Goal: Task Accomplishment & Management: Complete application form

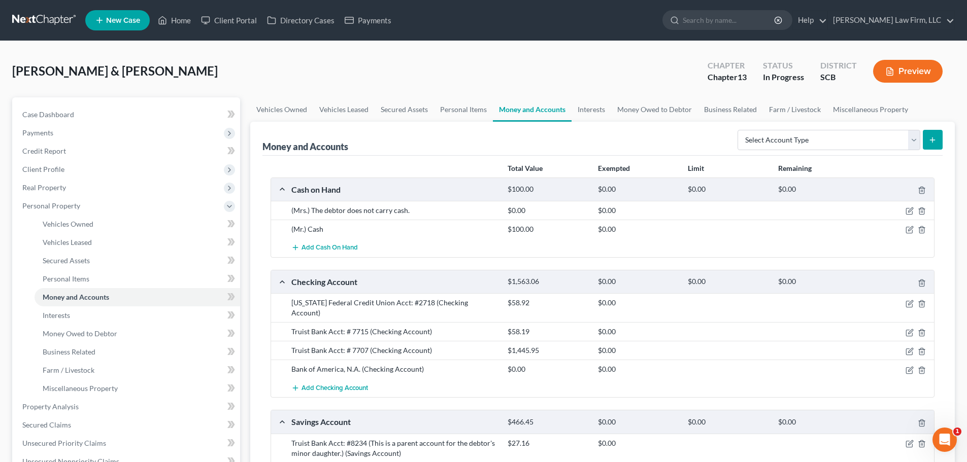
click at [49, 17] on link at bounding box center [44, 20] width 65 height 18
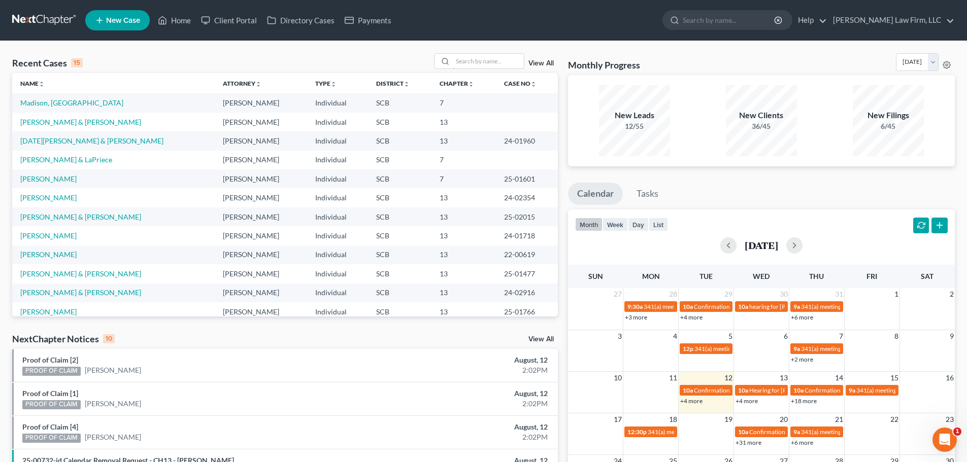
click at [502, 58] on input "search" at bounding box center [488, 61] width 71 height 15
type input "price"
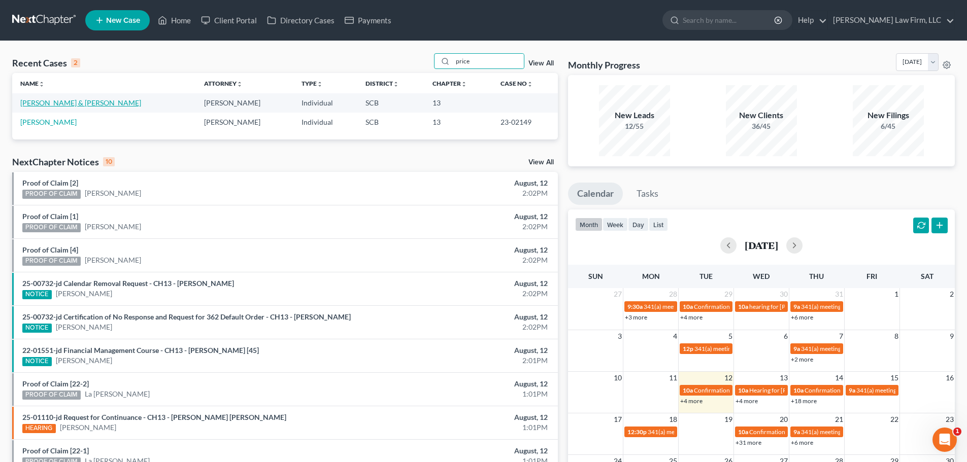
click at [69, 99] on link "[PERSON_NAME] & [PERSON_NAME]" at bounding box center [80, 102] width 121 height 9
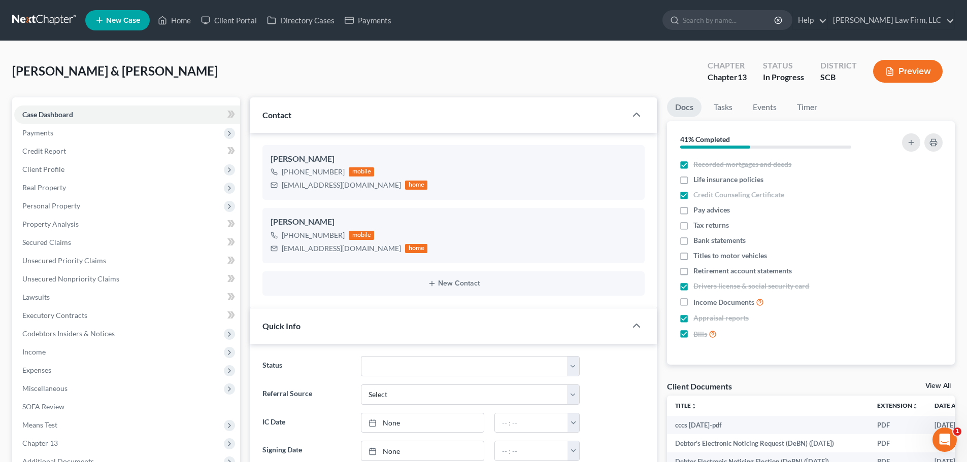
select select "0"
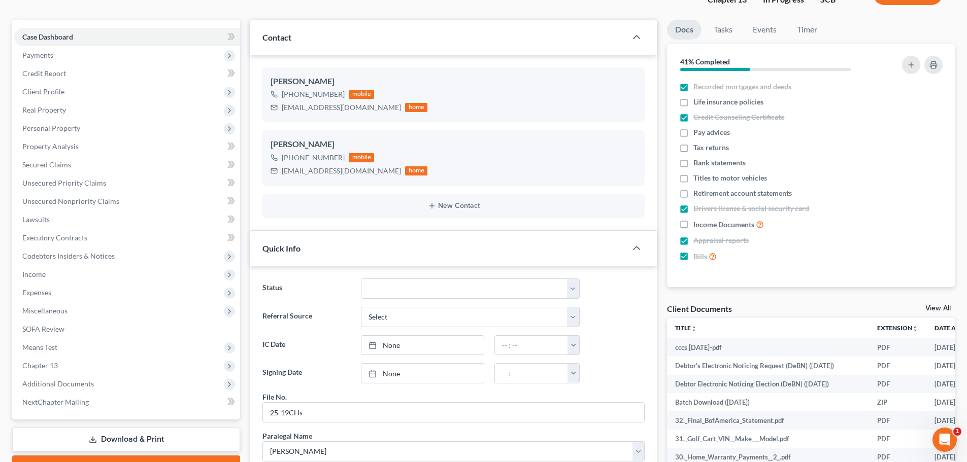
scroll to position [102, 0]
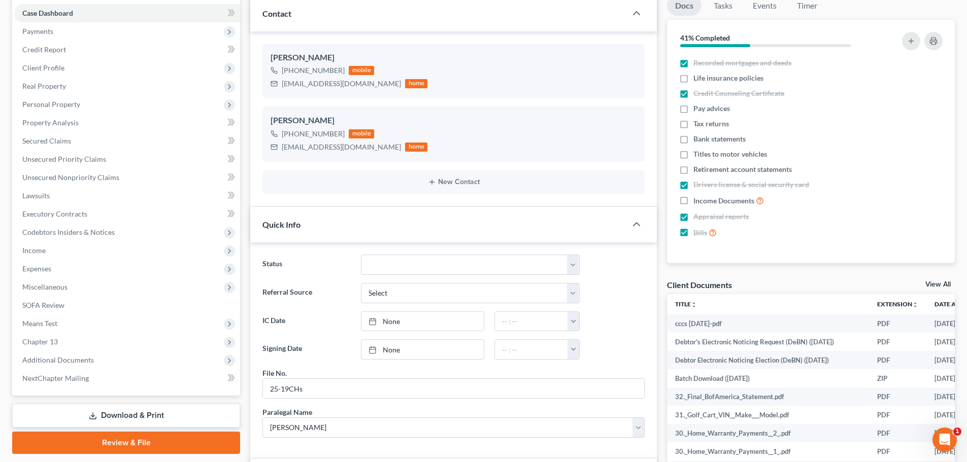
click at [938, 156] on line "button" at bounding box center [938, 156] width 0 height 2
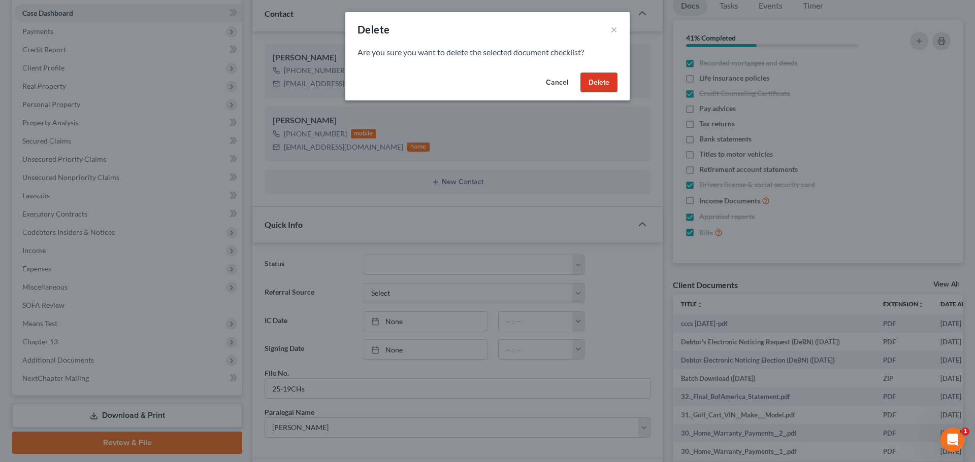
click at [581, 76] on button "Delete" at bounding box center [598, 83] width 37 height 20
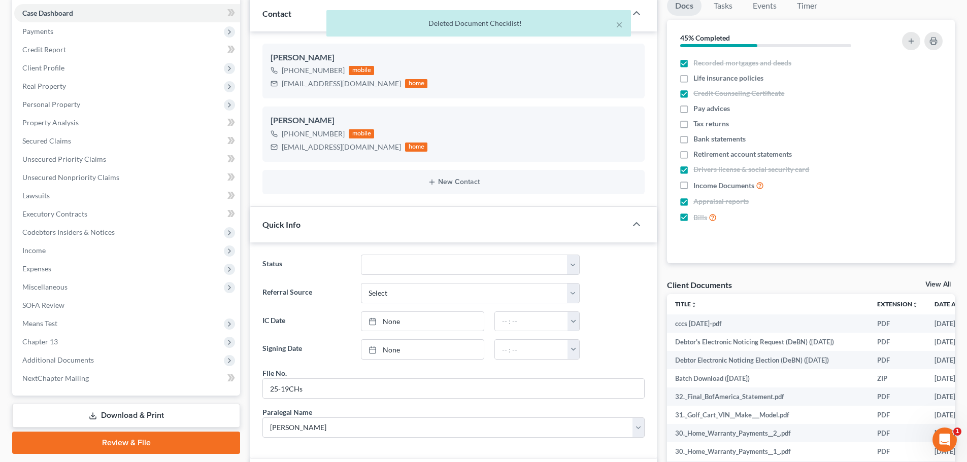
click at [696, 184] on span "Income Documents" at bounding box center [723, 186] width 61 height 10
click at [697, 184] on input "Income Documents" at bounding box center [700, 183] width 7 height 7
checkbox input "true"
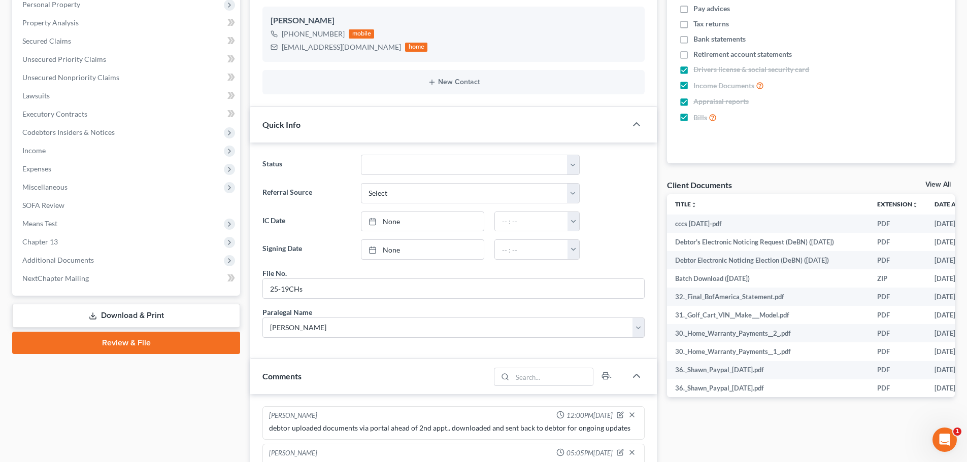
scroll to position [0, 0]
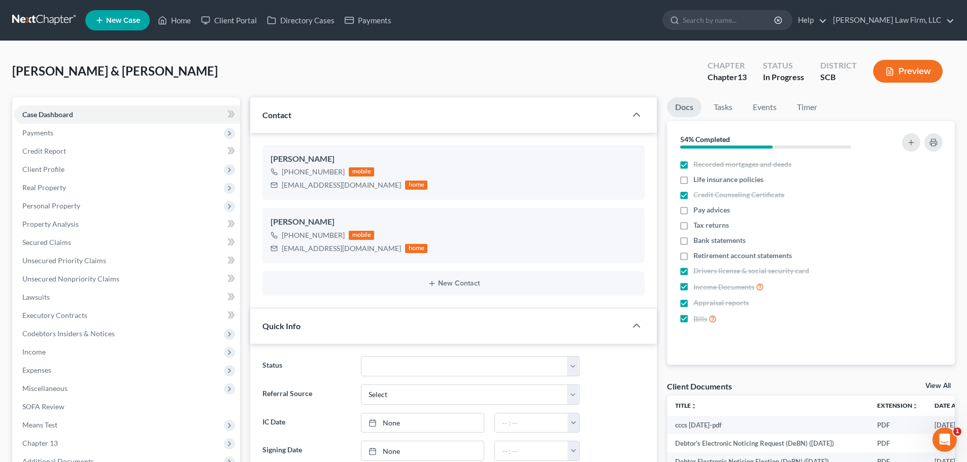
click at [55, 202] on span "Personal Property" at bounding box center [51, 206] width 58 height 9
click at [76, 317] on link "Interests" at bounding box center [138, 316] width 206 height 18
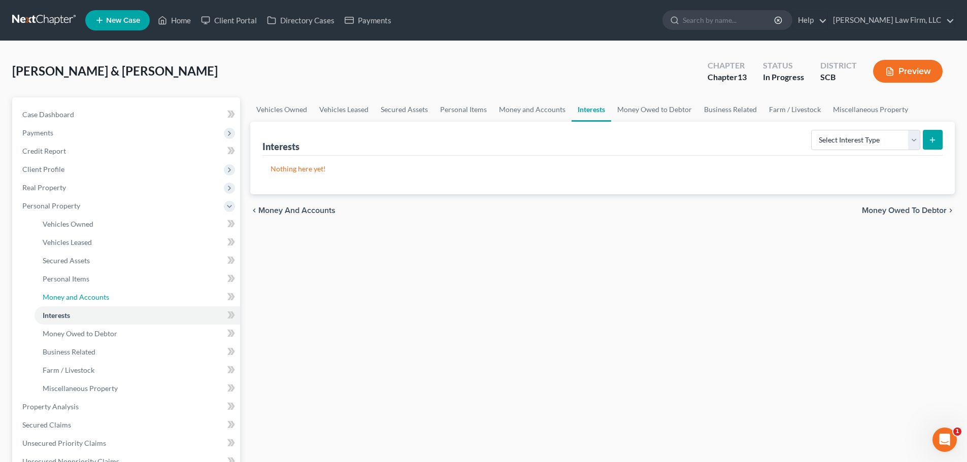
click at [87, 301] on span "Money and Accounts" at bounding box center [76, 297] width 66 height 9
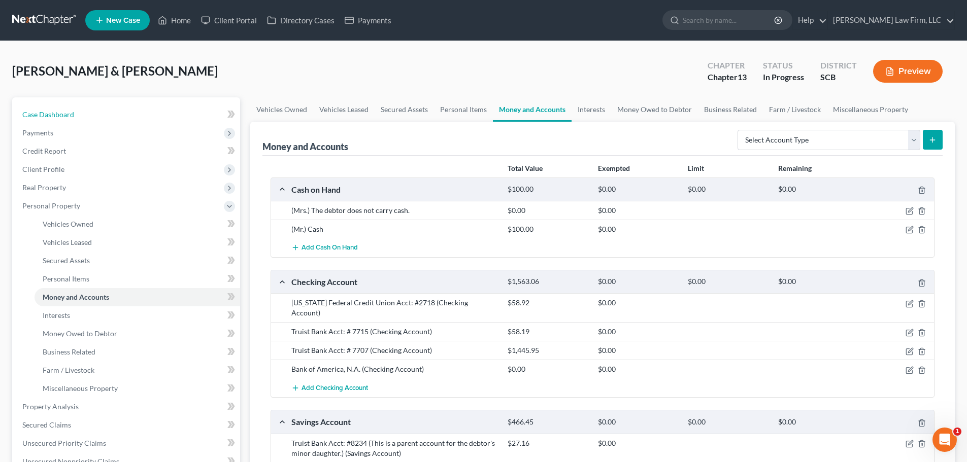
click at [53, 111] on span "Case Dashboard" at bounding box center [48, 114] width 52 height 9
select select "0"
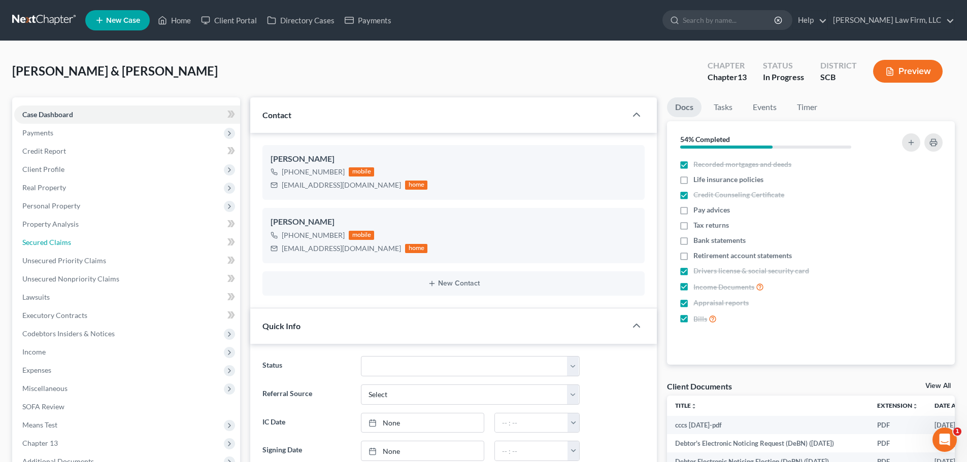
drag, startPoint x: 69, startPoint y: 243, endPoint x: 72, endPoint y: 249, distance: 7.5
click at [69, 243] on span "Secured Claims" at bounding box center [46, 242] width 49 height 9
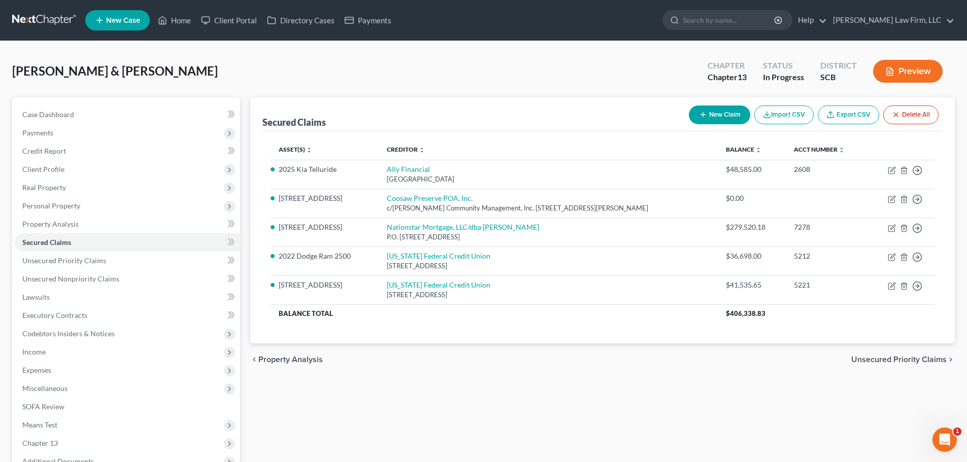
click at [36, 187] on span "Real Property" at bounding box center [44, 187] width 44 height 9
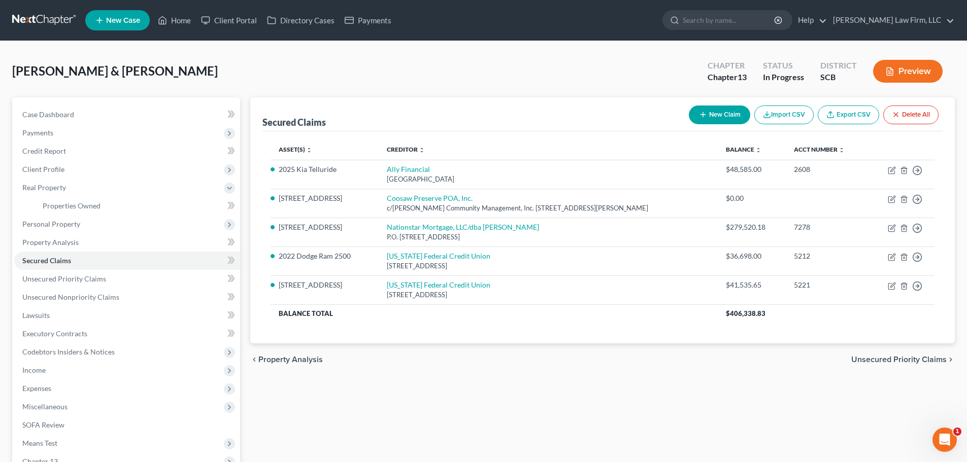
click at [45, 170] on span "Client Profile" at bounding box center [43, 169] width 42 height 9
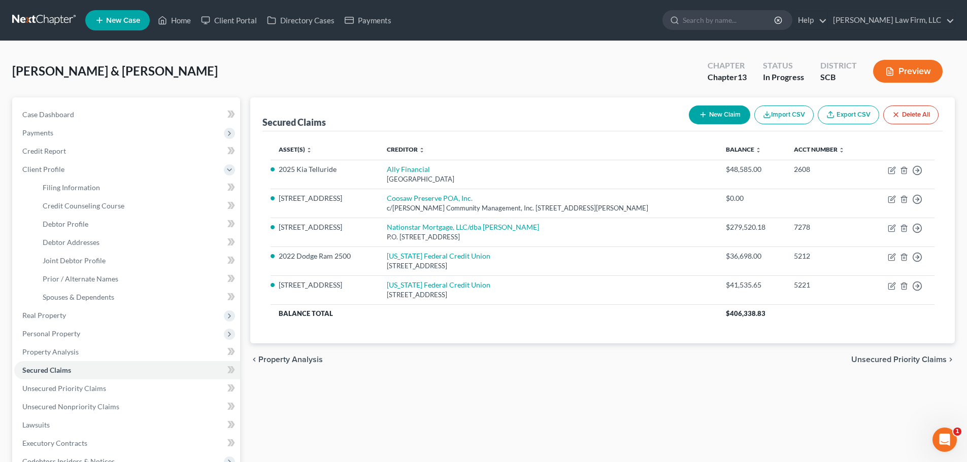
click at [66, 334] on span "Personal Property" at bounding box center [51, 333] width 58 height 9
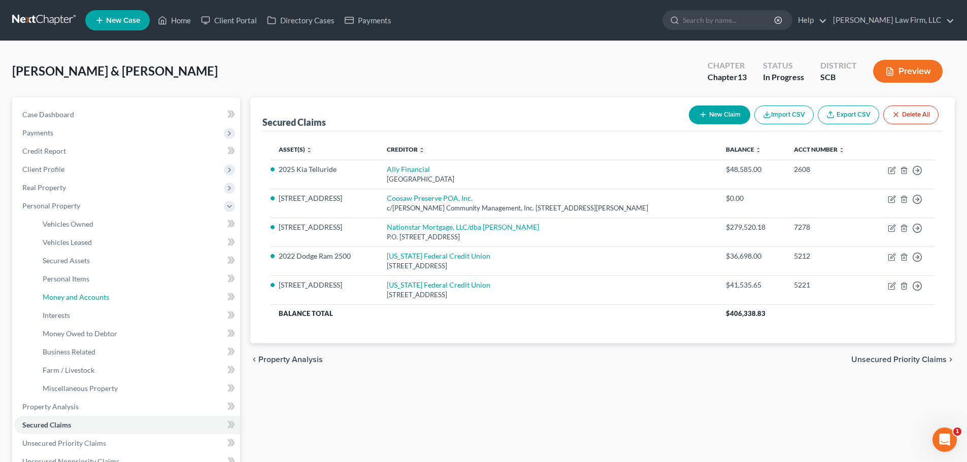
click at [76, 297] on span "Money and Accounts" at bounding box center [76, 297] width 66 height 9
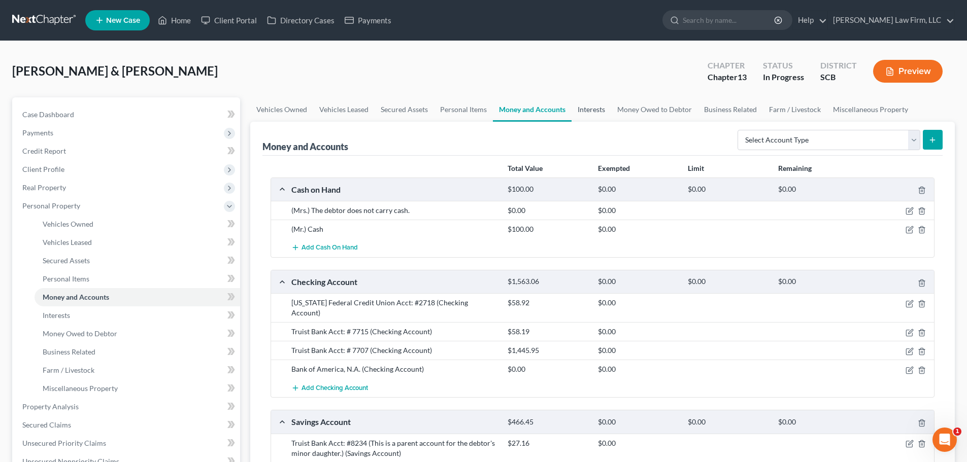
click at [593, 110] on link "Interests" at bounding box center [592, 109] width 40 height 24
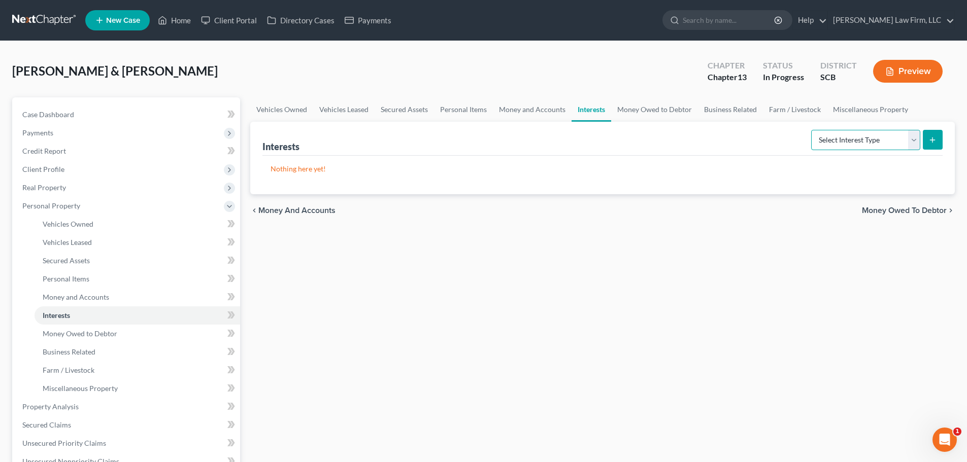
click at [847, 136] on select "Select Interest Type 401K Annuity Bond Education IRA Government Bond Government…" at bounding box center [865, 140] width 109 height 20
select select "unincorporated_business"
click at [812, 130] on select "Select Interest Type 401K Annuity Bond Education IRA Government Bond Government…" at bounding box center [865, 140] width 109 height 20
click at [935, 142] on icon "submit" at bounding box center [932, 140] width 8 height 8
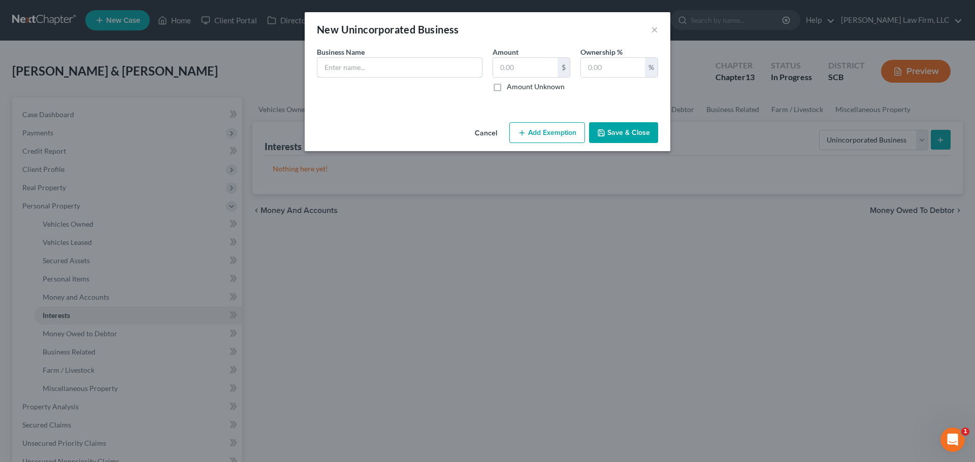
click at [366, 67] on input "text" at bounding box center [399, 67] width 164 height 19
type input "J"
type input "KKJ Holdings,"
type input "1"
type input "100"
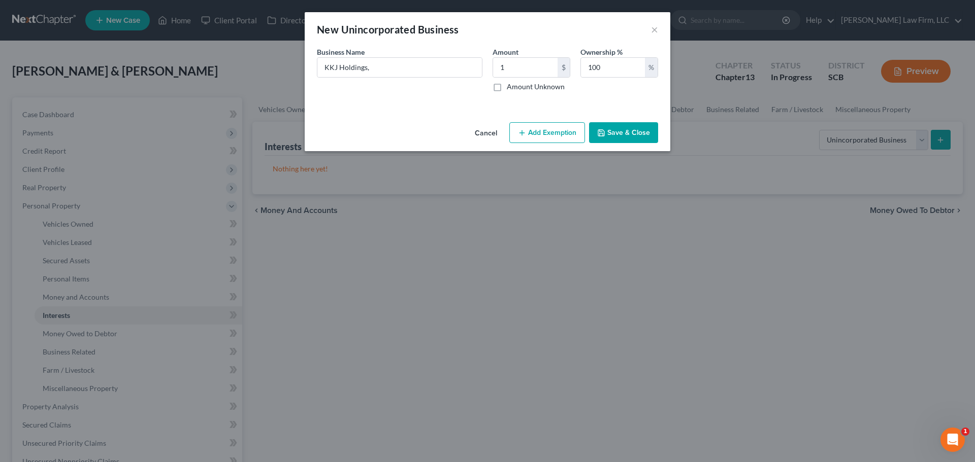
click at [636, 134] on button "Save & Close" at bounding box center [623, 132] width 69 height 21
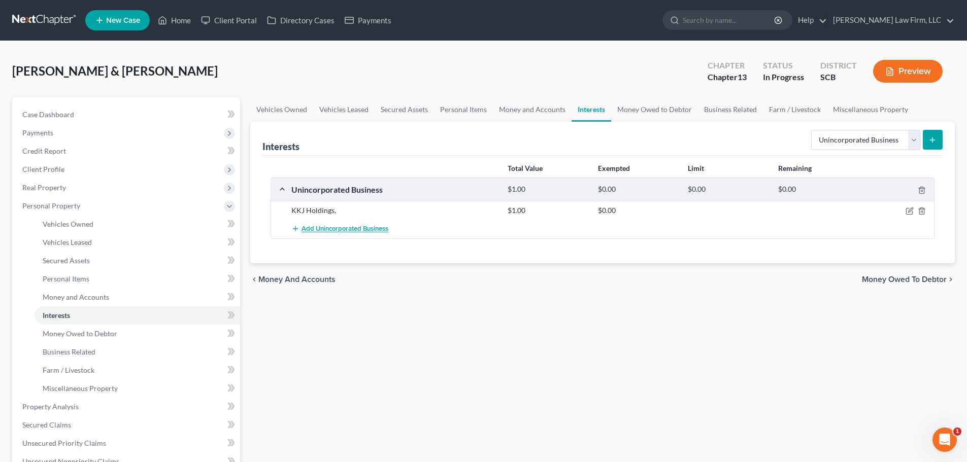
click at [329, 227] on span "Add Unincorporated Business" at bounding box center [345, 229] width 87 height 8
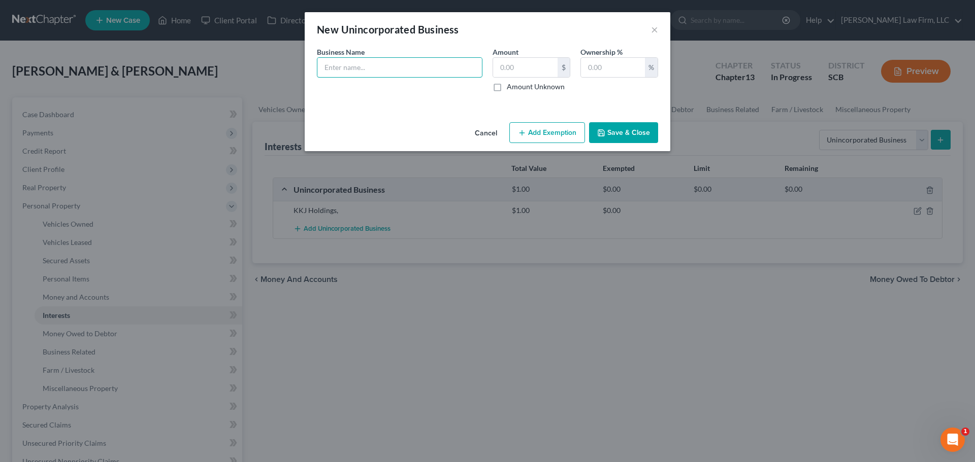
click at [405, 65] on input "text" at bounding box center [399, 67] width 164 height 19
type input "Back Tees Irrigation"
type input "1"
type input "25"
click at [605, 129] on icon "button" at bounding box center [601, 133] width 8 height 8
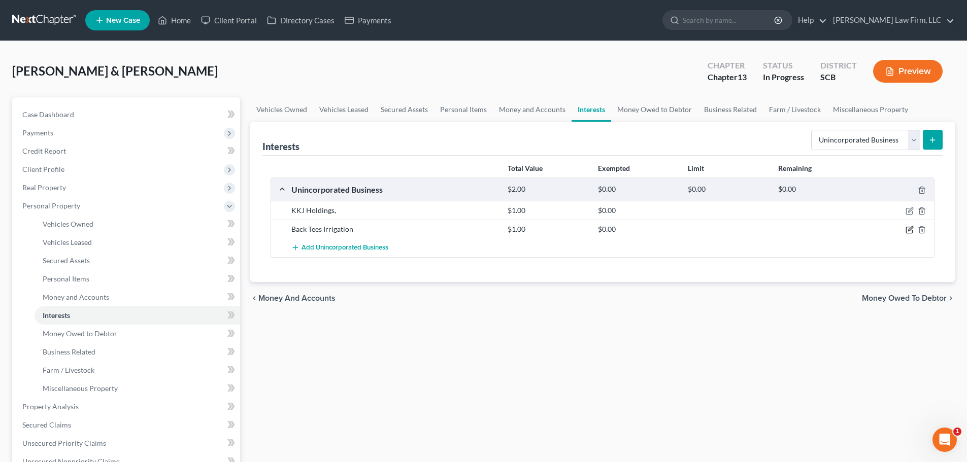
click at [908, 229] on icon "button" at bounding box center [910, 230] width 8 height 8
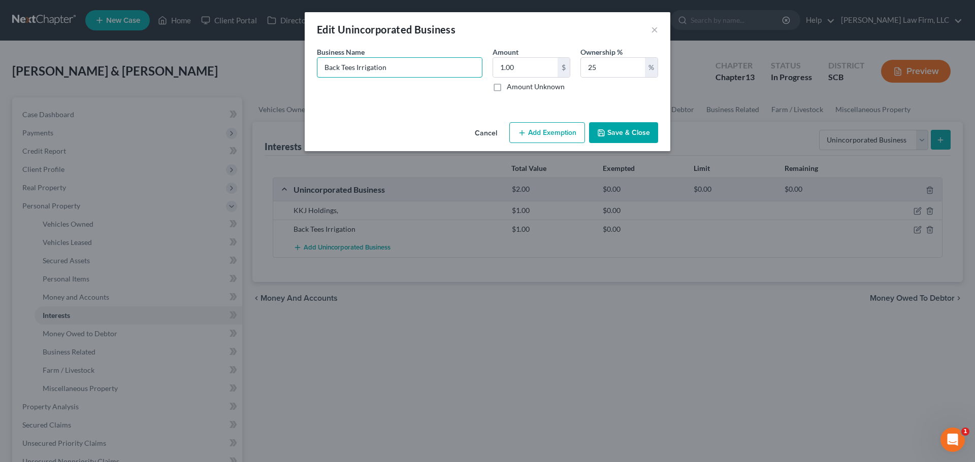
click at [397, 71] on input "Back Tees Irrigation" at bounding box center [399, 67] width 164 height 19
type input "Back Tees Irrigation, LLC"
click at [640, 130] on button "Save & Close" at bounding box center [623, 132] width 69 height 21
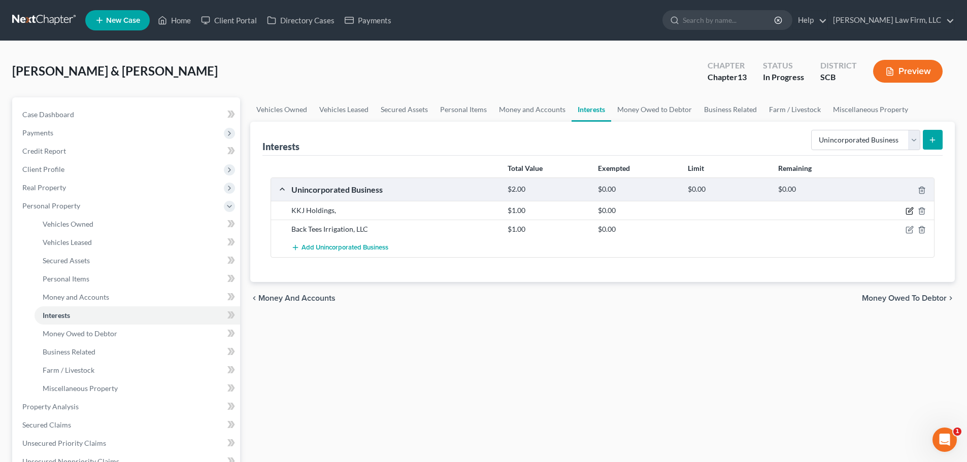
click at [907, 213] on icon "button" at bounding box center [910, 211] width 8 height 8
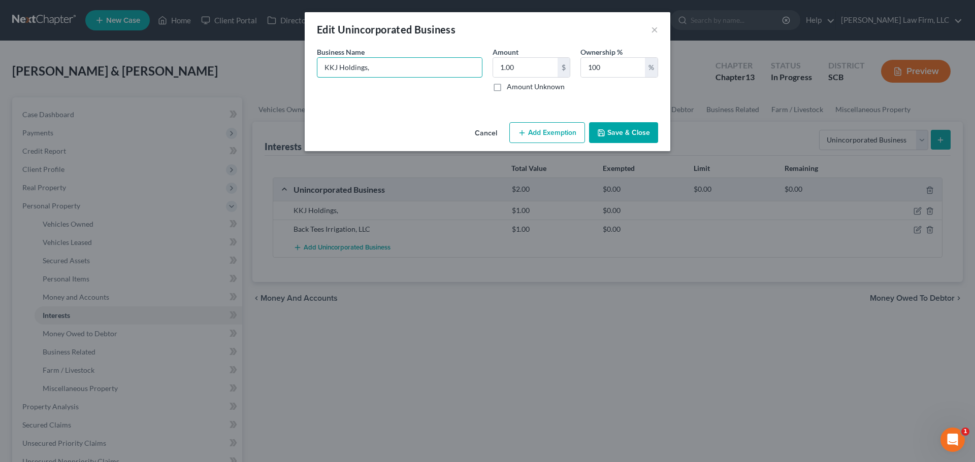
click at [427, 68] on input "KKJ Holdings," at bounding box center [399, 67] width 164 height 19
click at [653, 31] on button "×" at bounding box center [654, 29] width 7 height 12
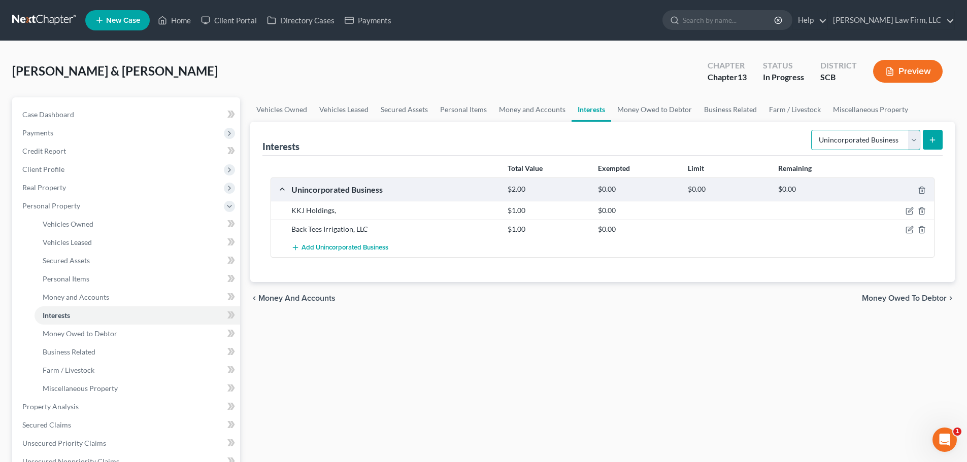
click at [886, 135] on select "Select Interest Type 401K Annuity Bond Education IRA Government Bond Government…" at bounding box center [865, 140] width 109 height 20
select select "incorporated_business"
click at [812, 130] on select "Select Interest Type 401K Annuity Bond Education IRA Government Bond Government…" at bounding box center [865, 140] width 109 height 20
click at [934, 146] on button "submit" at bounding box center [933, 140] width 20 height 20
click at [935, 141] on icon "submit" at bounding box center [932, 140] width 8 height 8
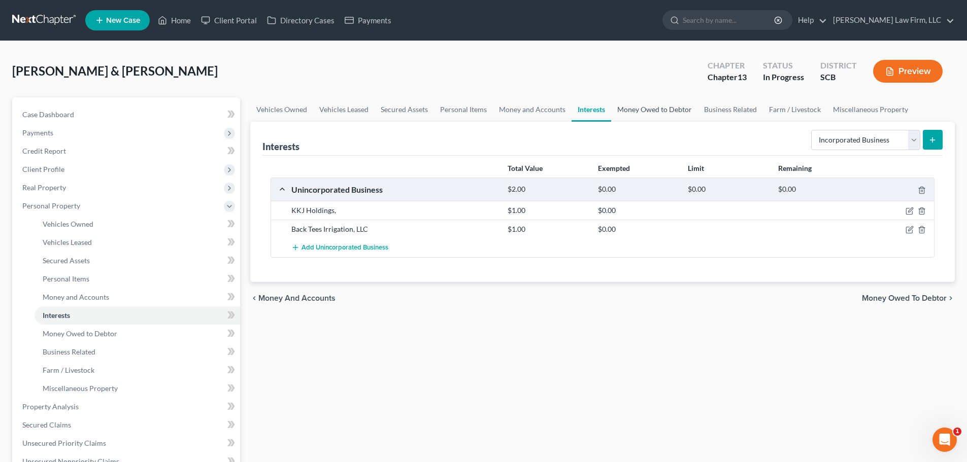
click at [651, 113] on link "Money Owed to Debtor" at bounding box center [654, 109] width 87 height 24
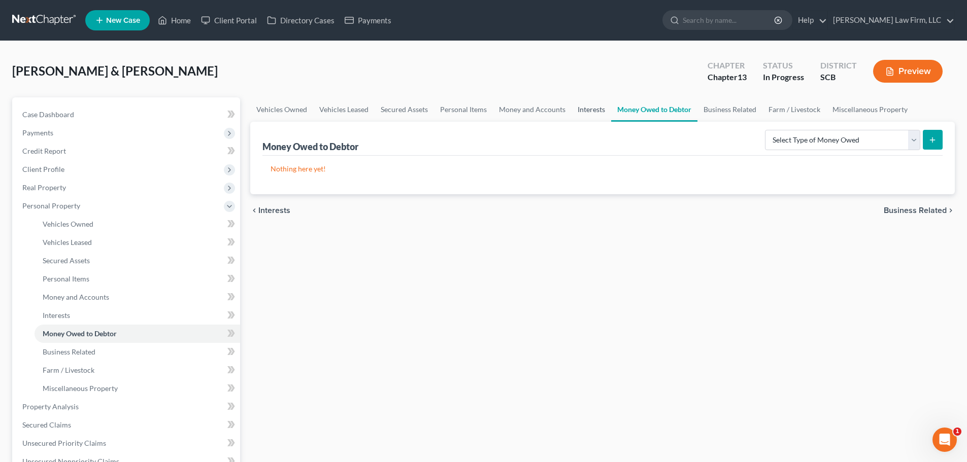
click at [593, 114] on link "Interests" at bounding box center [592, 109] width 40 height 24
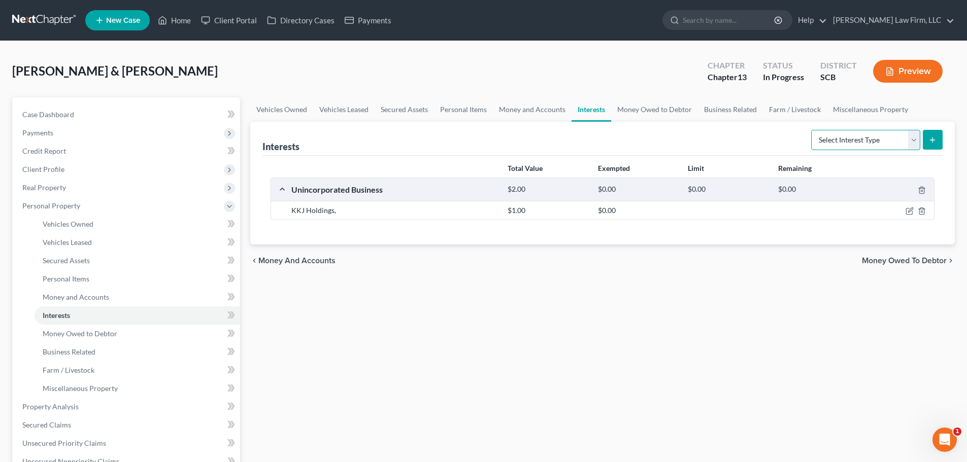
click at [870, 139] on select "Select Interest Type 401K Annuity Bond Education IRA Government Bond Government…" at bounding box center [865, 140] width 109 height 20
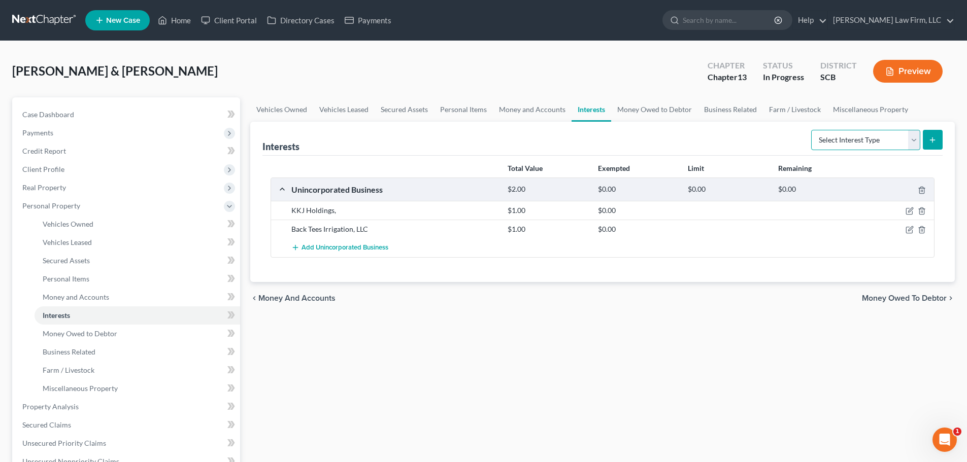
select select "incorporated_business"
click at [812, 130] on select "Select Interest Type 401K Annuity Bond Education IRA Government Bond Government…" at bounding box center [865, 140] width 109 height 20
click at [932, 145] on button "submit" at bounding box center [933, 140] width 20 height 20
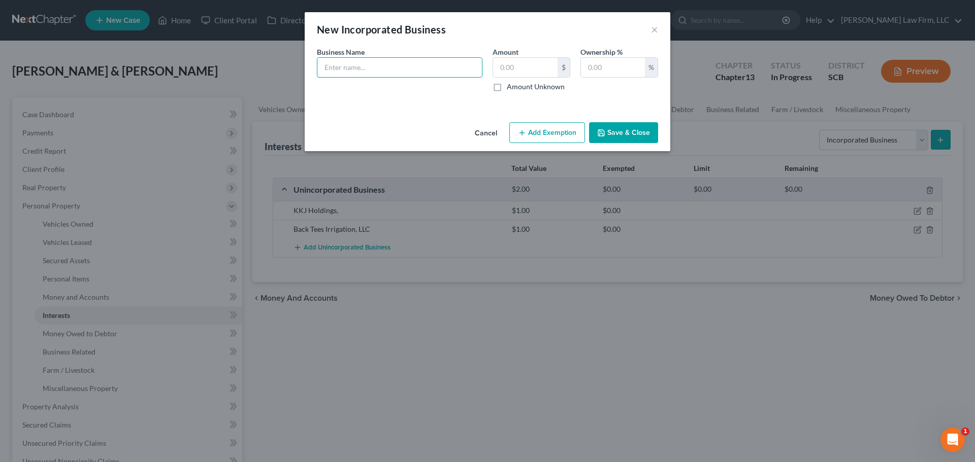
click at [412, 72] on input "text" at bounding box center [399, 67] width 164 height 19
type input "k"
type input "KKJ Holdings, Inc."
type input "1"
type input "100"
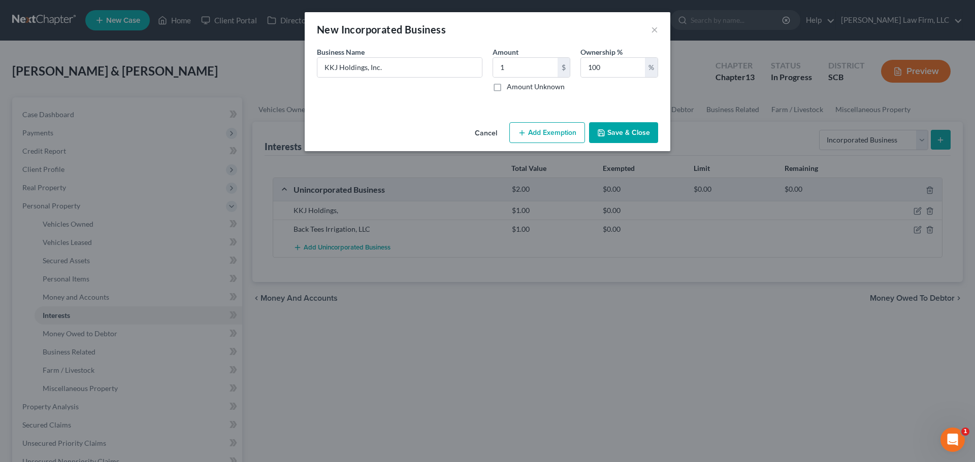
click at [631, 122] on button "Save & Close" at bounding box center [623, 132] width 69 height 21
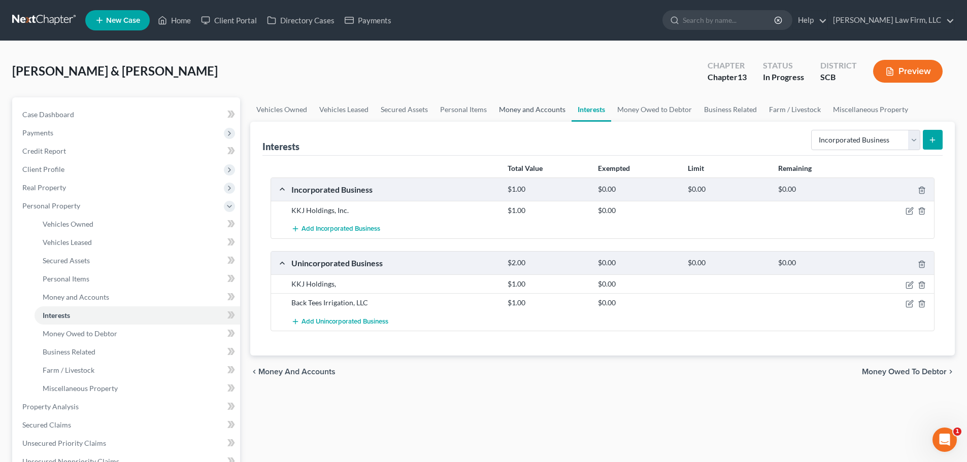
click at [516, 109] on link "Money and Accounts" at bounding box center [532, 109] width 79 height 24
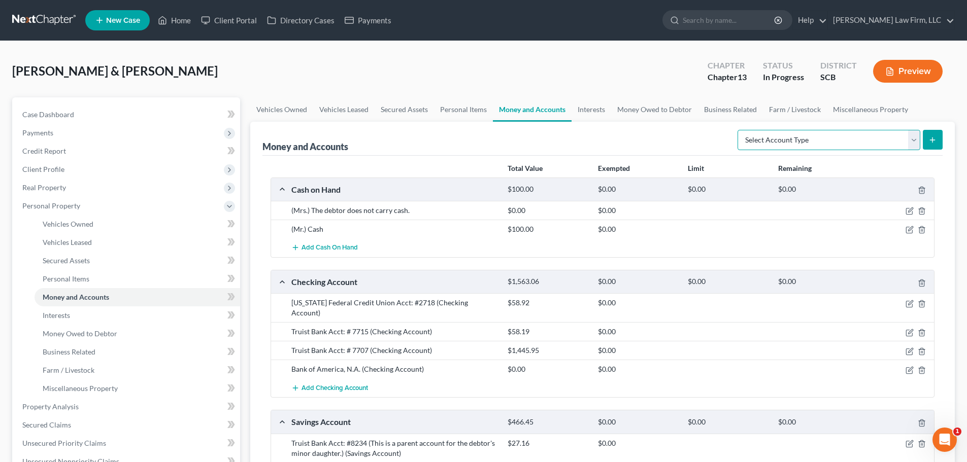
click at [786, 139] on select "Select Account Type Brokerage Cash on Hand Certificates of Deposit Checking Acc…" at bounding box center [829, 140] width 183 height 20
select select "other"
click at [740, 130] on select "Select Account Type Brokerage Cash on Hand Certificates of Deposit Checking Acc…" at bounding box center [829, 140] width 183 height 20
click at [931, 141] on icon "submit" at bounding box center [932, 140] width 8 height 8
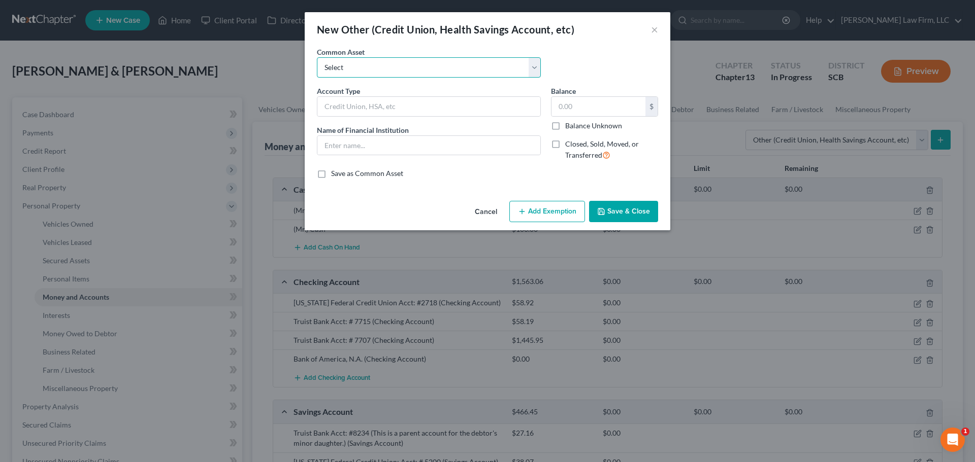
click at [452, 64] on select "Select Cash App Venmo Current Pre Paid Money Card Acct# Cash App( This account …" at bounding box center [429, 67] width 224 height 20
select select "8"
click at [317, 57] on select "Select Cash App Venmo Current Pre Paid Money Card Acct# Cash App( This account …" at bounding box center [429, 67] width 224 height 20
type input "(Mrs.) Cash App (This account currently has a zero balance.)"
type input "Cash App"
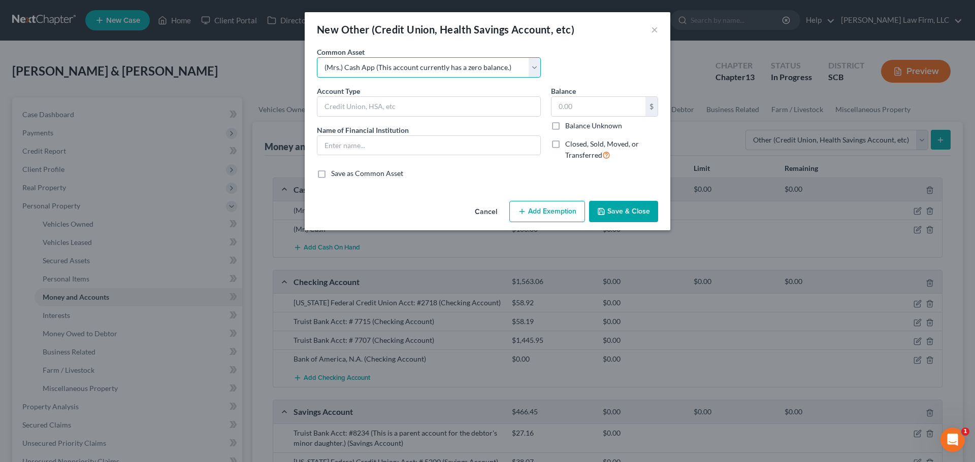
type input "0"
click at [432, 72] on select "Select Cash App Venmo Current Pre Paid Money Card Acct# Cash App( This account …" at bounding box center [429, 67] width 224 height 20
select select "17"
click at [317, 57] on select "Select Cash App Venmo Current Pre Paid Money Card Acct# Cash App( This account …" at bounding box center [429, 67] width 224 height 20
type input "(Mr.) Venmo"
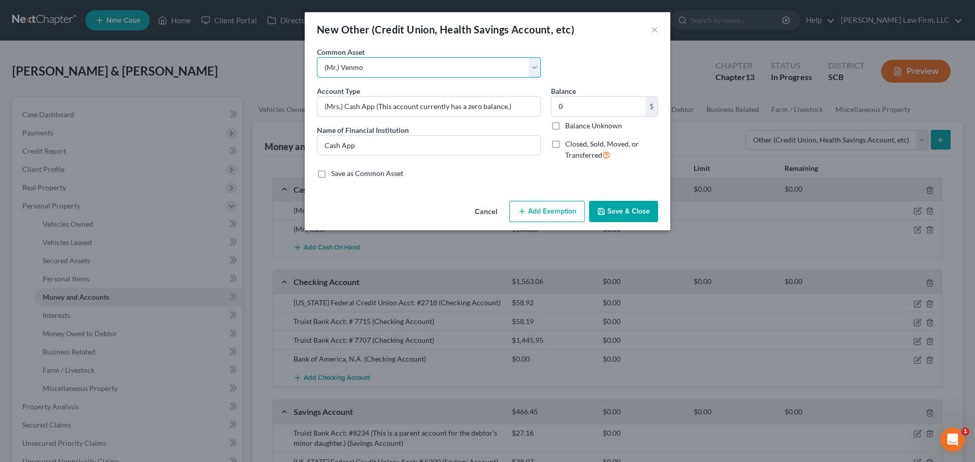
type input "Venmo"
click at [335, 103] on input "(Mr.) Venmo" at bounding box center [428, 106] width 223 height 19
drag, startPoint x: 382, startPoint y: 102, endPoint x: 432, endPoint y: 108, distance: 50.1
click at [382, 102] on input "(Mrs.) Venmo" at bounding box center [428, 106] width 223 height 19
type input "(Mrs.) Venmo"
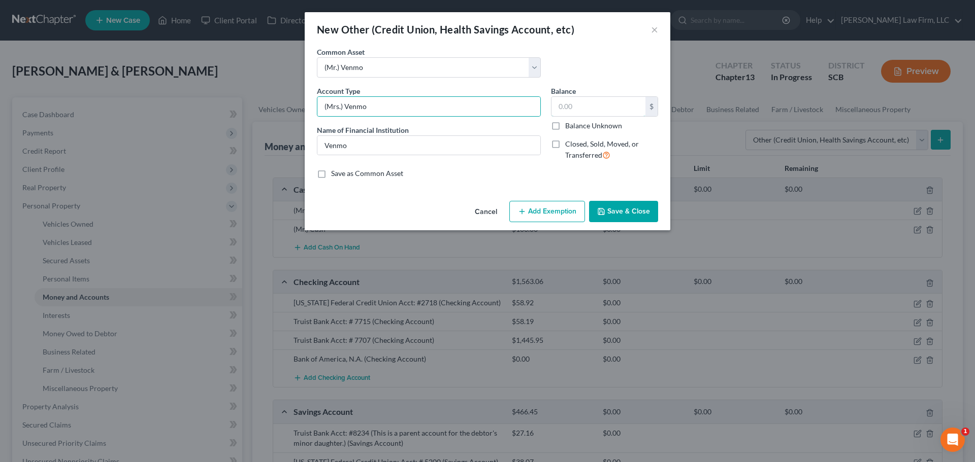
click at [619, 105] on input "text" at bounding box center [598, 106] width 94 height 19
type input "30"
click at [625, 205] on button "Save & Close" at bounding box center [623, 211] width 69 height 21
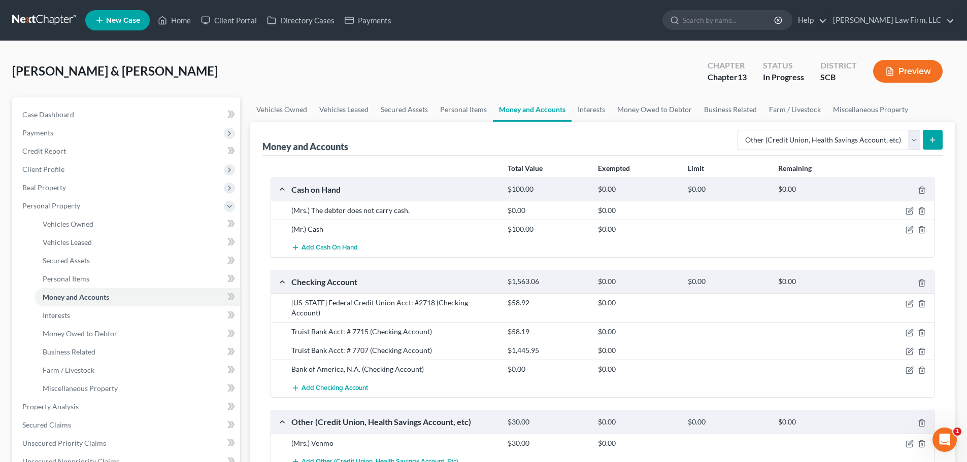
scroll to position [203, 0]
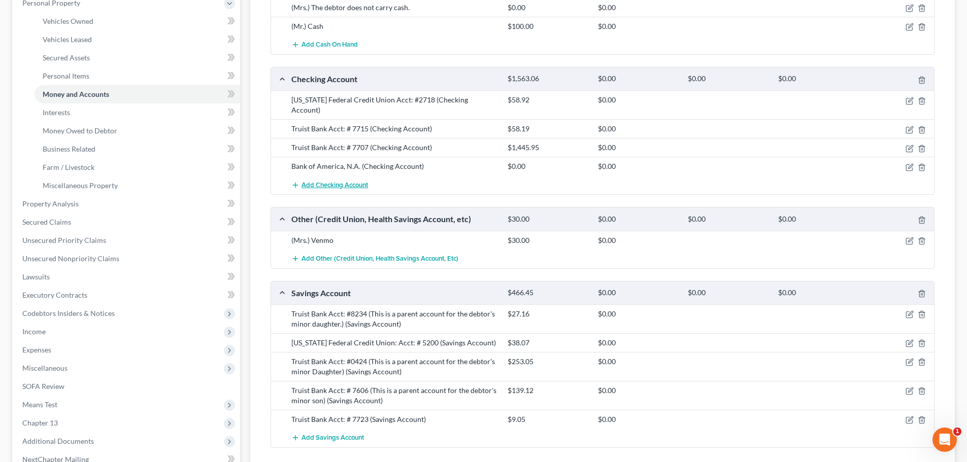
click at [331, 189] on span "Add Checking Account" at bounding box center [335, 185] width 66 height 8
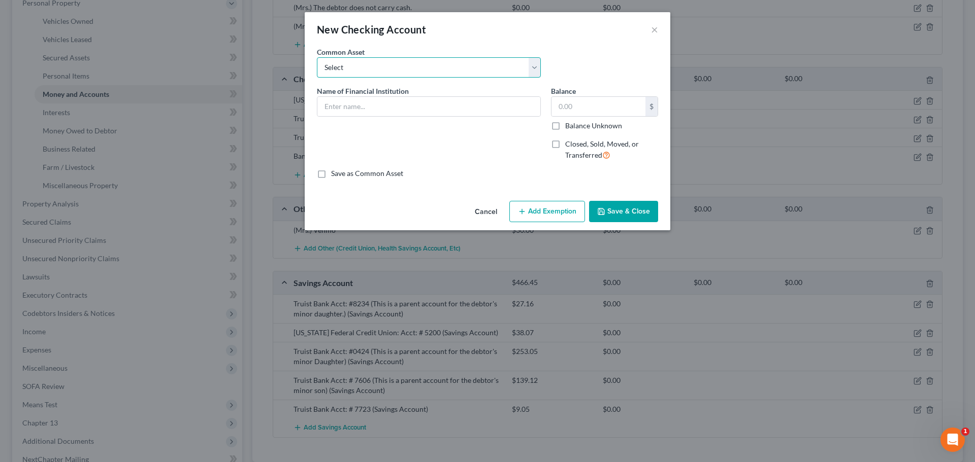
click at [470, 72] on select "Select First Citizens Bank South Carolina Federal Credit Union Acct: # ABNB Fed…" at bounding box center [429, 67] width 224 height 20
select select "31"
click at [317, 57] on select "Select First Citizens Bank South Carolina Federal Credit Union Acct: # ABNB Fed…" at bounding box center [429, 67] width 224 height 20
click at [444, 107] on input "REV Federal Credit Union Acct: #" at bounding box center [428, 106] width 223 height 19
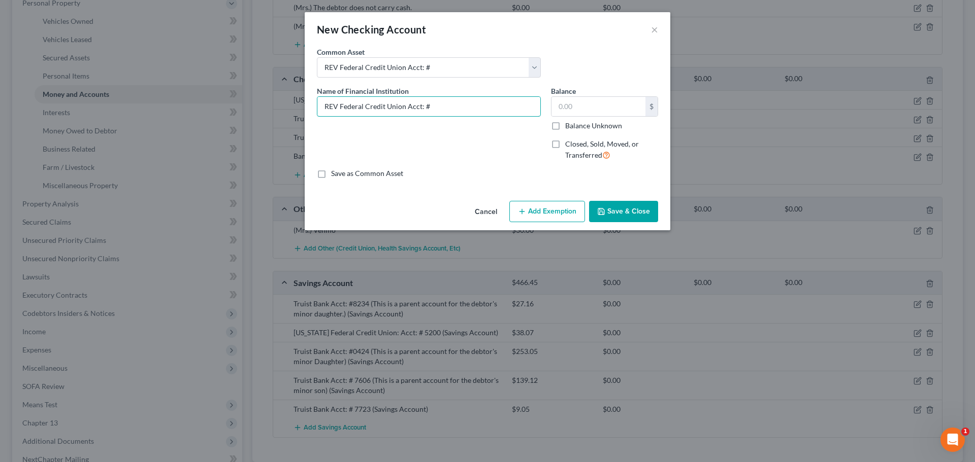
drag, startPoint x: 444, startPoint y: 107, endPoint x: 406, endPoint y: 107, distance: 38.1
click at [406, 107] on input "REV Federal Credit Union Acct: #" at bounding box center [428, 106] width 223 height 19
type input "REV Federal Credit Union"
click at [565, 140] on label "Closed, Sold, Moved, or Transferred" at bounding box center [611, 150] width 93 height 22
click at [569, 140] on input "Closed, Sold, Moved, or Transferred" at bounding box center [572, 142] width 7 height 7
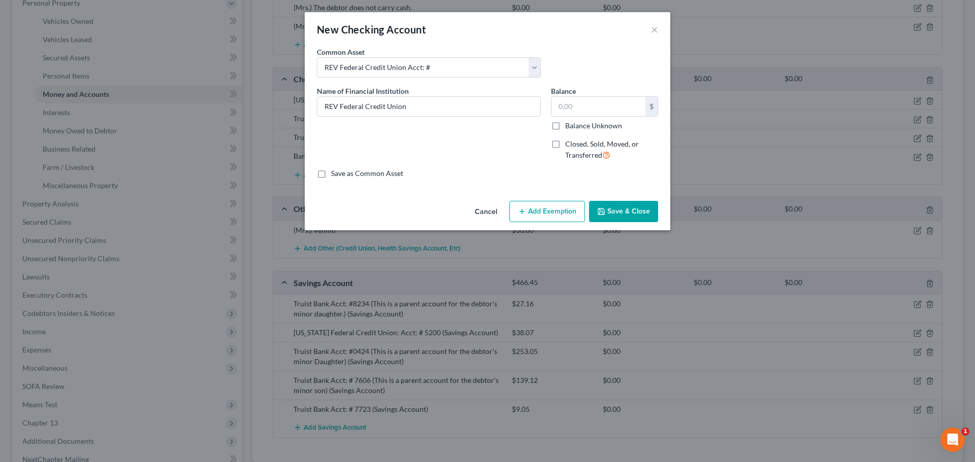
checkbox input "true"
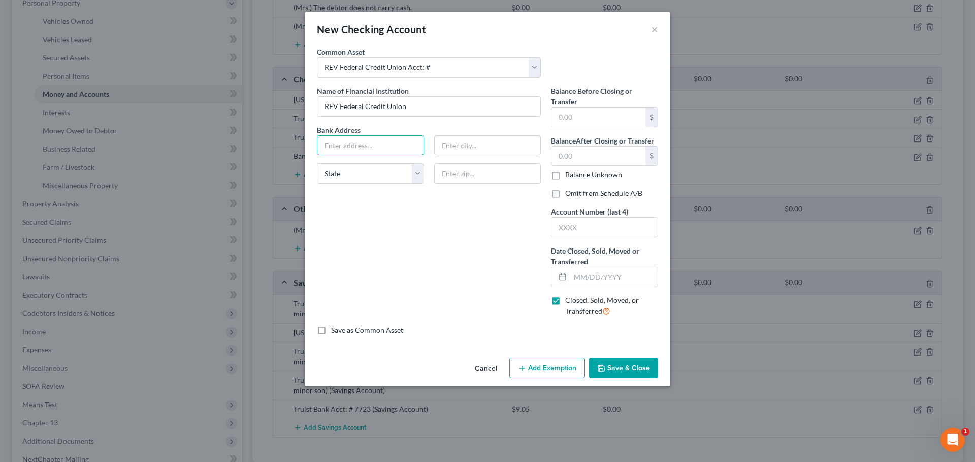
click at [377, 152] on input "text" at bounding box center [370, 145] width 106 height 19
type input "P.O. Box 118000"
type input "29423"
type input "Charleston"
select select "42"
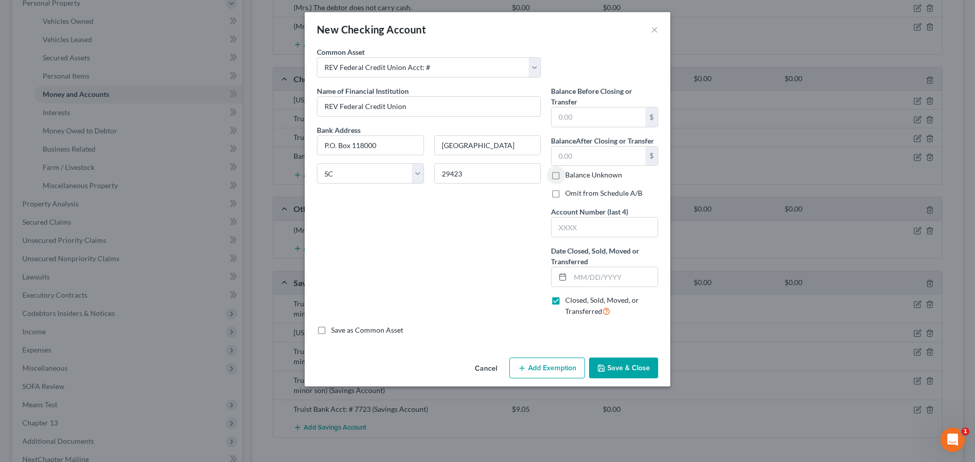
drag, startPoint x: 552, startPoint y: 195, endPoint x: 557, endPoint y: 199, distance: 5.8
click at [565, 196] on label "Omit from Schedule A/B" at bounding box center [603, 193] width 77 height 10
click at [569, 195] on input "Omit from Schedule A/B" at bounding box center [572, 191] width 7 height 7
checkbox input "true"
click at [582, 221] on input "text" at bounding box center [604, 227] width 106 height 19
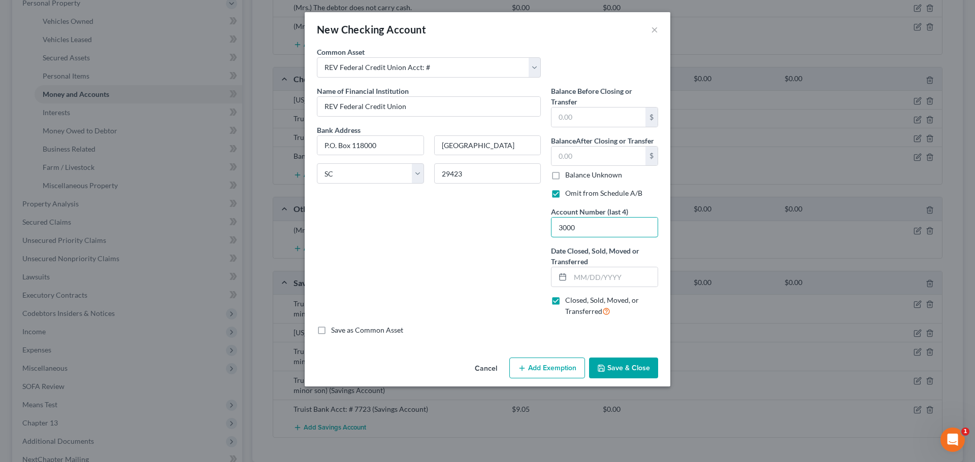
type input "3000"
type input "8"
type input "02/28/2025"
click at [627, 370] on button "Save & Close" at bounding box center [623, 368] width 69 height 21
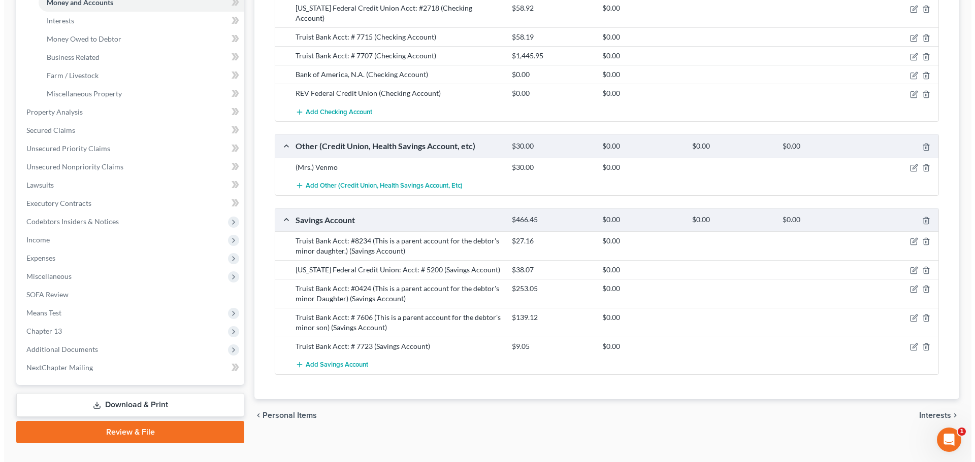
scroll to position [315, 0]
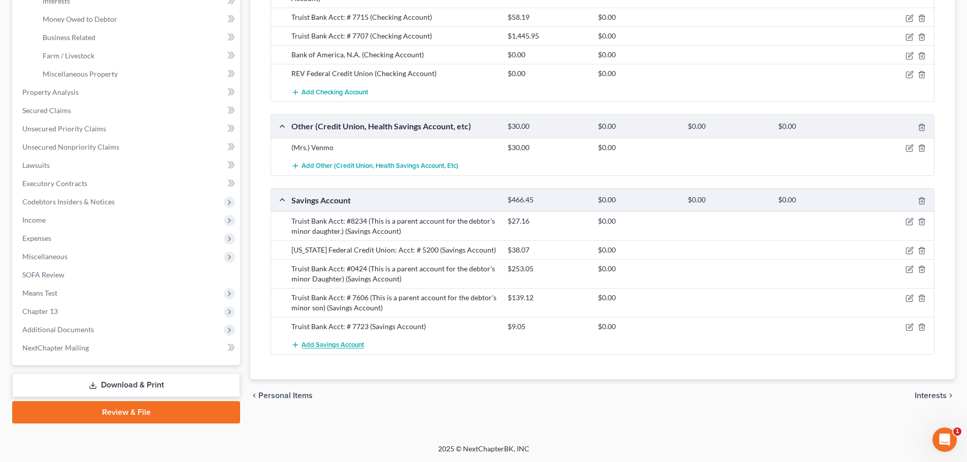
click at [345, 350] on span "Add Savings Account" at bounding box center [333, 346] width 62 height 8
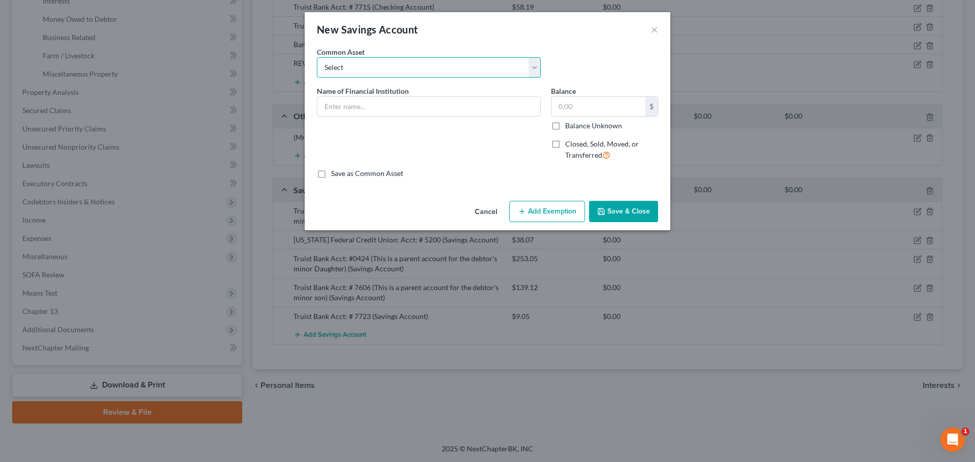
click at [382, 65] on select "Select SoFi Acct# REV Federal Credit Union Acct: # ABNB Federal Credit Union Ac…" at bounding box center [429, 67] width 224 height 20
select select "1"
click at [317, 57] on select "Select SoFi Acct# REV Federal Credit Union Acct: # ABNB Federal Credit Union Ac…" at bounding box center [429, 67] width 224 height 20
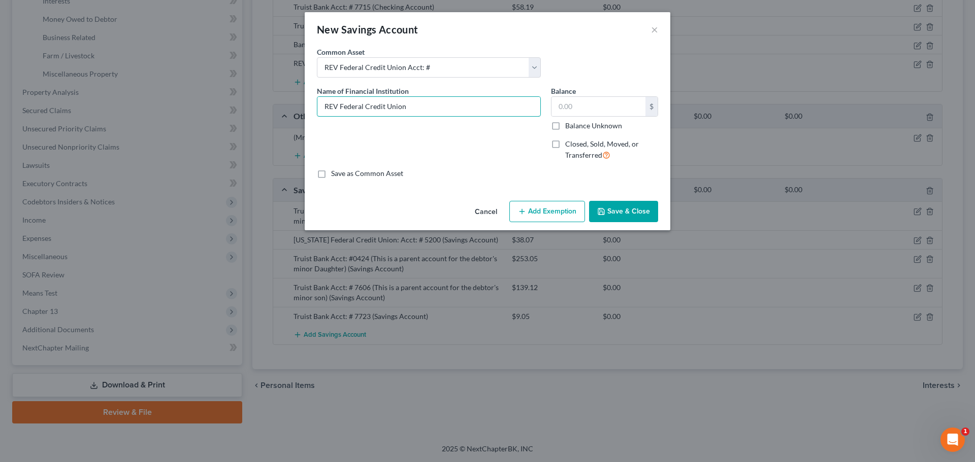
type input "REV Federal Credit Union"
click at [565, 143] on label "Closed, Sold, Moved, or Transferred" at bounding box center [611, 150] width 93 height 22
click at [569, 143] on input "Closed, Sold, Moved, or Transferred" at bounding box center [572, 142] width 7 height 7
checkbox input "true"
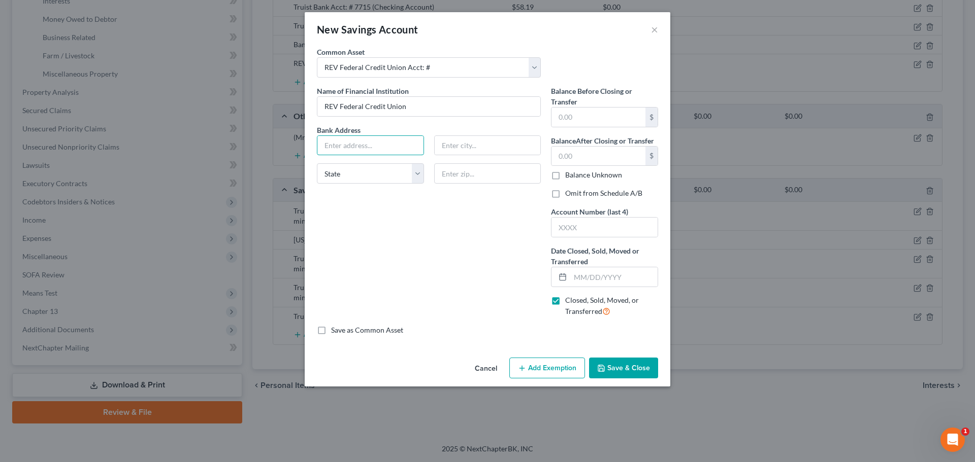
click at [372, 145] on input "text" at bounding box center [370, 145] width 106 height 19
click at [372, 145] on input "P.O. Box" at bounding box center [370, 145] width 106 height 19
type input "P.O. Box 118000"
type input "29423"
type input "Charleston"
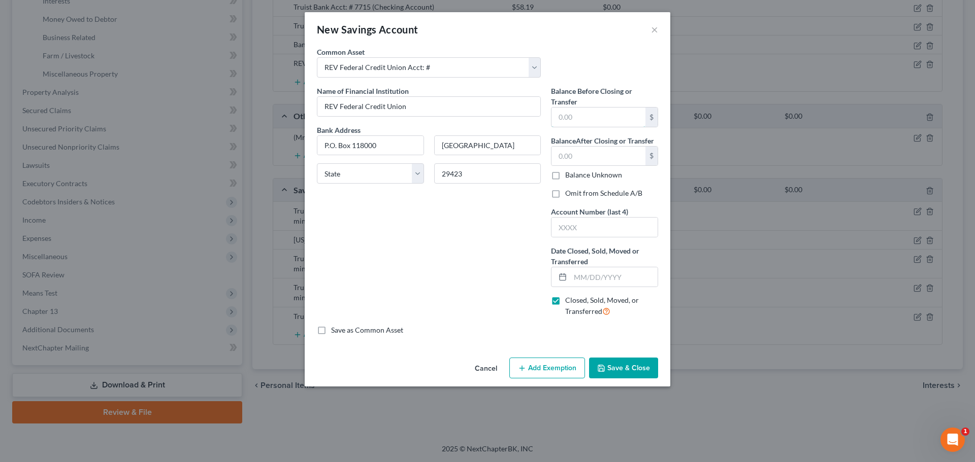
select select "42"
type input "0"
click at [590, 191] on label "Omit from Schedule A/B" at bounding box center [603, 193] width 77 height 10
click at [576, 191] on input "Omit from Schedule A/B" at bounding box center [572, 191] width 7 height 7
checkbox input "true"
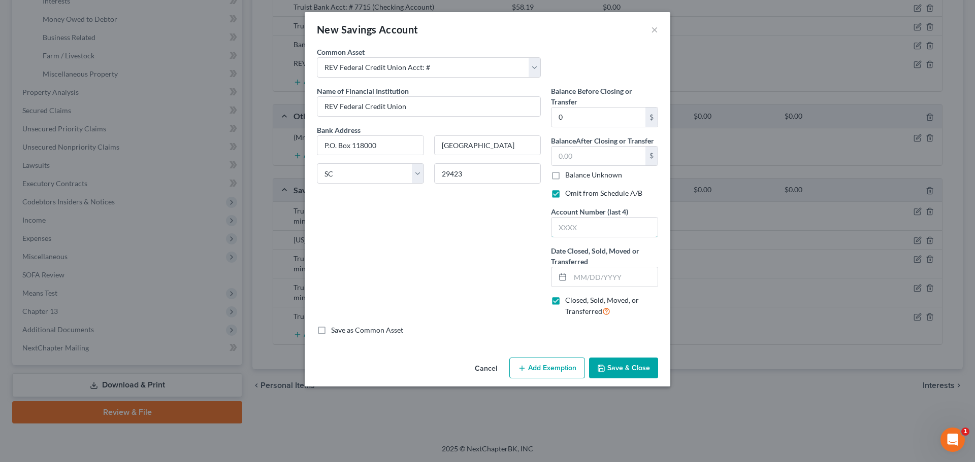
click at [594, 222] on input "text" at bounding box center [604, 227] width 106 height 19
type input "2000"
click at [639, 371] on button "Save & Close" at bounding box center [623, 368] width 69 height 21
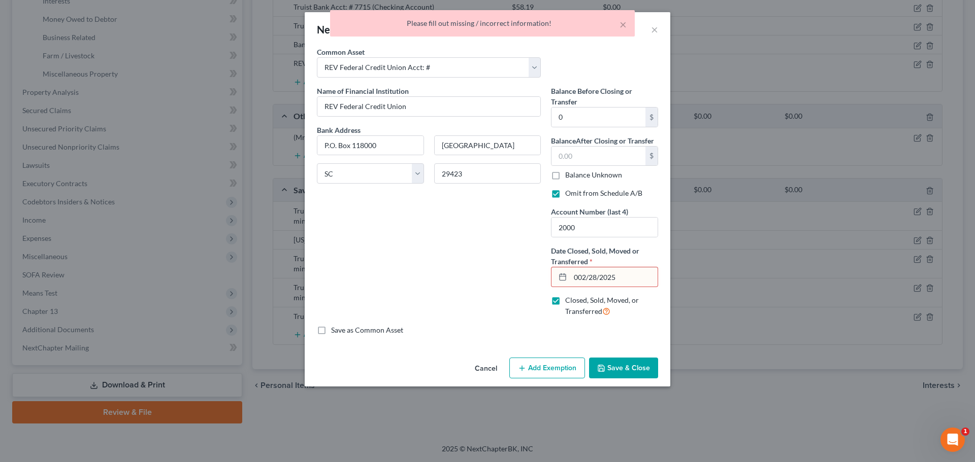
click at [580, 276] on input "002/28/2025" at bounding box center [613, 277] width 87 height 19
type input "02/28/2025"
click at [622, 374] on button "Save & Close" at bounding box center [623, 368] width 69 height 21
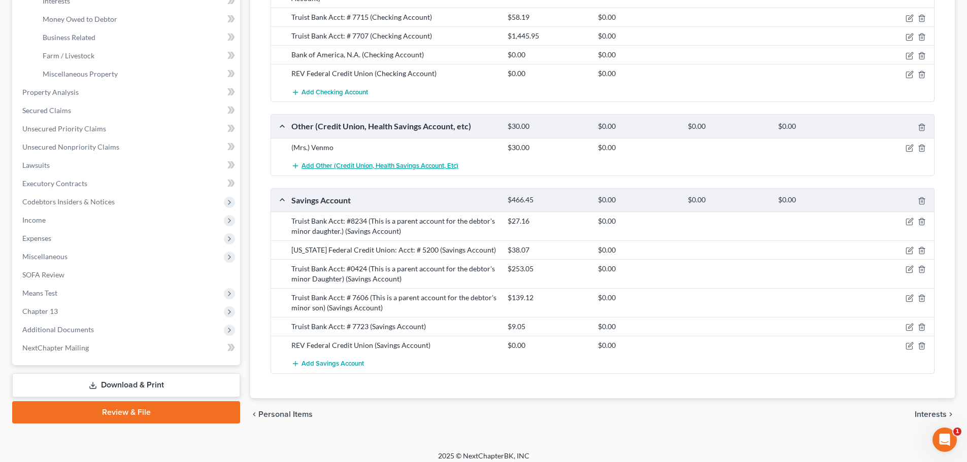
click at [395, 168] on span "Add Other (Credit Union, Health Savings Account, etc)" at bounding box center [380, 166] width 157 height 8
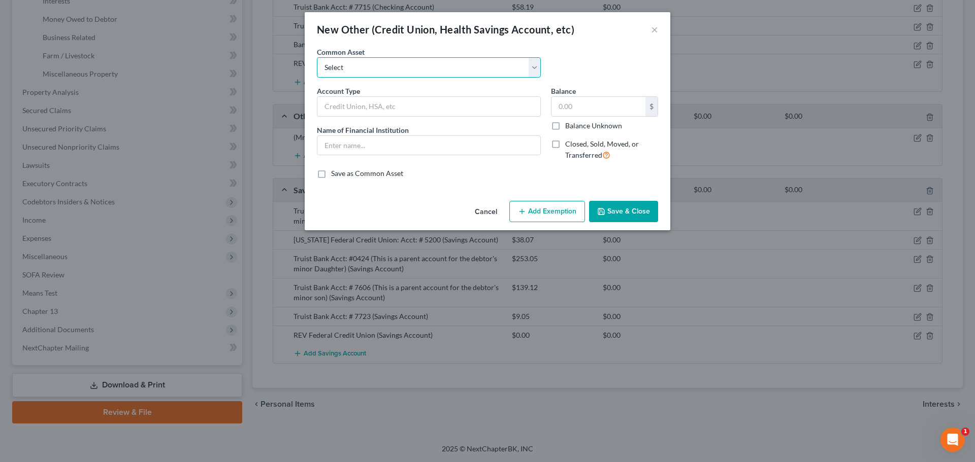
click at [379, 73] on select "Select Cash App Venmo Current Pre Paid Money Card Acct# Cash App( This account …" at bounding box center [429, 67] width 224 height 20
select select "16"
click at [317, 57] on select "Select Cash App Venmo Current Pre Paid Money Card Acct# Cash App( This account …" at bounding box center [429, 67] width 224 height 20
type input "(Mr.) Venmo"
type input "Venmo (This account currently has a balance of zero. The debtor only uses it to…"
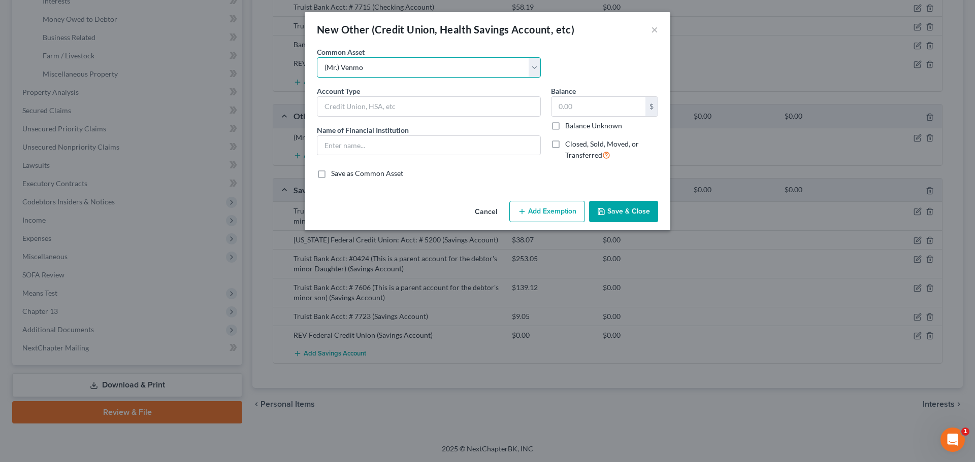
type input "0"
click at [415, 106] on input "(Mr.) Venmo" at bounding box center [428, 106] width 223 height 19
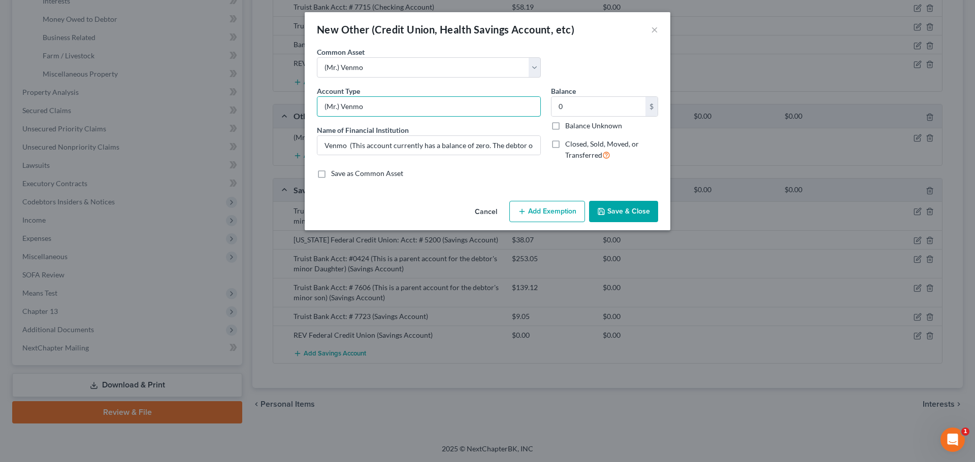
click at [415, 106] on input "(Mr.) Venmo" at bounding box center [428, 106] width 223 height 19
type input "(Mr.) Paypal"
type input "Paypal (This account currently has a balance of zero. The debtor only uses it t…"
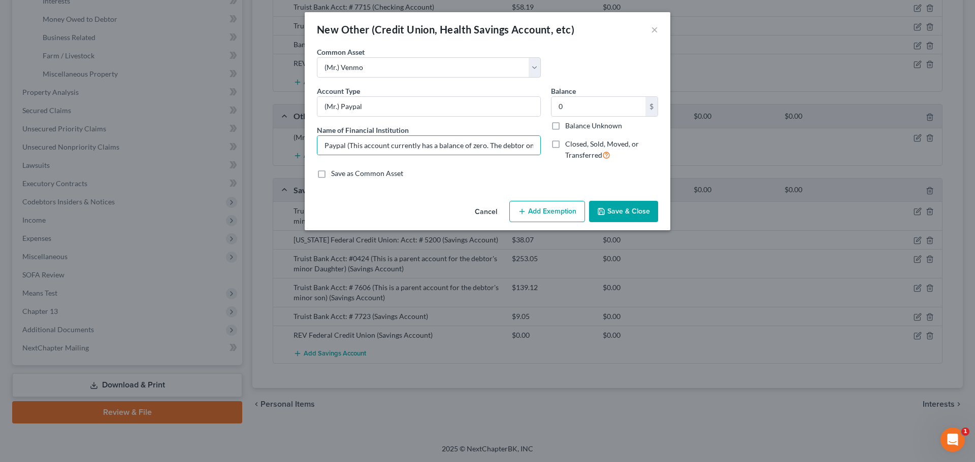
click at [630, 214] on button "Save & Close" at bounding box center [623, 211] width 69 height 21
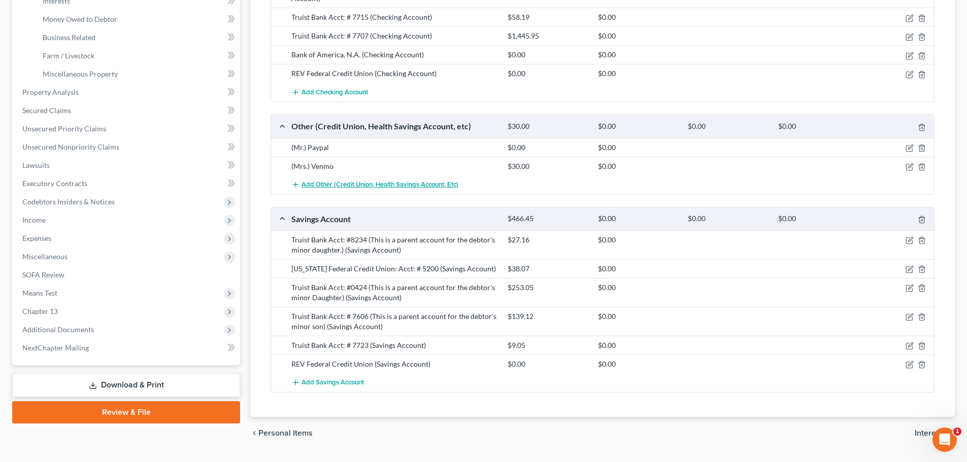
click at [409, 181] on span "Add Other (Credit Union, Health Savings Account, etc)" at bounding box center [380, 185] width 157 height 8
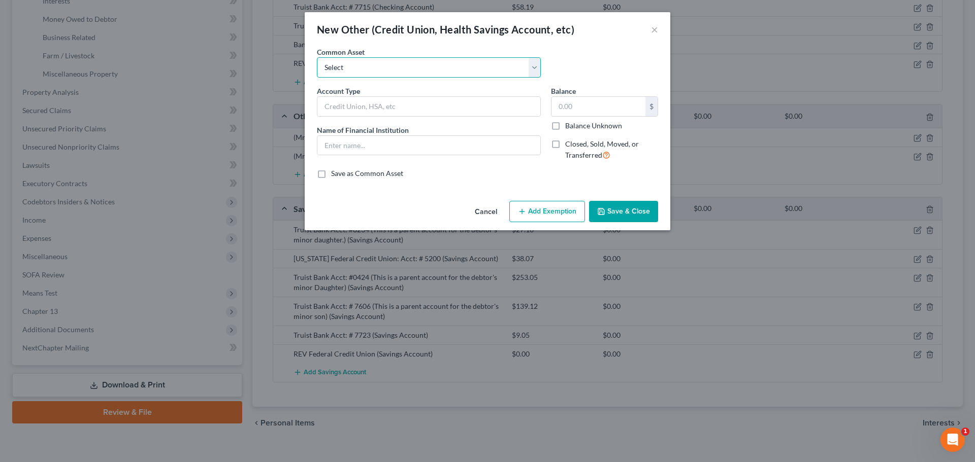
click at [358, 69] on select "Select Cash App Venmo Current Pre Paid Money Card Acct# Cash App( This account …" at bounding box center [429, 67] width 224 height 20
select select "16"
click at [317, 57] on select "Select Cash App Venmo Current Pre Paid Money Card Acct# Cash App( This account …" at bounding box center [429, 67] width 224 height 20
type input "(Mr.) Venmo"
type input "Venmo (This account currently has a balance of zero. The debtor only uses it to…"
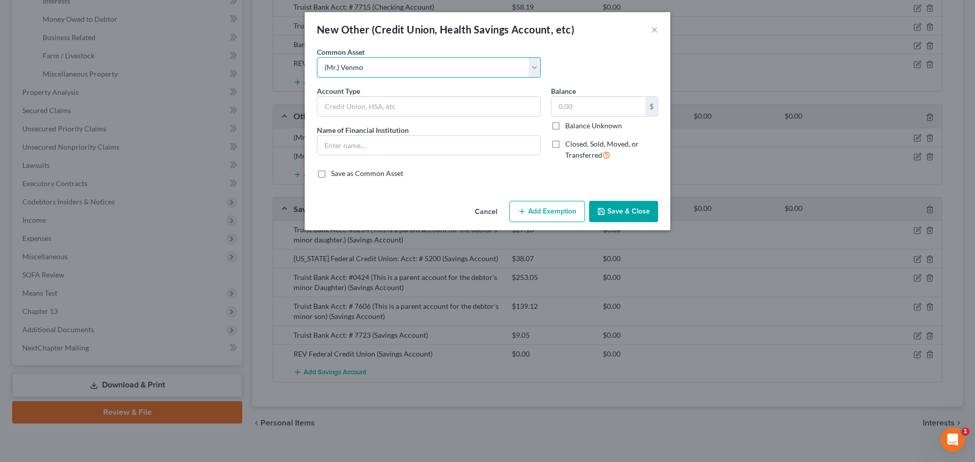
type input "0"
click at [413, 110] on input "(Mr.) Venmo" at bounding box center [428, 106] width 223 height 19
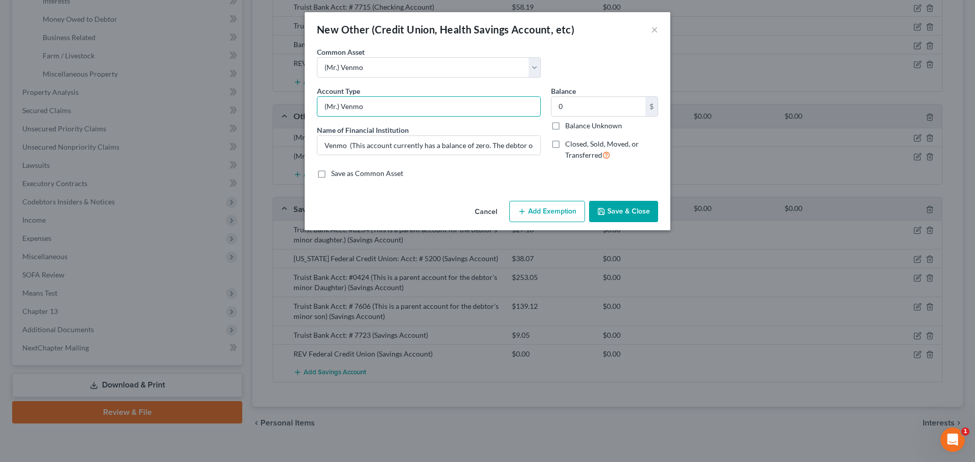
click at [334, 109] on input "(Mr.) Venmo" at bounding box center [428, 106] width 223 height 19
type input "(Mrs.) Venmo"
click at [339, 146] on input "Venmo (This account currently has a balance of zero. The debtor only uses it to…" at bounding box center [428, 145] width 223 height 19
type input "Paypal(This account currently has a balance of zero. The debtor only uses it to…"
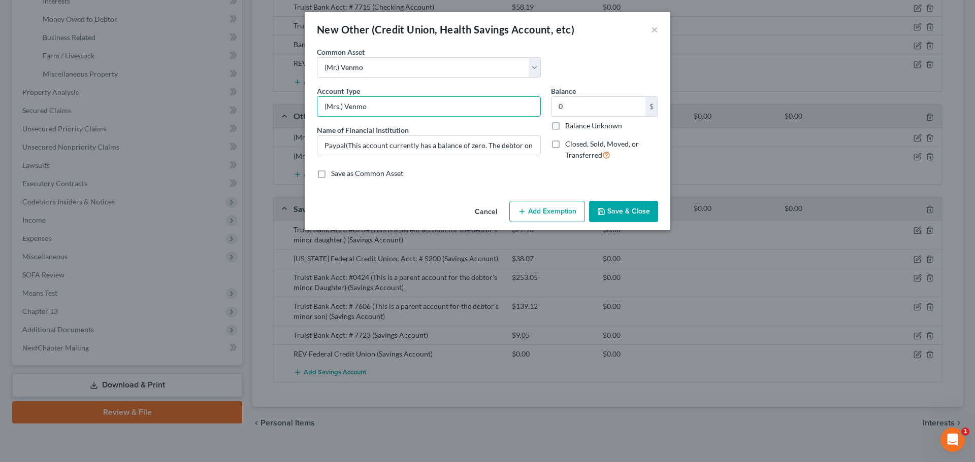
click at [356, 104] on input "(Mrs.) Venmo" at bounding box center [428, 106] width 223 height 19
type input "(Mrs.) Paypal"
click at [580, 111] on input "0" at bounding box center [598, 106] width 94 height 19
type input "769.12"
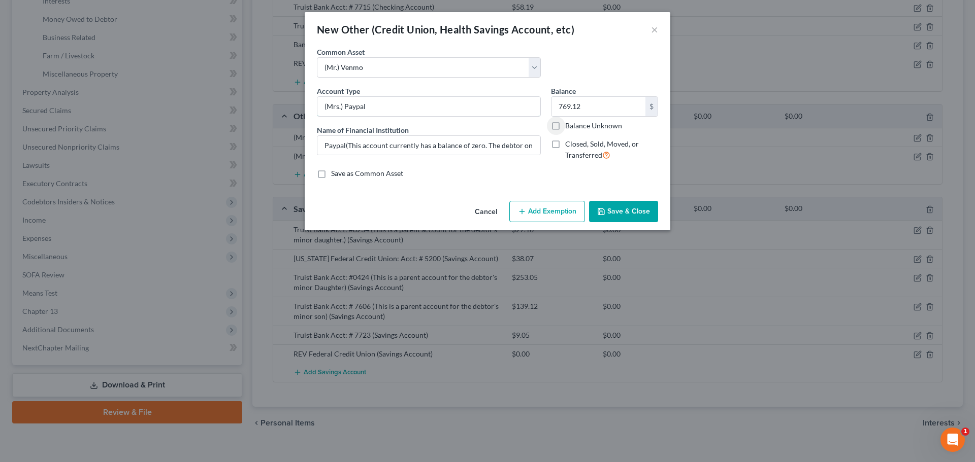
drag, startPoint x: 453, startPoint y: 106, endPoint x: 452, endPoint y: 115, distance: 9.2
click at [453, 106] on input "(Mrs.) Paypal" at bounding box center [428, 106] width 223 height 19
drag, startPoint x: 345, startPoint y: 144, endPoint x: 669, endPoint y: 131, distance: 323.6
click at [675, 134] on div "New Other (Credit Union, Health Savings Account, etc) × An exemption set must f…" at bounding box center [487, 231] width 975 height 462
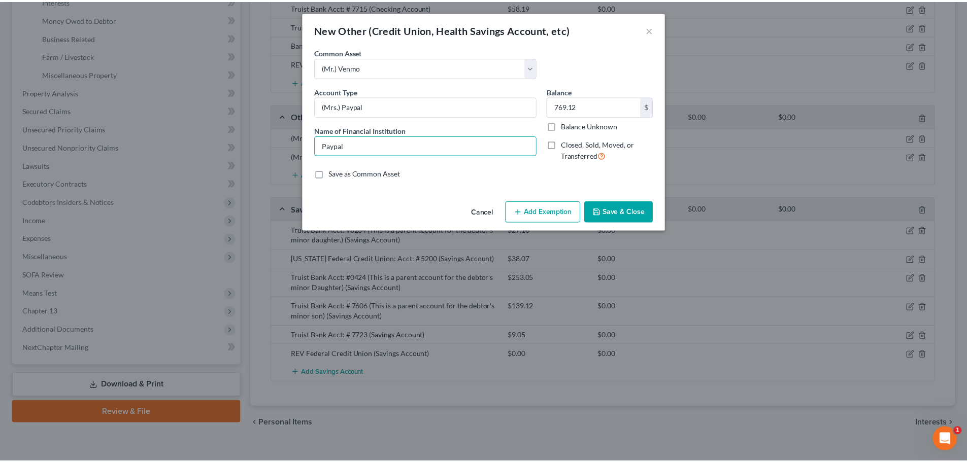
scroll to position [0, 0]
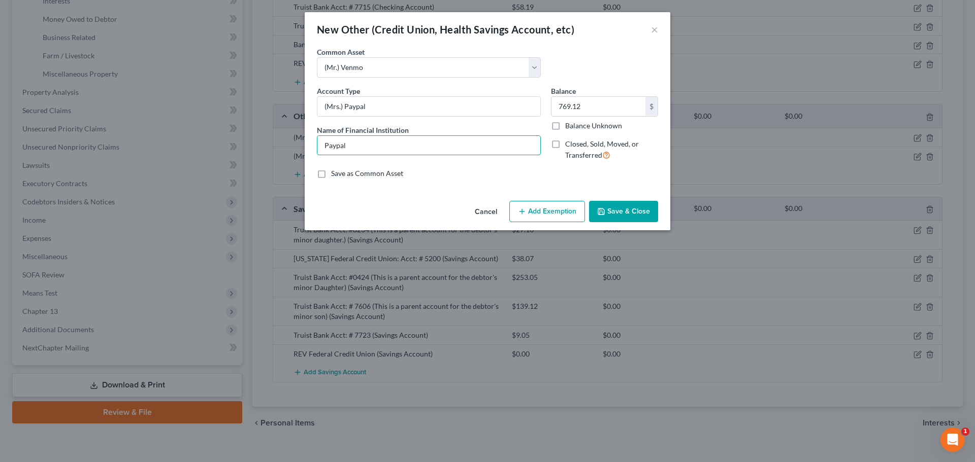
type input "Paypal"
click at [646, 206] on button "Save & Close" at bounding box center [623, 211] width 69 height 21
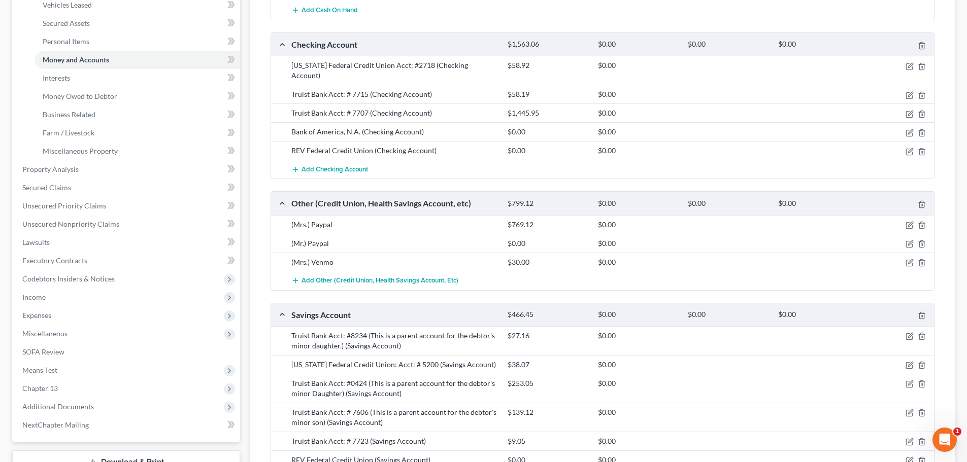
scroll to position [254, 0]
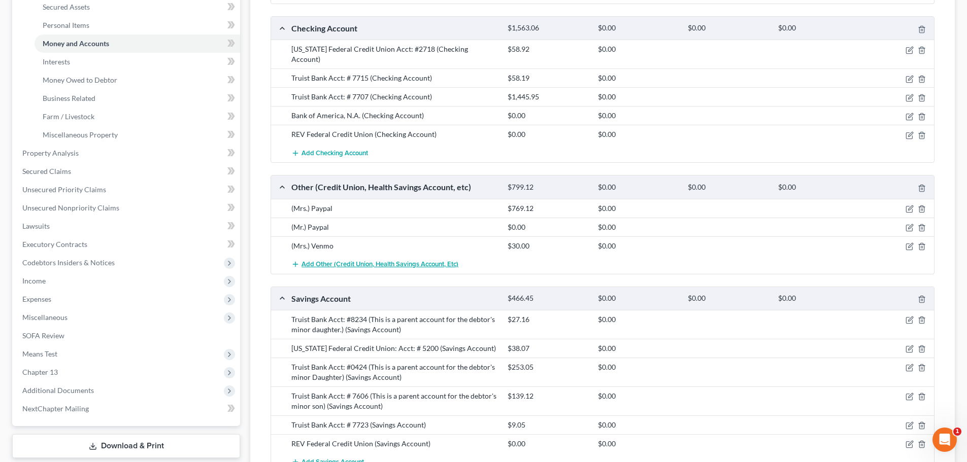
click at [412, 261] on span "Add Other (Credit Union, Health Savings Account, etc)" at bounding box center [380, 264] width 157 height 8
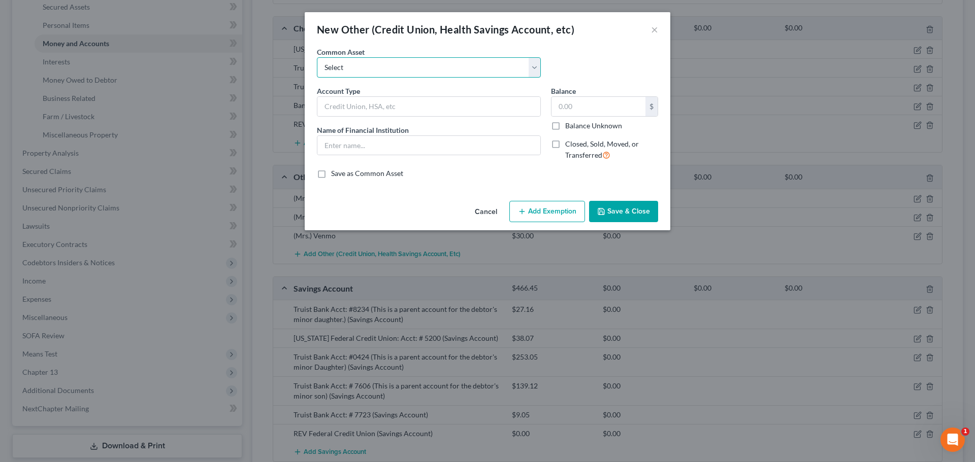
click at [387, 63] on select "Select Cash App Venmo Current Pre Paid Money Card Acct# Cash App( This account …" at bounding box center [429, 67] width 224 height 20
select select "4"
click at [317, 57] on select "Select Cash App Venmo Current Pre Paid Money Card Acct# Cash App( This account …" at bounding box center [429, 67] width 224 height 20
type input "(Mr.) Cash App (This account currently has a zero balance.)"
type input "Cash App (This account currently has a balance of zero. The debtor only uses it…"
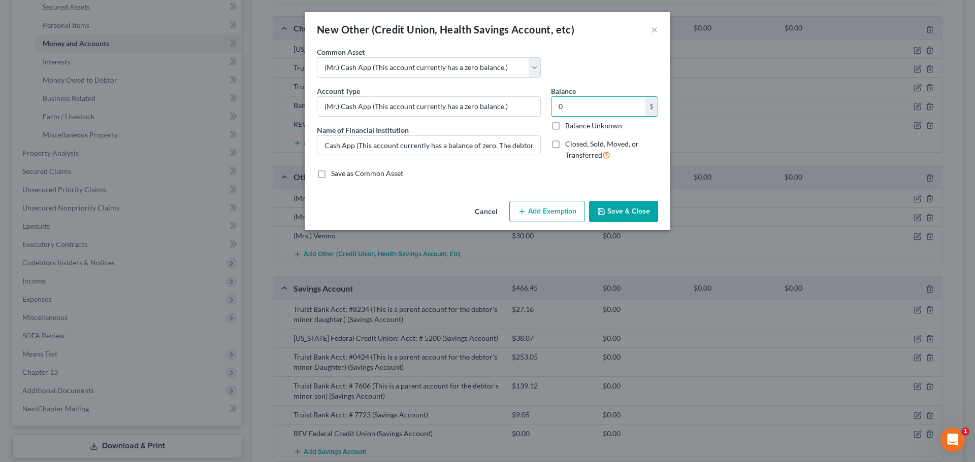
click at [581, 113] on input "0" at bounding box center [598, 106] width 94 height 19
type input "110"
drag, startPoint x: 374, startPoint y: 105, endPoint x: 539, endPoint y: 108, distance: 165.5
click at [539, 108] on input "(Mr.) Cash App (This account currently has a zero balance.)" at bounding box center [428, 106] width 223 height 19
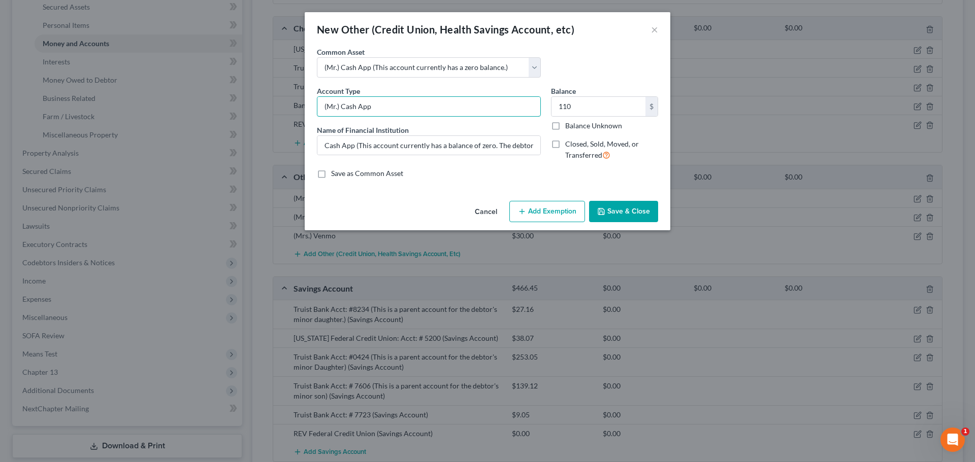
type input "(Mr.) Cash App"
click at [482, 147] on input "Cash App (This account currently has a balance of zero. The debtor only uses it…" at bounding box center [428, 145] width 223 height 19
click at [482, 146] on input "Cash App (This account currently has a balance of zero. The debtor only uses it…" at bounding box center [428, 145] width 223 height 19
type input "Cash App"
click at [631, 213] on button "Save & Close" at bounding box center [623, 211] width 69 height 21
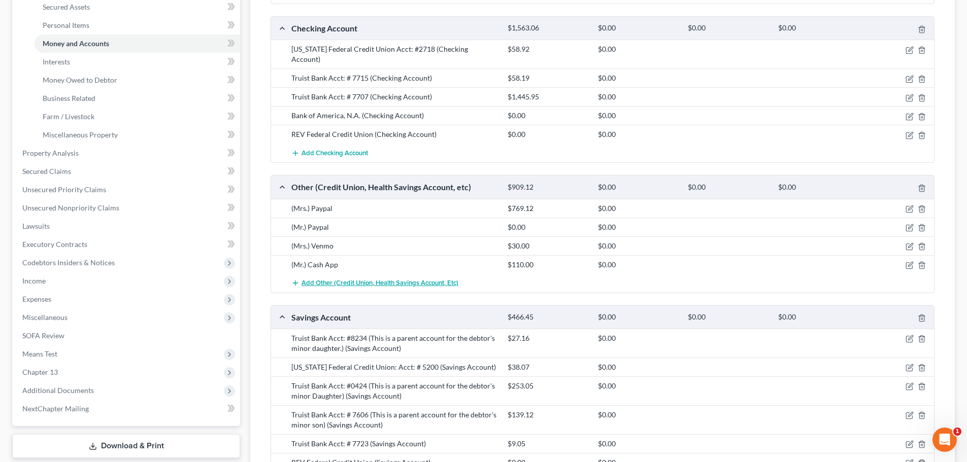
click at [328, 280] on span "Add Other (Credit Union, Health Savings Account, etc)" at bounding box center [380, 283] width 157 height 8
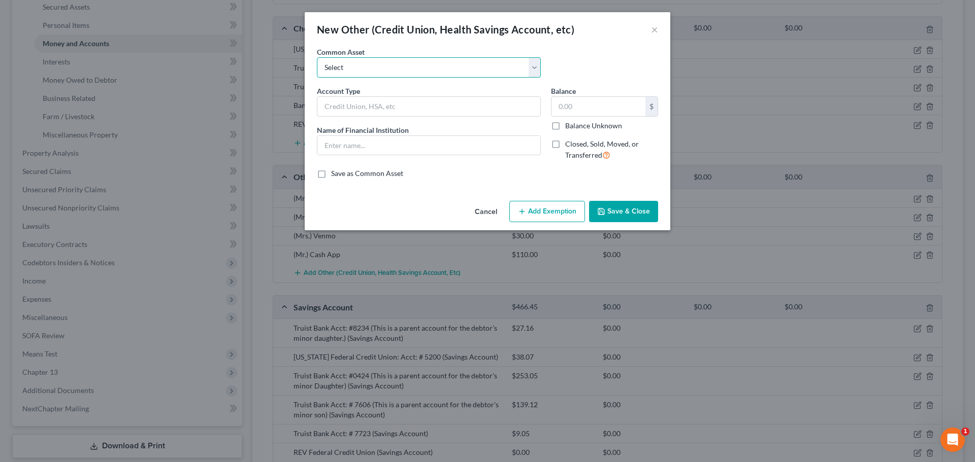
click at [361, 68] on select "Select Cash App Venmo Current Pre Paid Money Card Acct# Cash App( This account …" at bounding box center [429, 67] width 224 height 20
select select "0"
click at [317, 57] on select "Select Cash App Venmo Current Pre Paid Money Card Acct# Cash App( This account …" at bounding box center [429, 67] width 224 height 20
type input "Cash App"
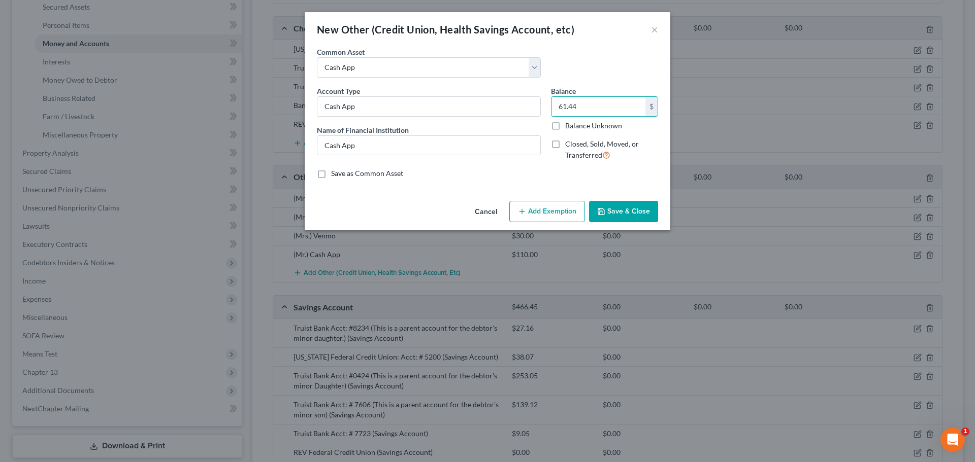
click at [592, 112] on input "61.44" at bounding box center [598, 106] width 94 height 19
type input "20.00"
click at [509, 98] on input "Cash App" at bounding box center [428, 106] width 223 height 19
click at [343, 105] on input "(Mrs.)Cash App" at bounding box center [428, 106] width 223 height 19
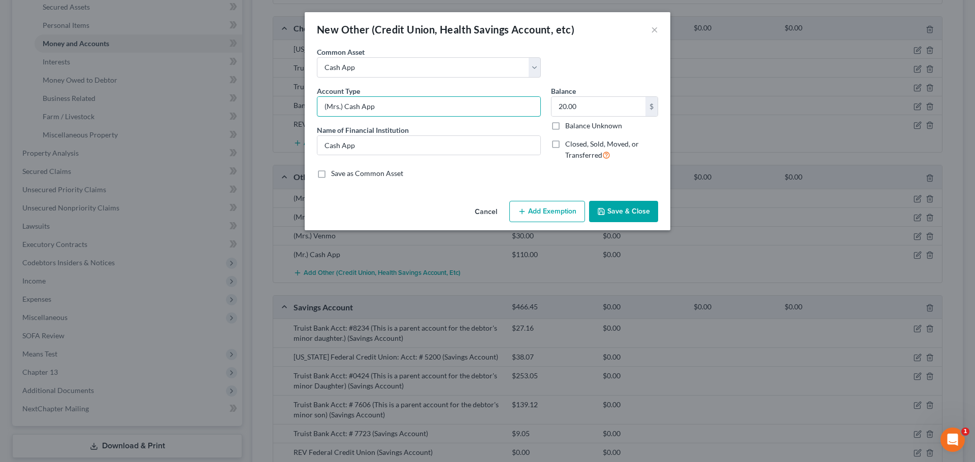
type input "(Mrs.) Cash App"
click at [628, 209] on button "Save & Close" at bounding box center [623, 211] width 69 height 21
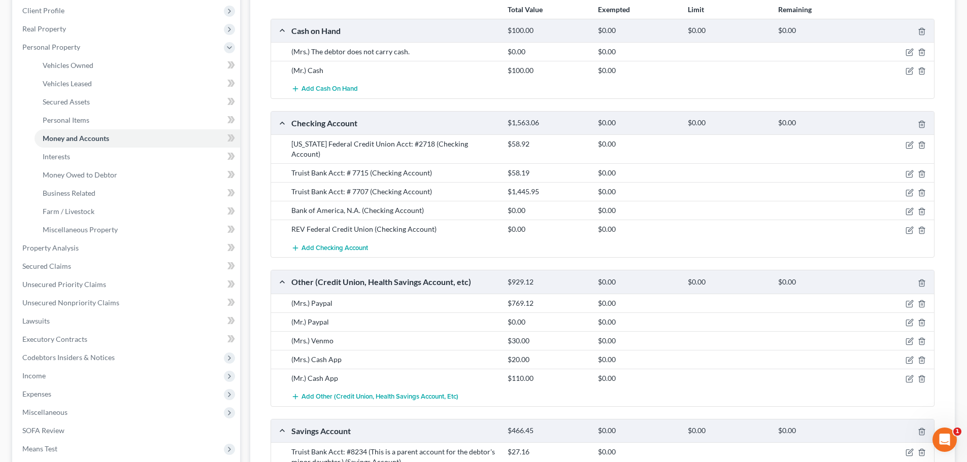
scroll to position [0, 0]
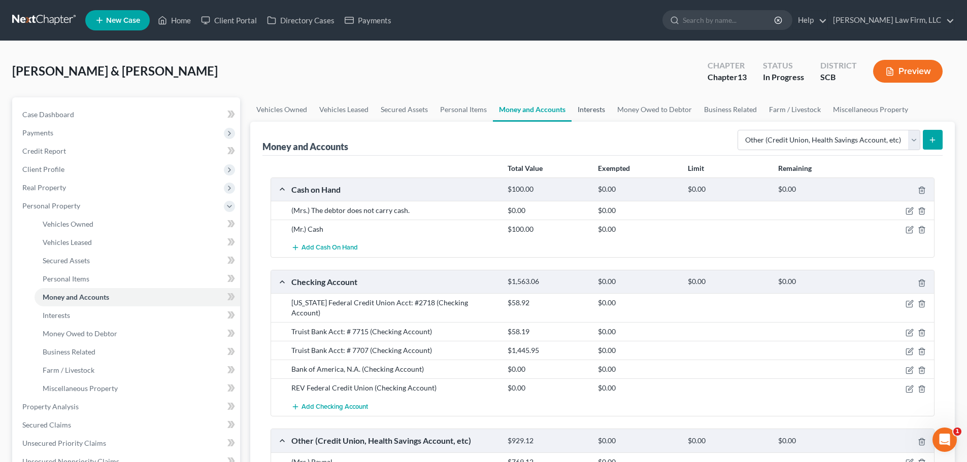
click at [594, 114] on link "Interests" at bounding box center [592, 109] width 40 height 24
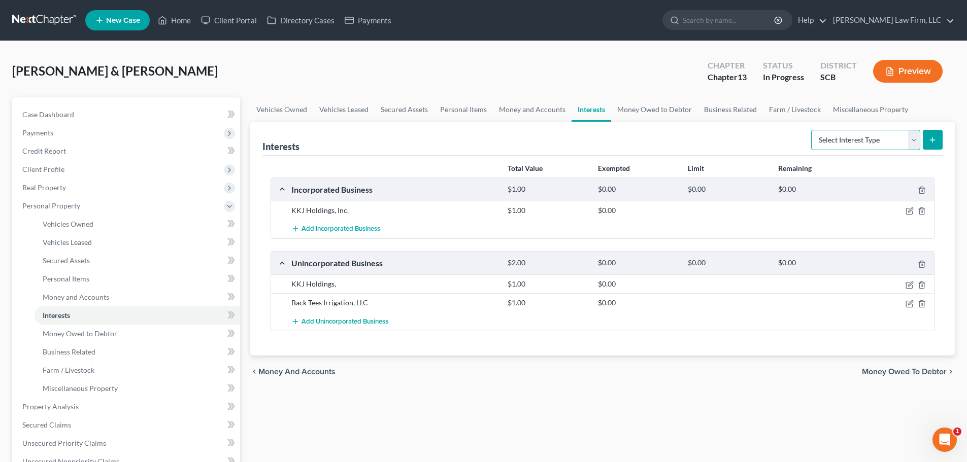
click at [859, 142] on select "Select Interest Type 401K Annuity Bond Education IRA Government Bond Government…" at bounding box center [865, 140] width 109 height 20
select select "stock"
click at [812, 130] on select "Select Interest Type 401K Annuity Bond Education IRA Government Bond Government…" at bounding box center [865, 140] width 109 height 20
click at [936, 141] on icon "submit" at bounding box center [932, 140] width 8 height 8
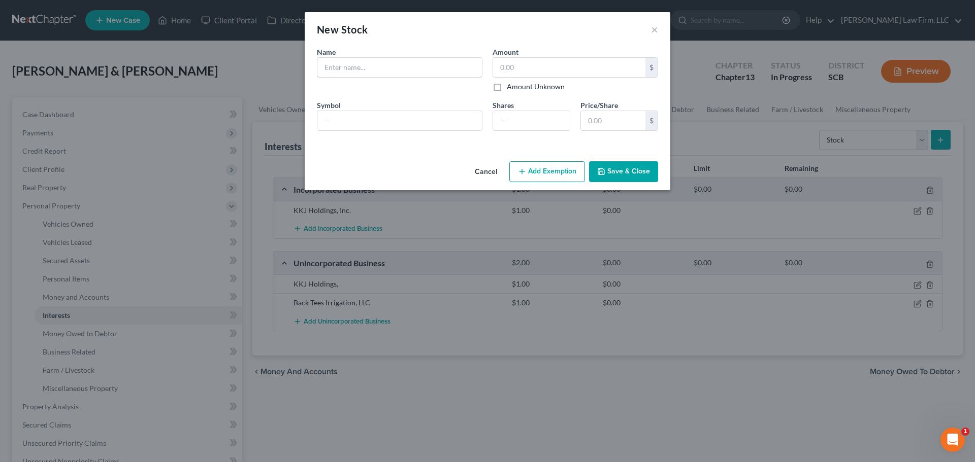
click at [356, 63] on input "text" at bounding box center [399, 67] width 164 height 19
type input "Crypto.com XRP holdings as of 8-12-25"
click at [510, 67] on input "text" at bounding box center [569, 67] width 152 height 19
click at [425, 114] on input "text" at bounding box center [399, 120] width 164 height 19
type input "XRP"
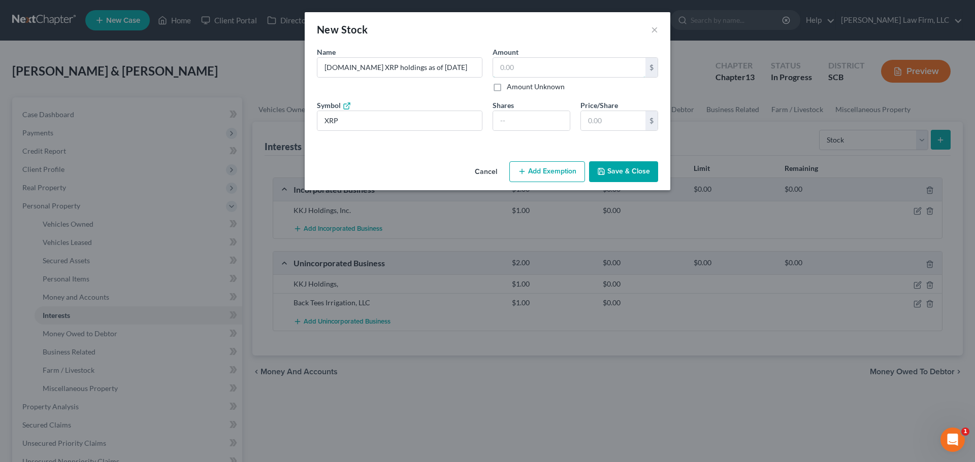
drag, startPoint x: 532, startPoint y: 68, endPoint x: 535, endPoint y: 72, distance: 5.5
click at [532, 67] on input "text" at bounding box center [569, 67] width 152 height 19
click at [538, 119] on input "number" at bounding box center [531, 120] width 77 height 19
type input "100"
type input "300.00"
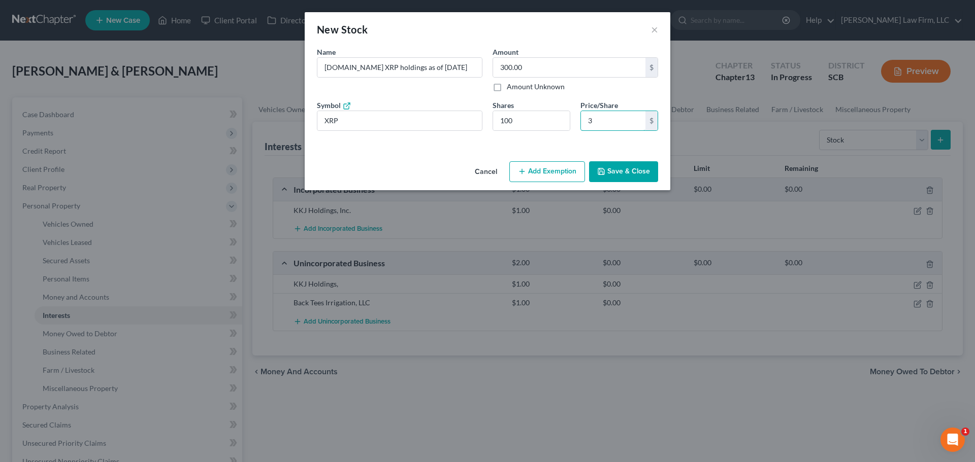
type input "3."
type input "320.00"
type input "3.2"
type input "325.00"
type input "3.25"
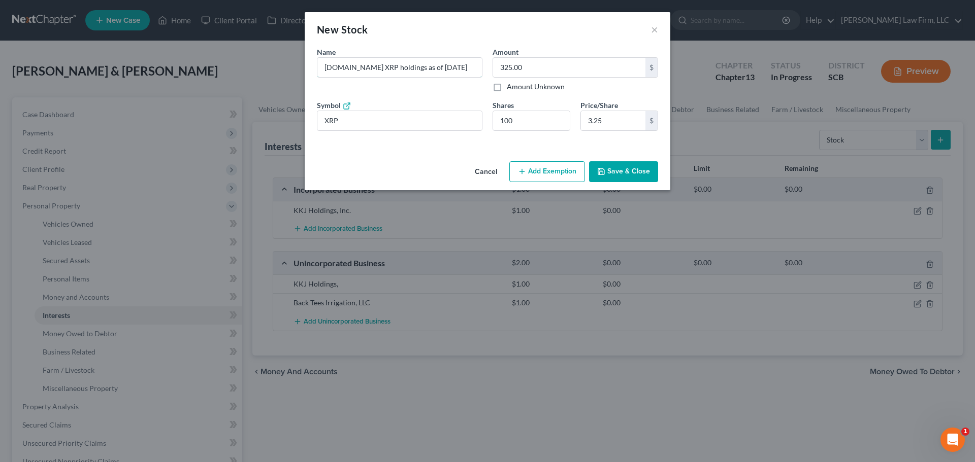
click at [382, 63] on input "Crypto.com XRP holdings as of 8-12-25" at bounding box center [399, 67] width 164 height 19
click at [388, 67] on input "Crypto.com XRP Holdings as of 8-12-25" at bounding box center [399, 67] width 164 height 19
type input "Crypto.com XRP as of 8-12-25"
click at [619, 168] on button "Save & Close" at bounding box center [623, 171] width 69 height 21
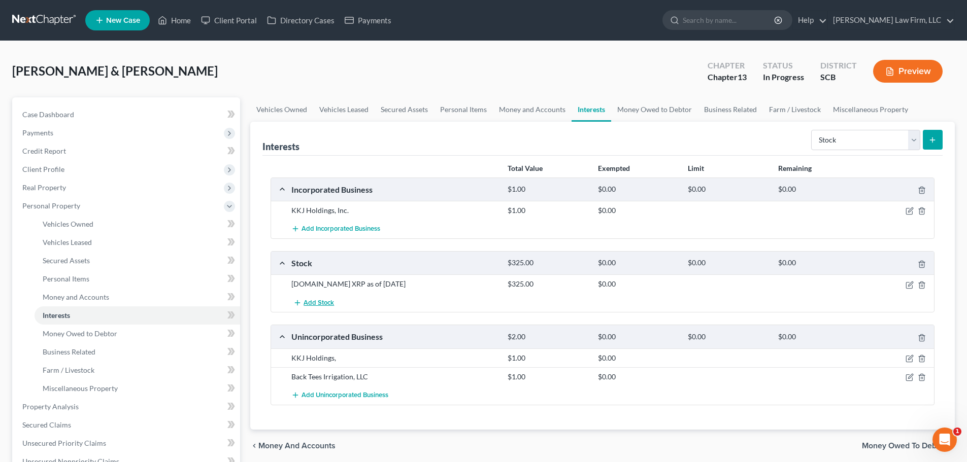
click at [324, 301] on span "Add Stock" at bounding box center [319, 303] width 30 height 8
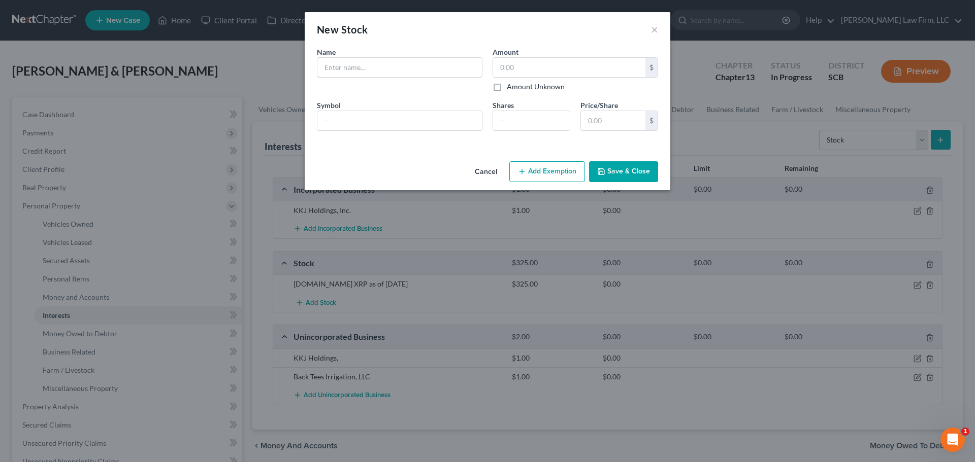
click at [362, 63] on input "text" at bounding box center [399, 67] width 164 height 19
click at [372, 67] on input "Crypto.com XRP as of 8-12-25" at bounding box center [399, 67] width 164 height 19
type input "Crypto.com ETH as of 8-12-25"
click at [399, 123] on input "text" at bounding box center [399, 120] width 164 height 19
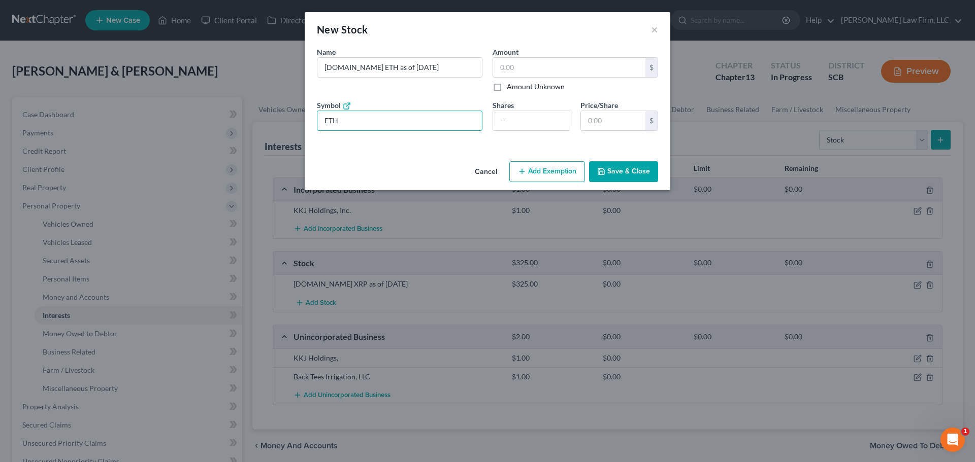
type input "ETH"
type input "0.01588"
type input "0.06"
type input "4"
type input "0.69"
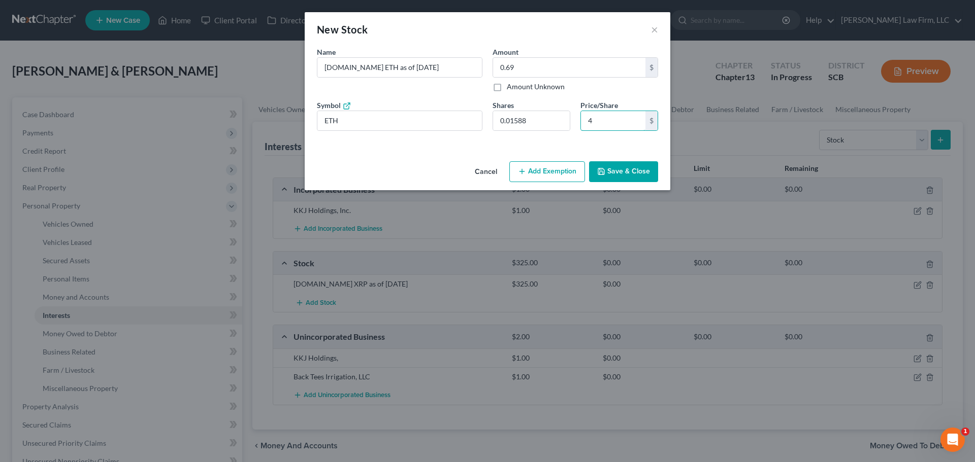
type input "44"
type input "7.11"
type input "448"
type input "71.20"
type input "4,484."
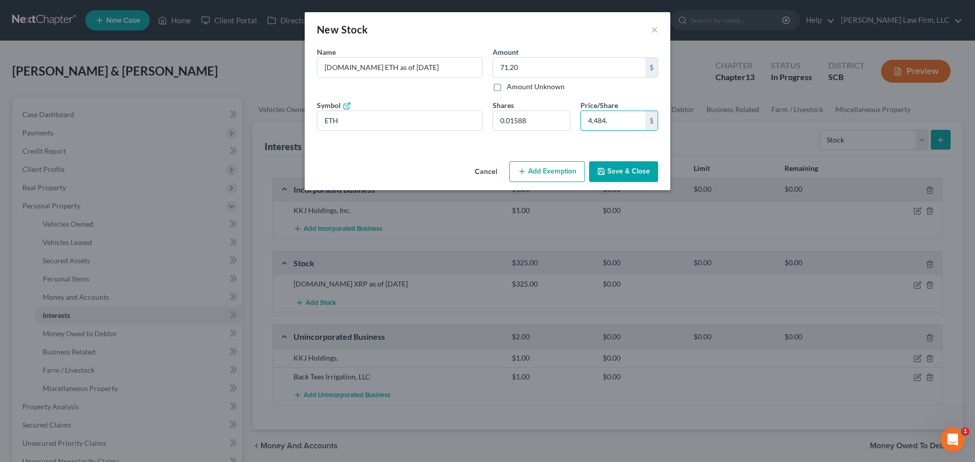
type input "71.21"
type input "4,484.34"
click at [615, 164] on button "Save & Close" at bounding box center [623, 171] width 69 height 21
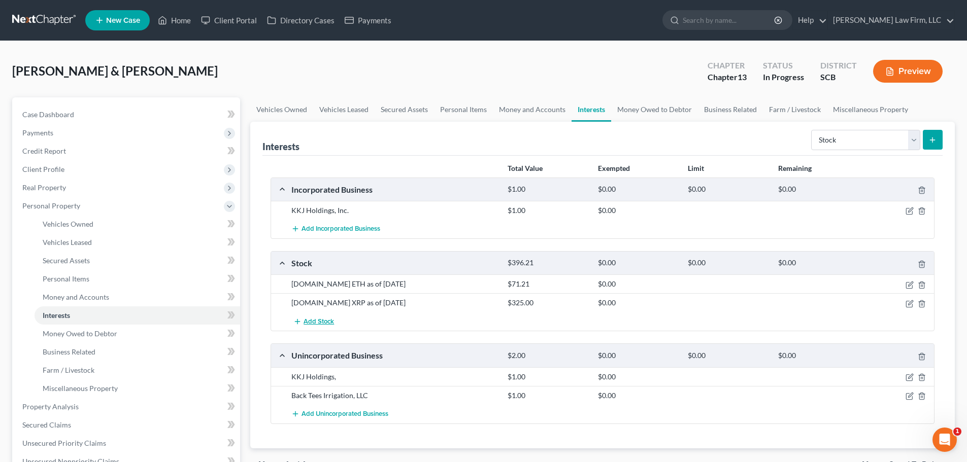
click at [326, 323] on span "Add Stock" at bounding box center [319, 322] width 30 height 8
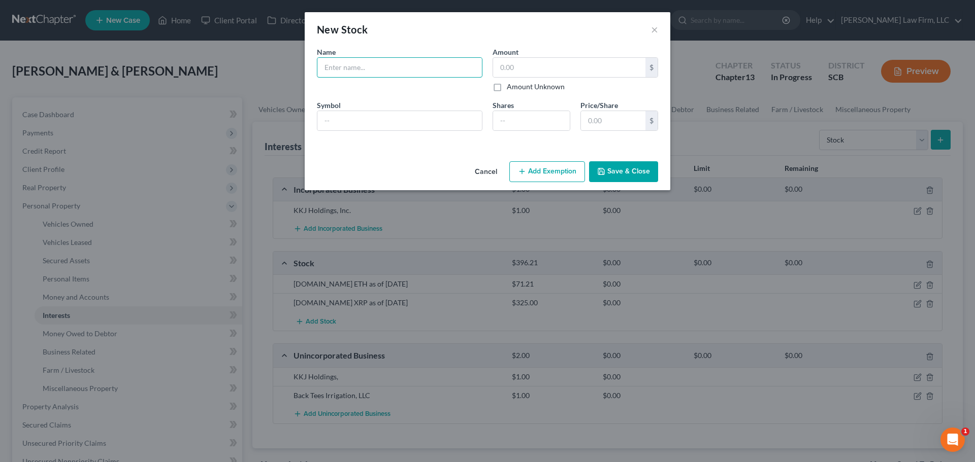
click at [393, 66] on input "text" at bounding box center [399, 67] width 164 height 19
click at [369, 65] on input "Crypto.com XRP as of 8-12-25" at bounding box center [399, 67] width 164 height 19
type input "Crypto.com Cronos as of 8-12-25"
type input "CRO"
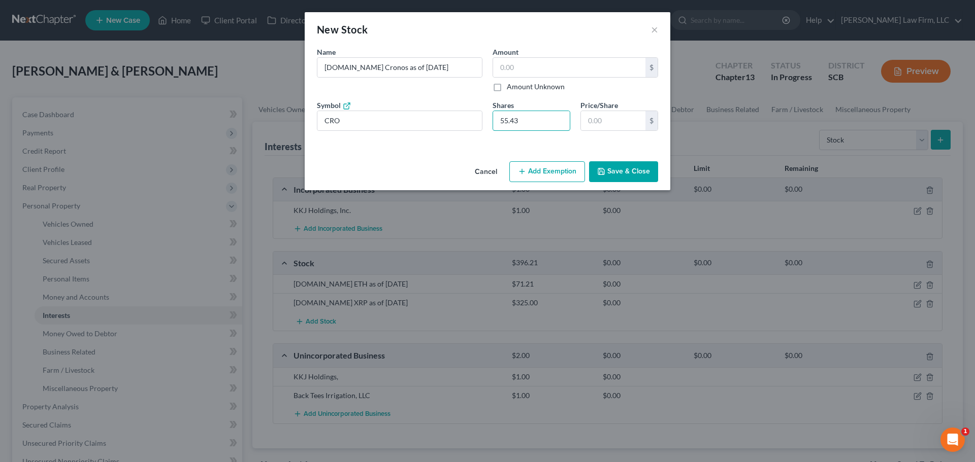
type input "55.43"
type input "0"
type input "0."
type input "5.54"
type input "0.1"
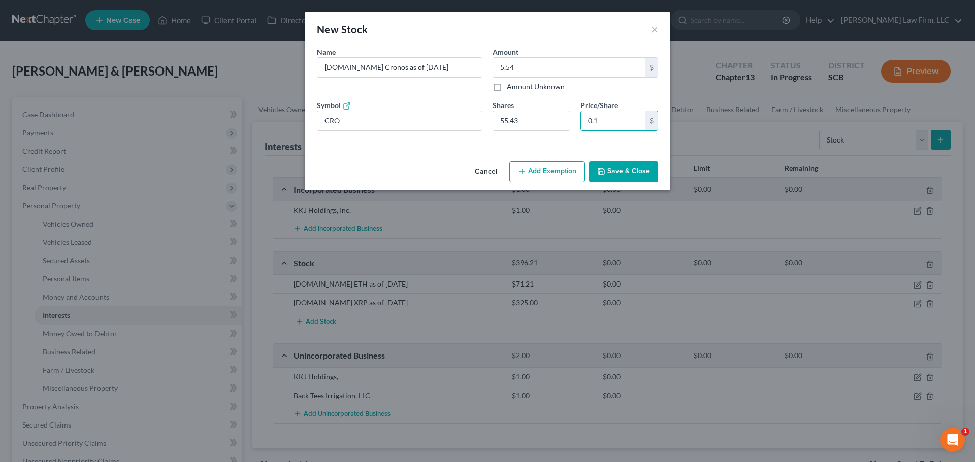
type input "8.86"
type input "0.16"
type input "9.31"
type input "0.16"
click at [644, 168] on button "Save & Close" at bounding box center [623, 171] width 69 height 21
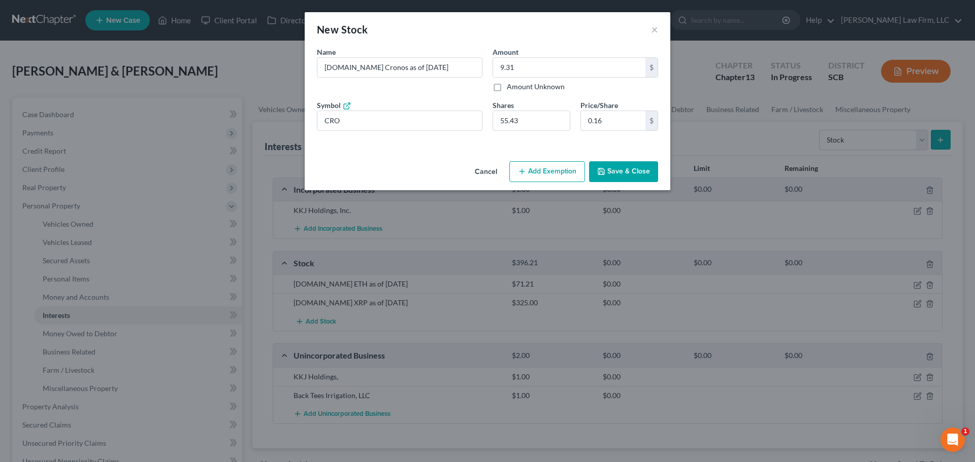
type input "8.86"
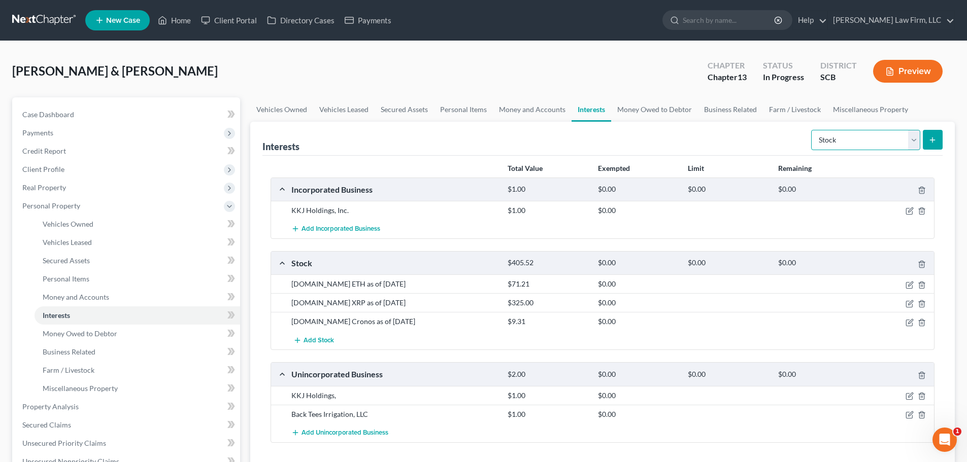
click at [846, 135] on select "Select Interest Type 401K Annuity Bond Education IRA Government Bond Government…" at bounding box center [865, 140] width 109 height 20
select select "401k"
click at [812, 130] on select "Select Interest Type 401K Annuity Bond Education IRA Government Bond Government…" at bounding box center [865, 140] width 109 height 20
click at [43, 26] on link at bounding box center [44, 20] width 65 height 18
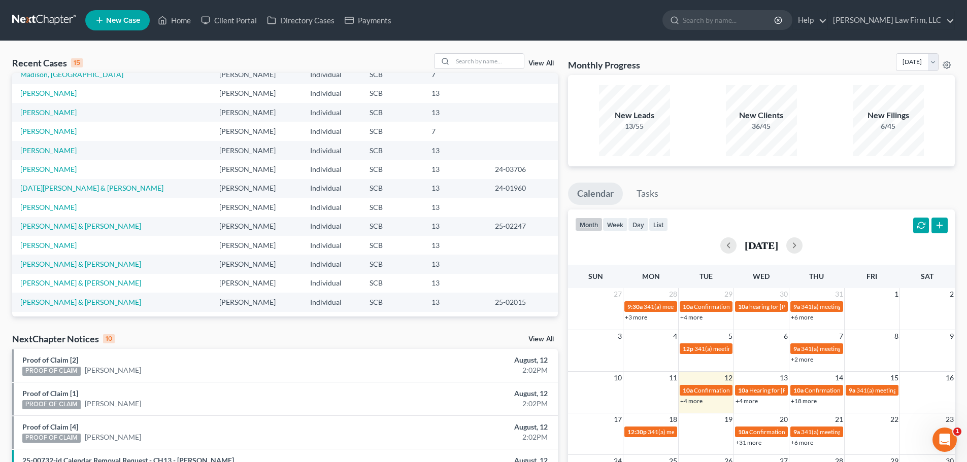
scroll to position [70, 0]
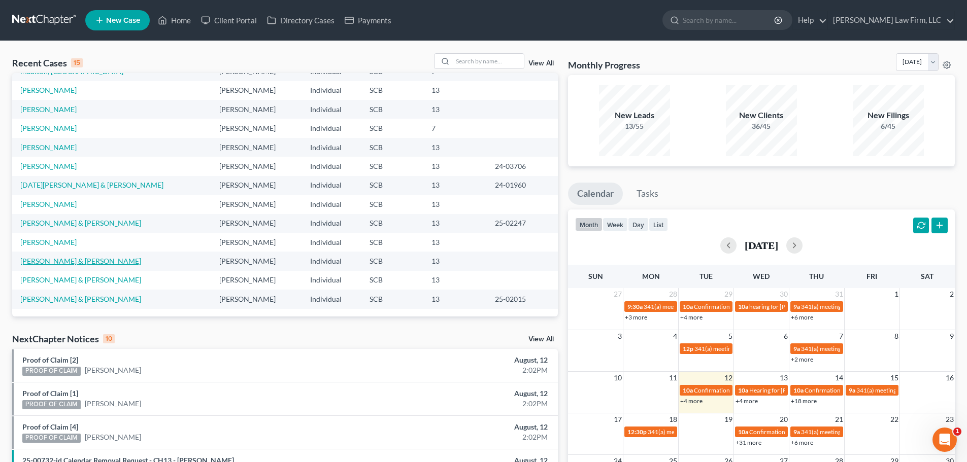
click at [56, 260] on link "[PERSON_NAME] & [PERSON_NAME]" at bounding box center [80, 261] width 121 height 9
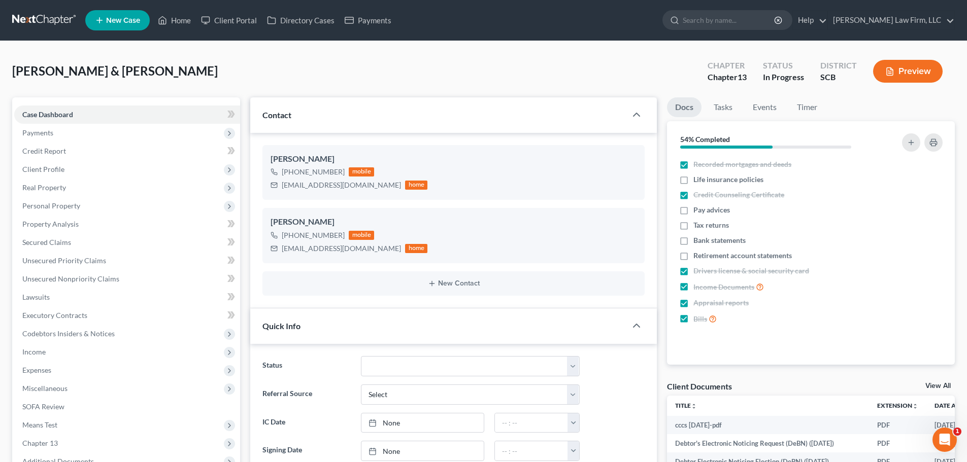
select select "0"
click at [79, 202] on span "Personal Property" at bounding box center [51, 206] width 58 height 9
click at [75, 312] on link "Interests" at bounding box center [138, 316] width 206 height 18
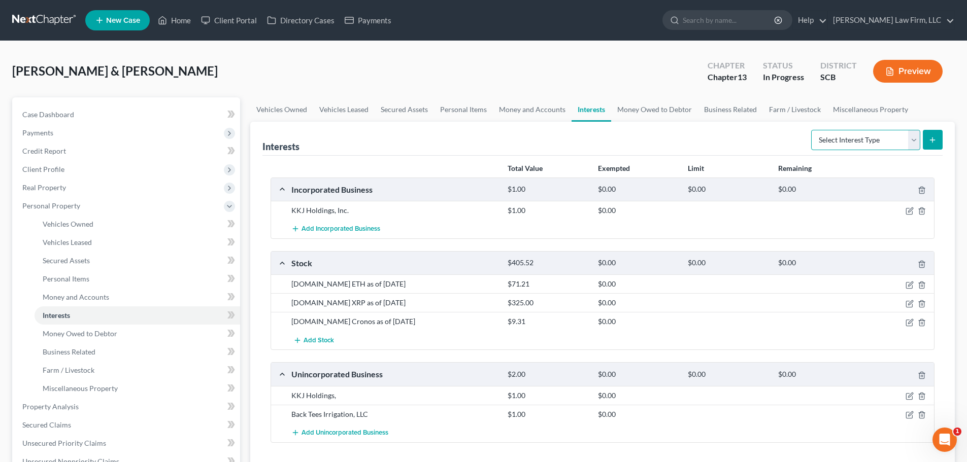
click at [892, 139] on select "Select Interest Type 401K Annuity Bond Education IRA Government Bond Government…" at bounding box center [865, 140] width 109 height 20
select select "401k"
click at [812, 130] on select "Select Interest Type 401K Annuity Bond Education IRA Government Bond Government…" at bounding box center [865, 140] width 109 height 20
click at [935, 137] on icon "submit" at bounding box center [932, 140] width 8 height 8
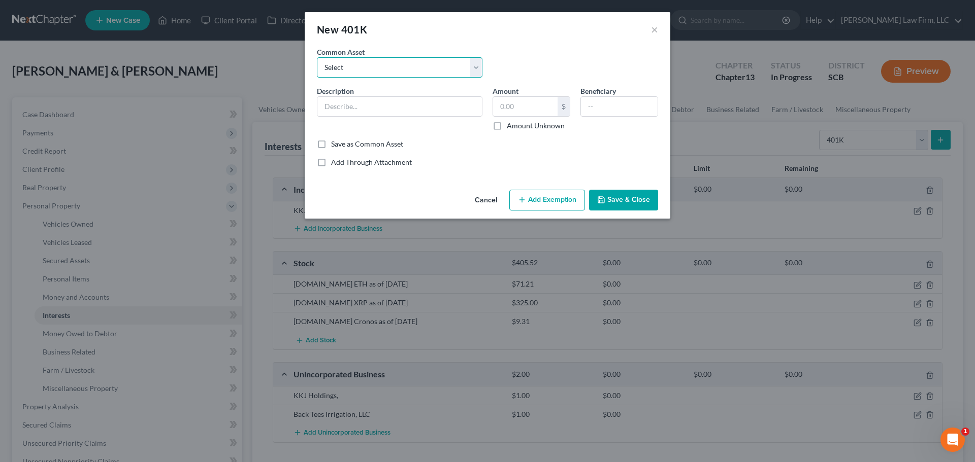
click at [424, 71] on select "Select (Mr.) 401(k) Vanguard 401(k) (Mrs.) 401(k) Fidelity 401(k)" at bounding box center [399, 67] width 165 height 20
select select "2"
click at [317, 57] on select "Select (Mr.) 401(k) Vanguard 401(k) (Mrs.) 401(k) Fidelity 401(k)" at bounding box center [399, 67] width 165 height 20
click at [408, 107] on input "(Mrs.) 401(k)" at bounding box center [399, 106] width 164 height 19
type input "(Mrs.) 401(k) Voya"
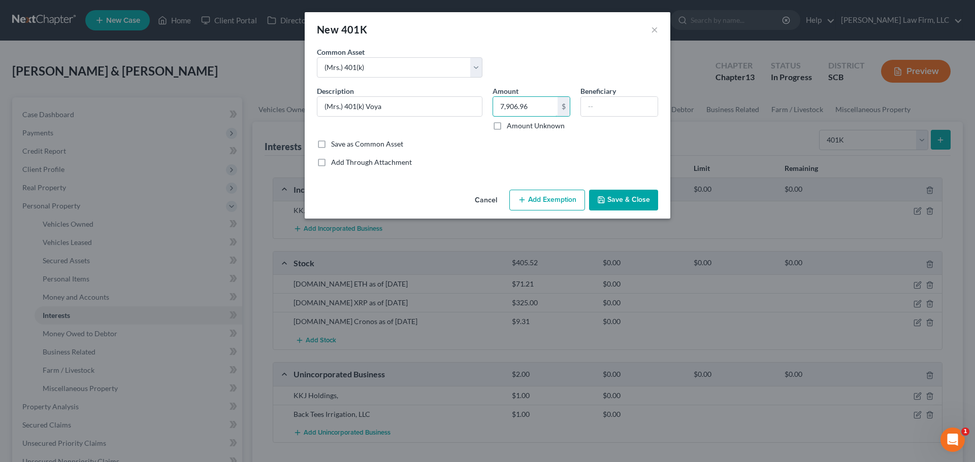
type input "7,906.96"
drag, startPoint x: 561, startPoint y: 200, endPoint x: 540, endPoint y: 210, distance: 23.2
click at [561, 200] on button "Add Exemption" at bounding box center [547, 200] width 76 height 21
select select "2"
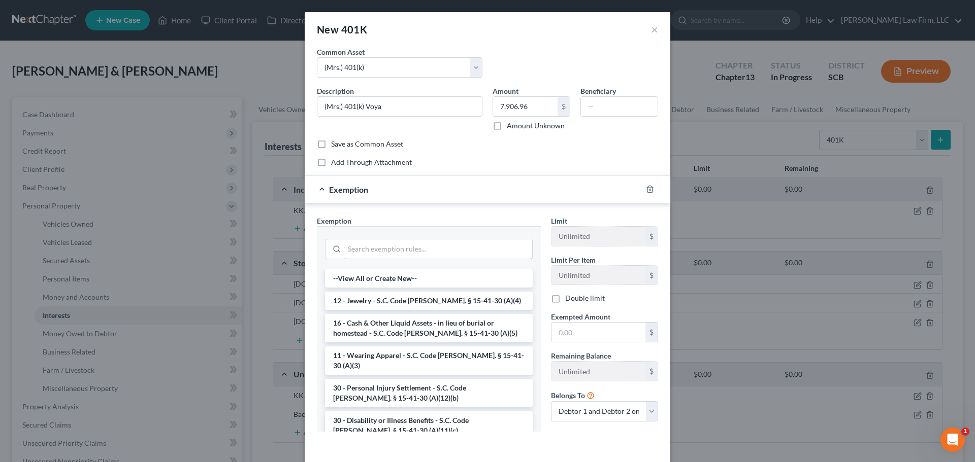
click at [407, 244] on input "search" at bounding box center [438, 249] width 188 height 19
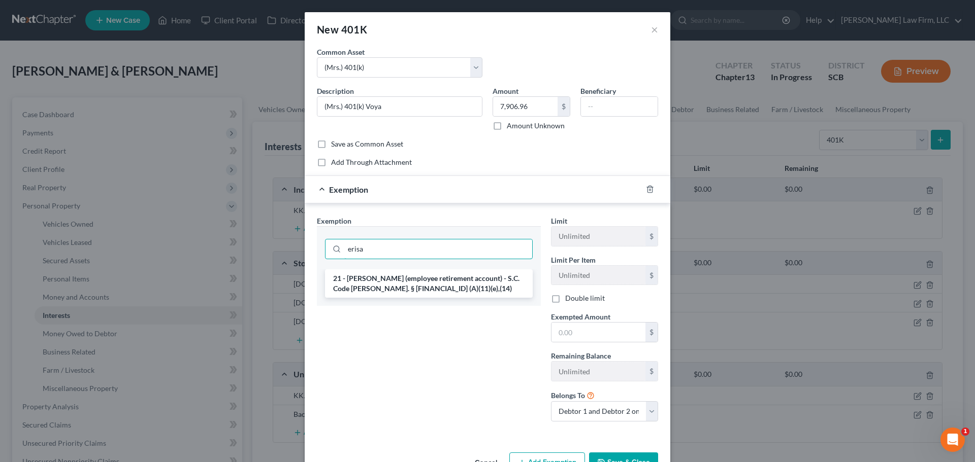
type input "erisa"
click at [417, 286] on li "21 - ERISA (employee retirement account) - S.C. Code Ann. § 15-41-30 (A)(11)(e)…" at bounding box center [429, 284] width 208 height 28
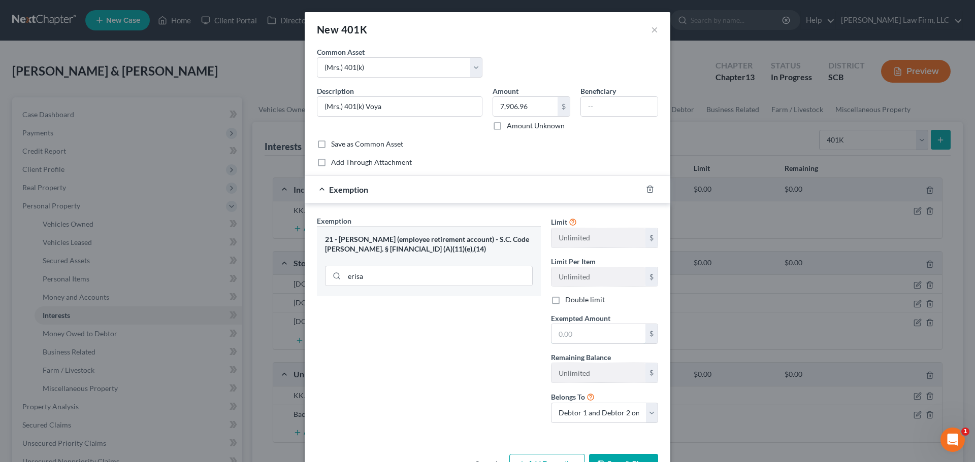
click at [588, 331] on input "text" at bounding box center [598, 333] width 94 height 19
type input "7,906.96"
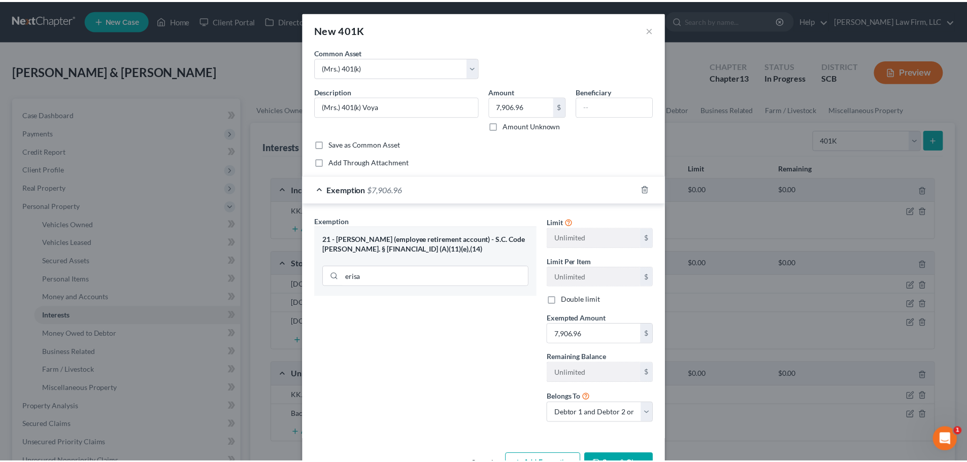
scroll to position [33, 0]
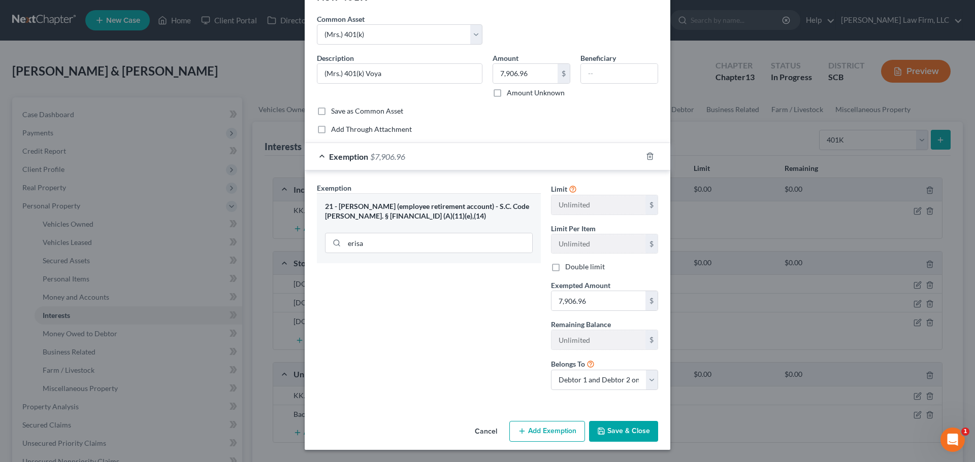
click at [628, 425] on button "Save & Close" at bounding box center [623, 431] width 69 height 21
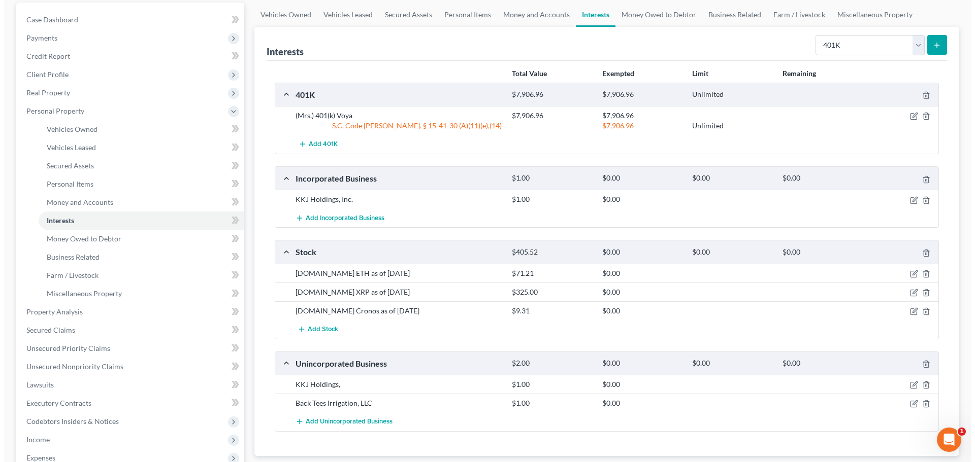
scroll to position [102, 0]
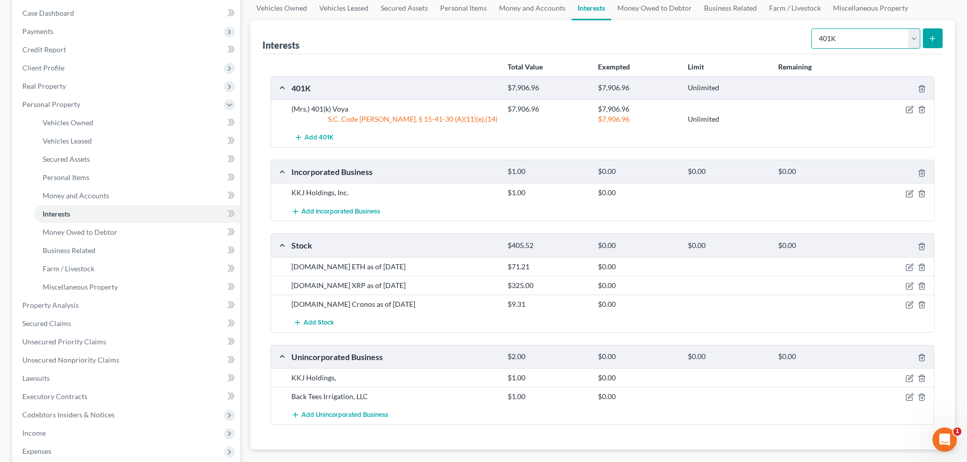
click at [884, 38] on select "Select Interest Type 401K Annuity Bond Education IRA Government Bond Government…" at bounding box center [865, 38] width 109 height 20
select select "ira"
click at [812, 28] on select "Select Interest Type 401K Annuity Bond Education IRA Government Bond Government…" at bounding box center [865, 38] width 109 height 20
click at [935, 35] on icon "submit" at bounding box center [932, 39] width 8 height 8
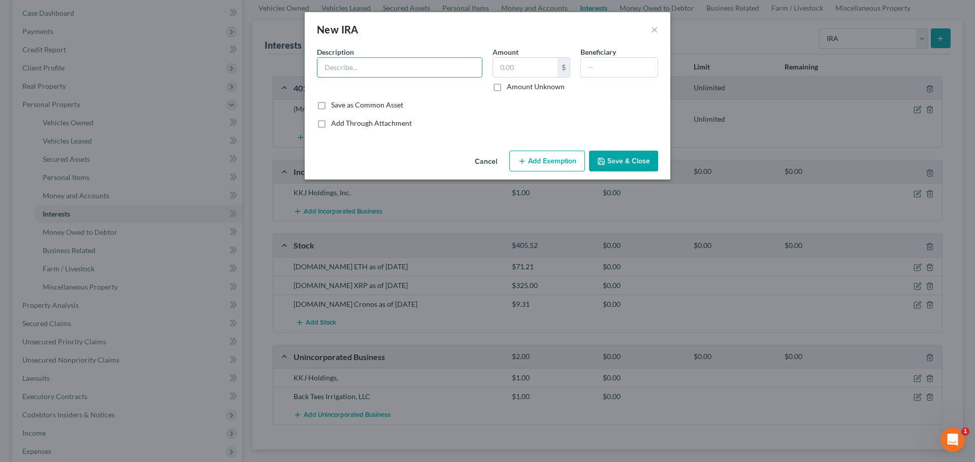
click at [402, 63] on input "text" at bounding box center [399, 67] width 164 height 19
click at [459, 76] on input "John Hancock IRA Acct: #0609" at bounding box center [399, 67] width 164 height 19
type input "(Mrs.) John Hancock IRA Acct: #0609"
type input "29,389.84"
click at [568, 158] on button "Add Exemption" at bounding box center [547, 161] width 76 height 21
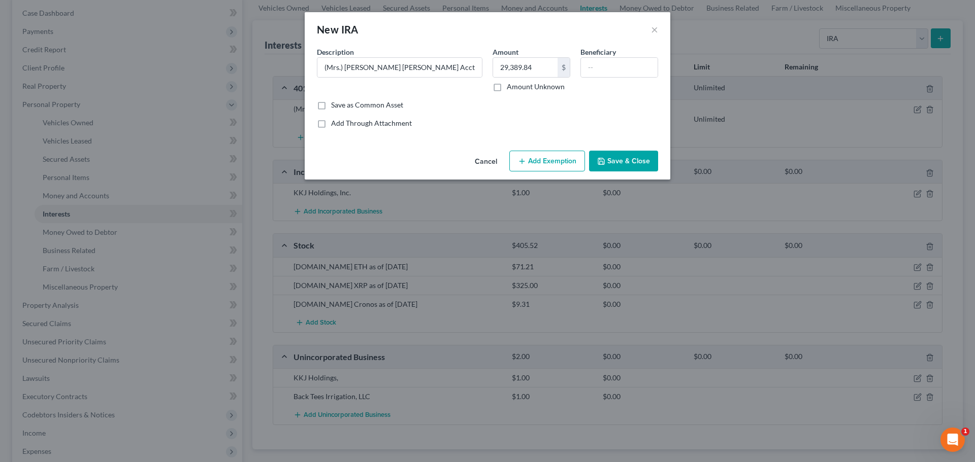
select select "2"
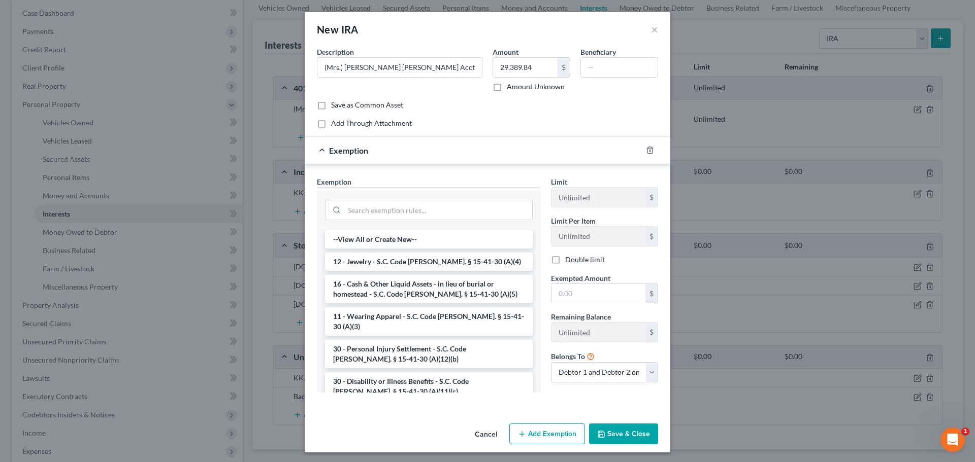
click at [434, 220] on div at bounding box center [429, 210] width 208 height 20
click at [437, 203] on input "search" at bounding box center [438, 210] width 188 height 19
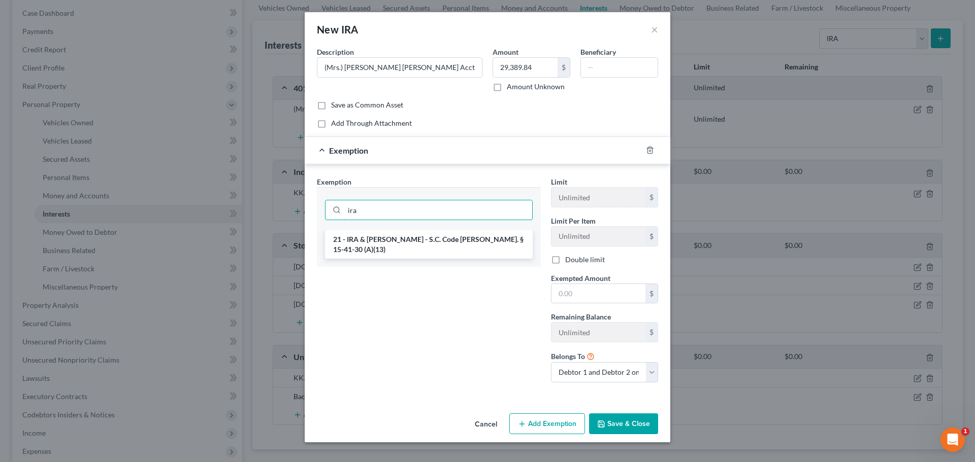
type input "ira"
click at [440, 239] on li "21 - IRA & Roth IRA - S.C. Code Ann. § 15-41-30 (A)(13)" at bounding box center [429, 244] width 208 height 28
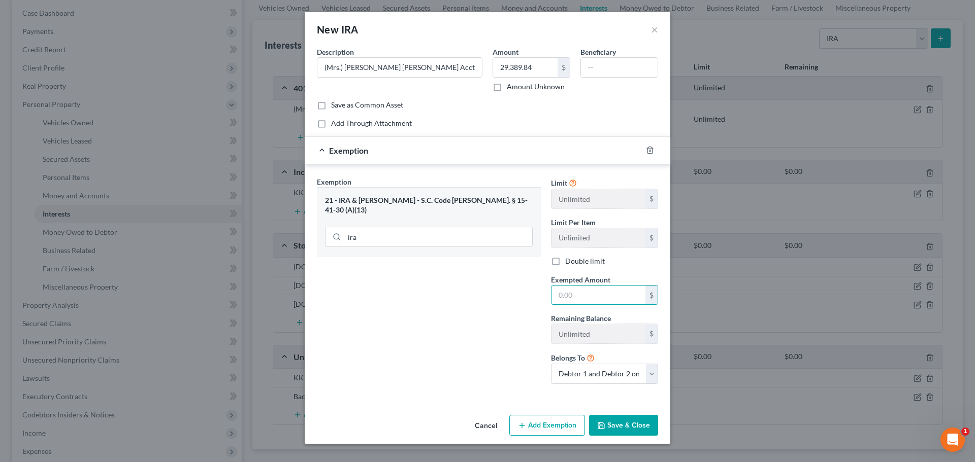
click at [580, 289] on input "text" at bounding box center [598, 295] width 94 height 19
type input "29,389.84"
click at [608, 420] on button "Save & Close" at bounding box center [623, 425] width 69 height 21
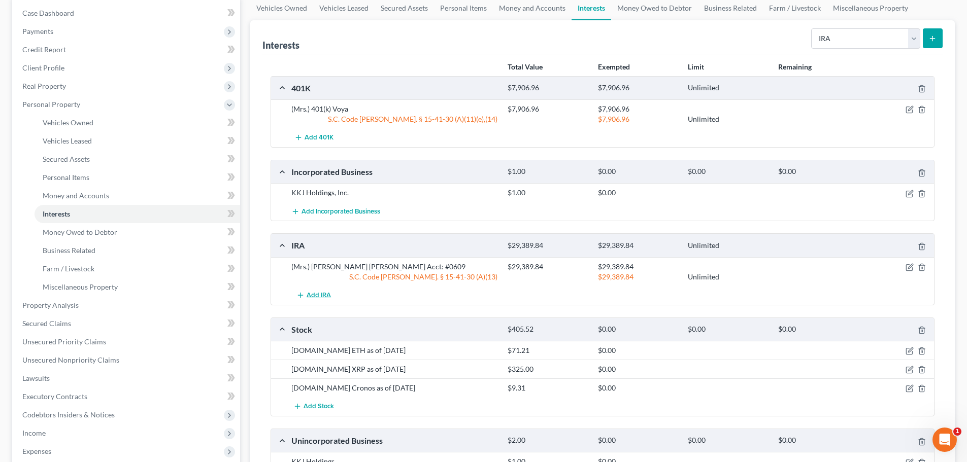
click at [320, 291] on button "Add IRA" at bounding box center [313, 295] width 45 height 19
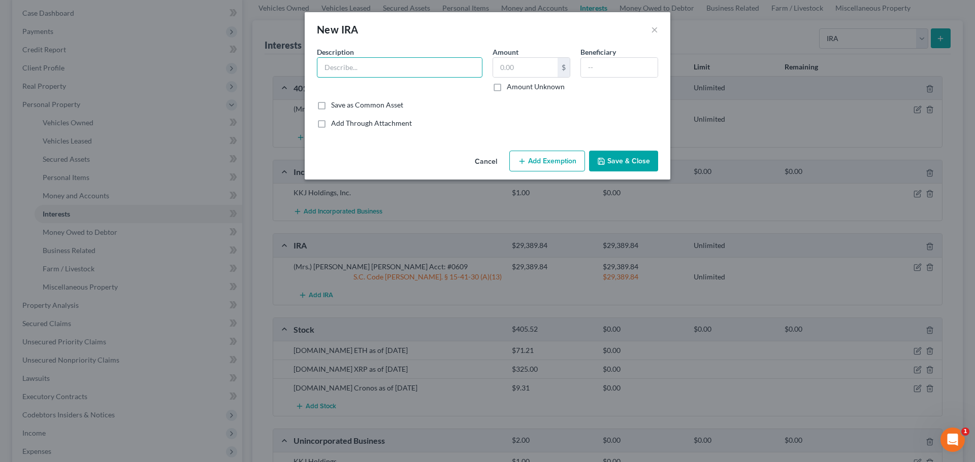
click at [382, 63] on input "text" at bounding box center [399, 67] width 164 height 19
type input "(Mrs.) Fidelity IRA Acct: #7634"
type input "748.54"
click at [528, 157] on button "Add Exemption" at bounding box center [547, 161] width 76 height 21
select select "2"
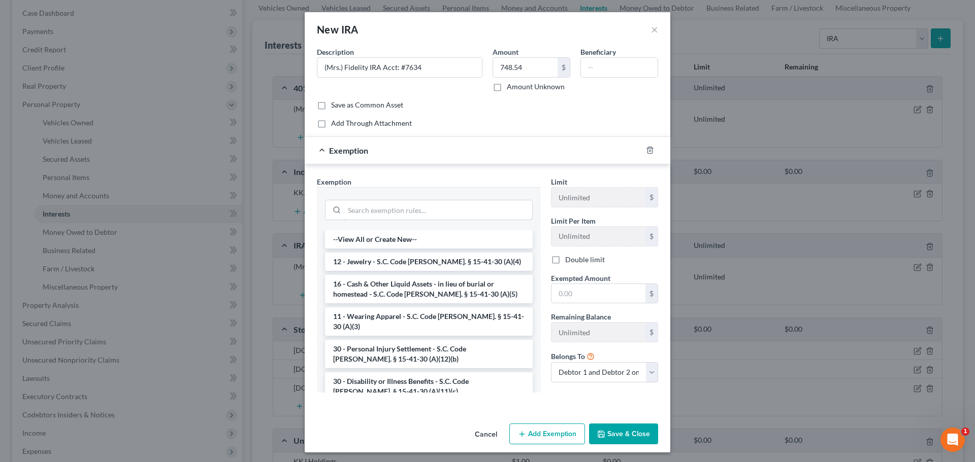
click at [431, 213] on input "search" at bounding box center [438, 210] width 188 height 19
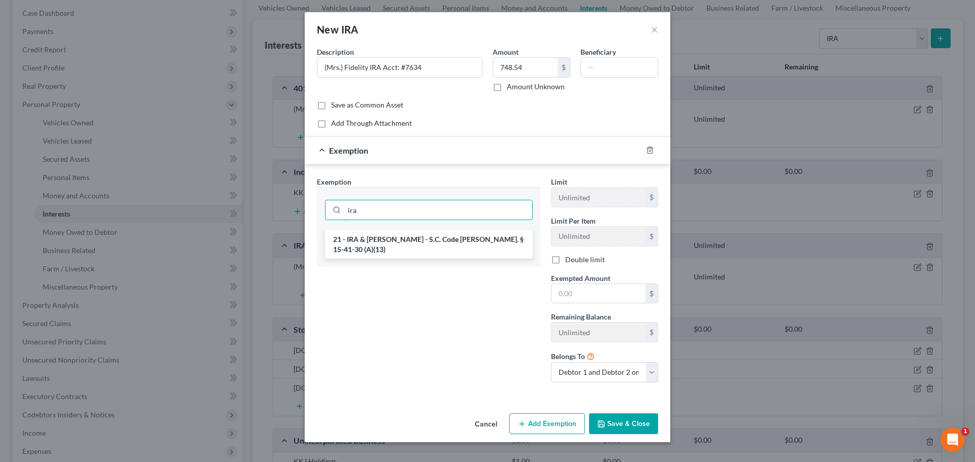
type input "ira"
click at [443, 246] on li "21 - IRA & Roth IRA - S.C. Code Ann. § 15-41-30 (A)(13)" at bounding box center [429, 244] width 208 height 28
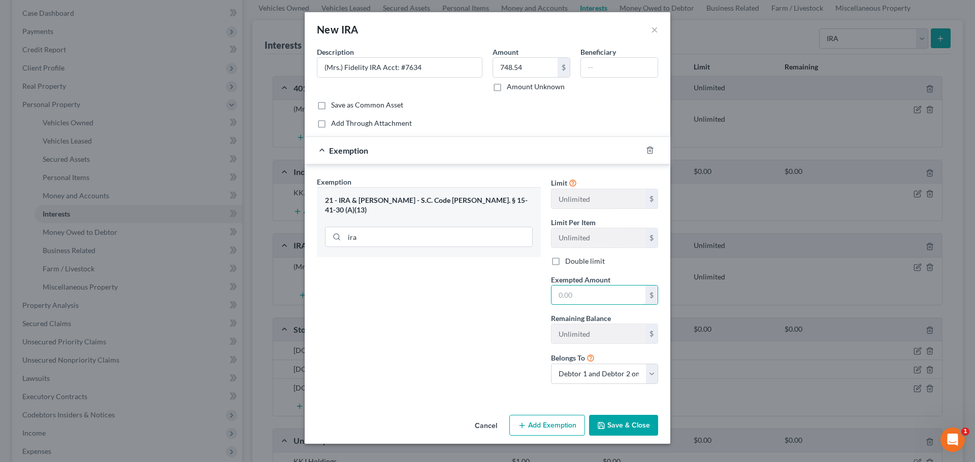
click at [582, 298] on input "text" at bounding box center [598, 295] width 94 height 19
type input "748.54"
click at [616, 427] on button "Save & Close" at bounding box center [623, 425] width 69 height 21
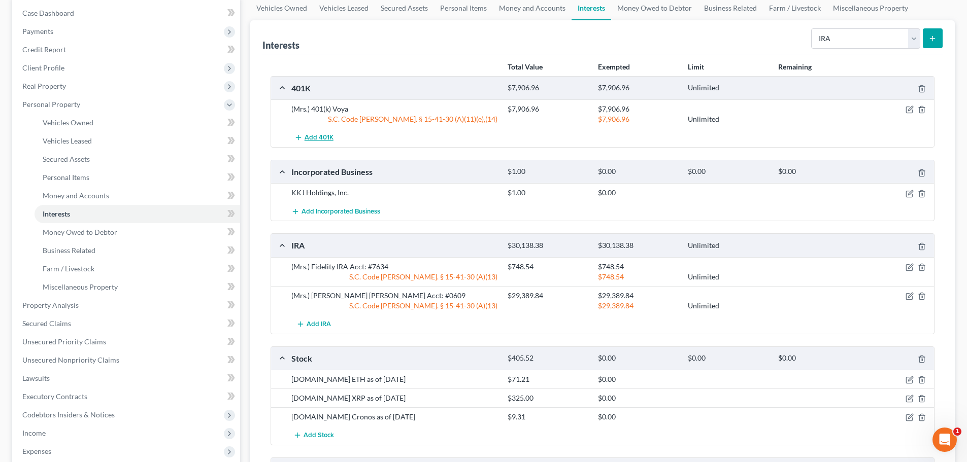
click at [327, 139] on span "Add 401K" at bounding box center [319, 138] width 29 height 8
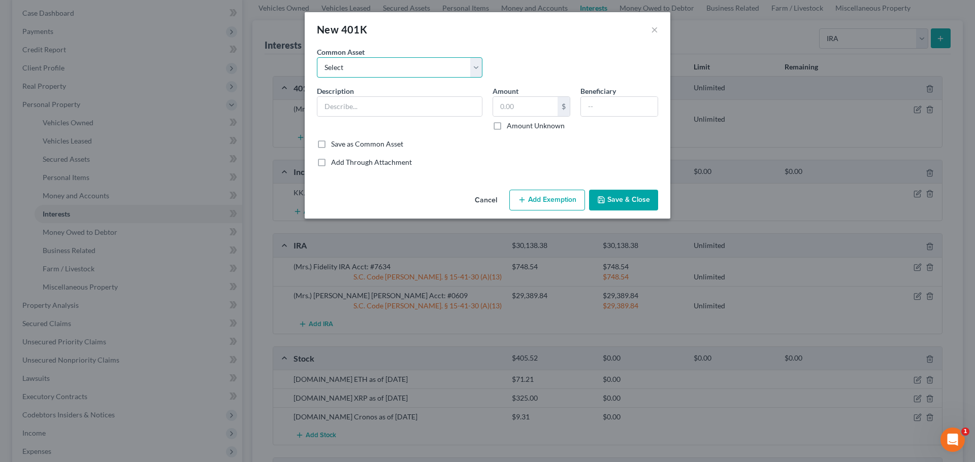
click at [375, 70] on select "Select (Mr.) 401(k) Vanguard 401(k) (Mrs.) 401(k) Fidelity 401(k)" at bounding box center [399, 67] width 165 height 20
select select "0"
click at [317, 57] on select "Select (Mr.) 401(k) Vanguard 401(k) (Mrs.) 401(k) Fidelity 401(k)" at bounding box center [399, 67] width 165 height 20
type input "(Mr.) 401(k)"
type input "21,005.42"
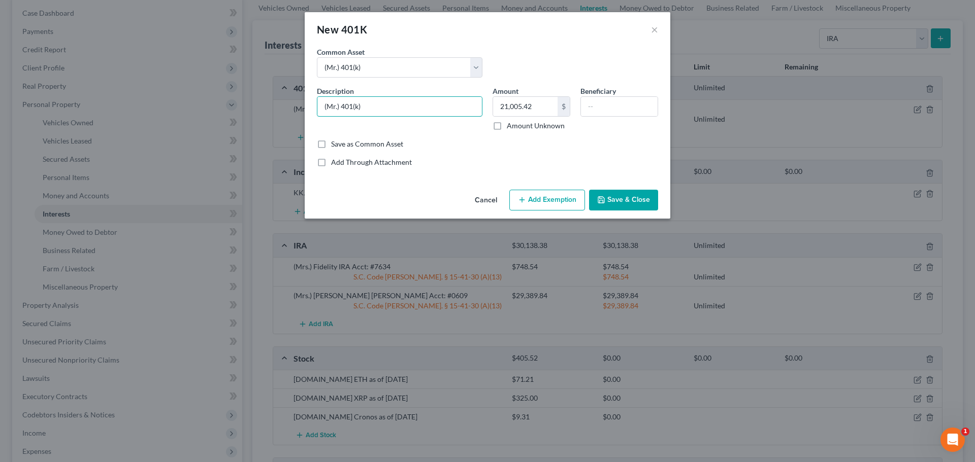
click at [380, 105] on input "(Mr.) 401(k)" at bounding box center [399, 106] width 164 height 19
type input "(Mr.) 401(k) Empower"
type input "74,501.02"
click at [551, 204] on button "Add Exemption" at bounding box center [547, 200] width 76 height 21
select select "2"
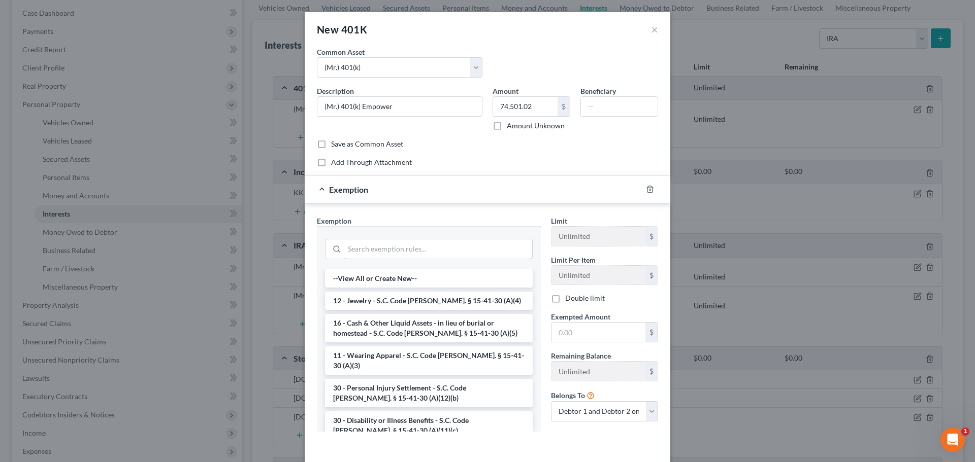
click at [442, 243] on input "search" at bounding box center [438, 249] width 188 height 19
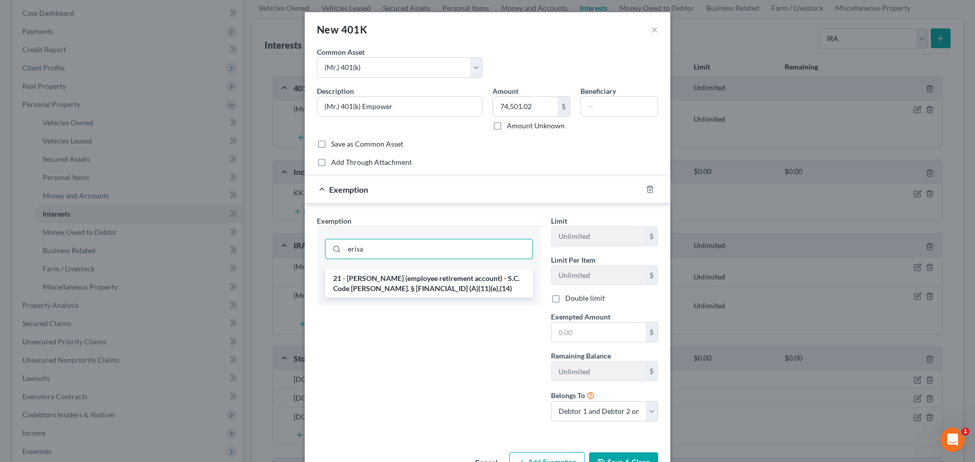
type input "erisa"
click at [452, 283] on li "21 - ERISA (employee retirement account) - S.C. Code Ann. § 15-41-30 (A)(11)(e)…" at bounding box center [429, 284] width 208 height 28
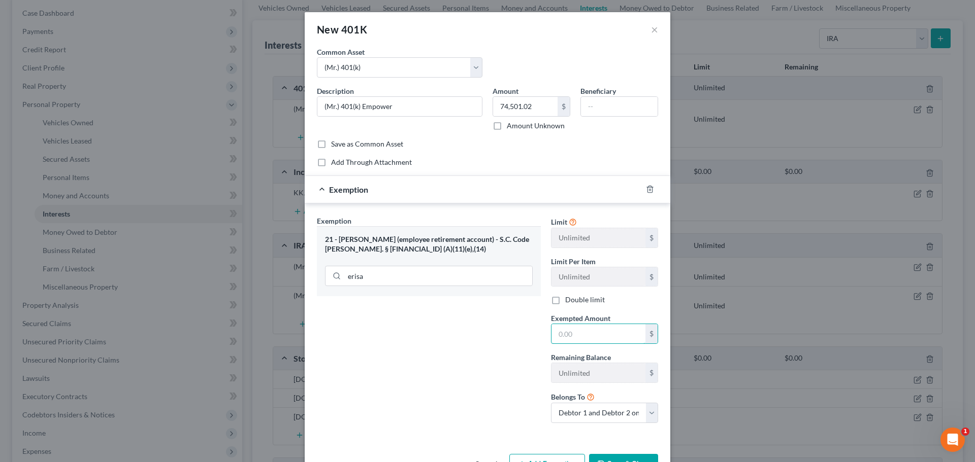
click at [571, 331] on input "text" at bounding box center [598, 333] width 94 height 19
type input "74,501.02"
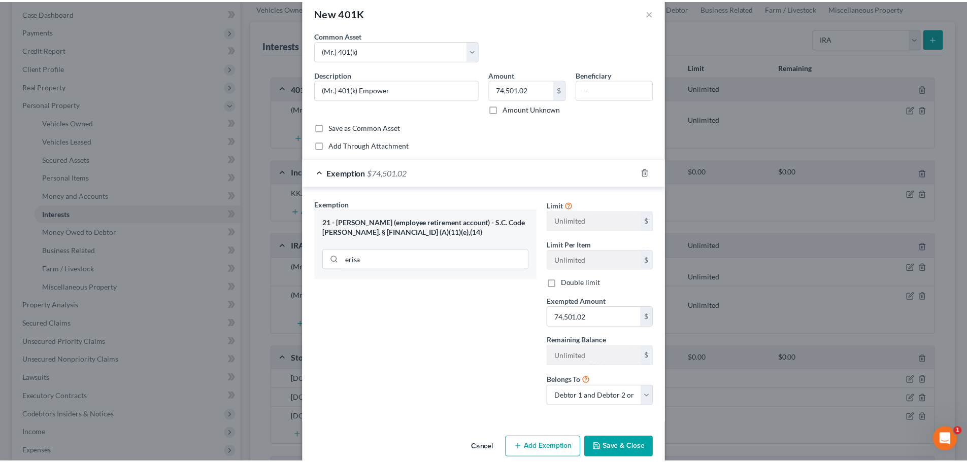
scroll to position [33, 0]
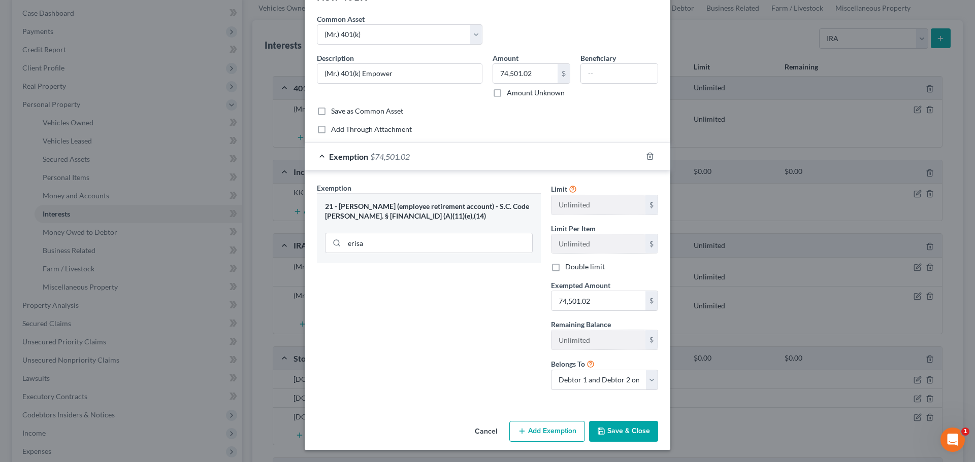
click at [623, 434] on button "Save & Close" at bounding box center [623, 431] width 69 height 21
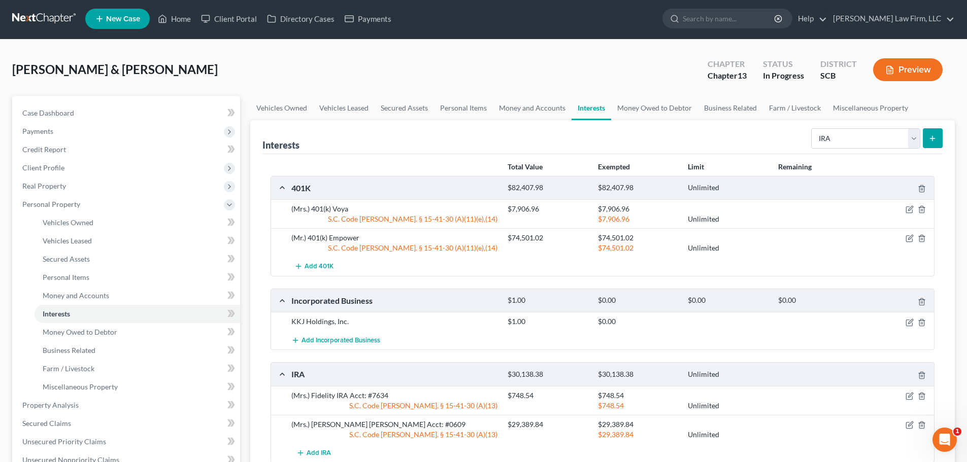
scroll to position [0, 0]
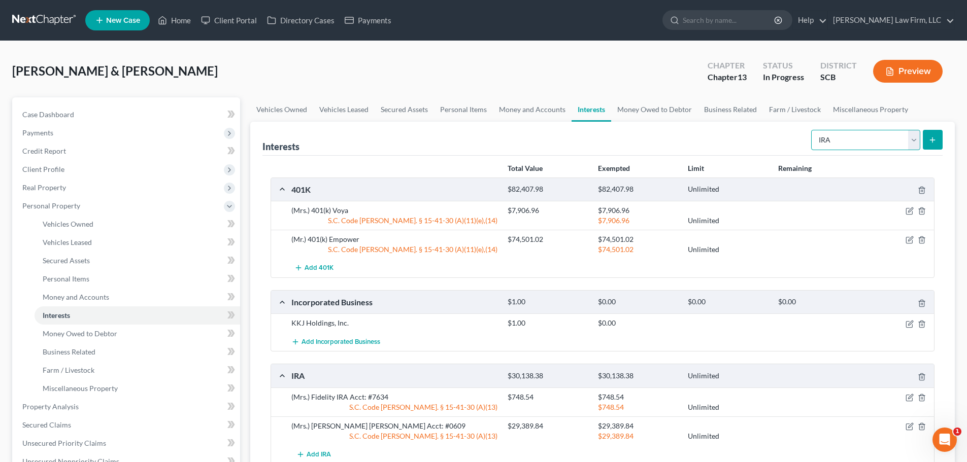
click at [892, 141] on select "Select Interest Type 401K Annuity Bond Education IRA Government Bond Government…" at bounding box center [865, 140] width 109 height 20
select select "pension_plan"
click at [812, 130] on select "Select Interest Type 401K Annuity Bond Education IRA Government Bond Government…" at bounding box center [865, 140] width 109 height 20
click at [930, 143] on icon "submit" at bounding box center [932, 140] width 8 height 8
click at [937, 137] on button "submit" at bounding box center [933, 140] width 20 height 20
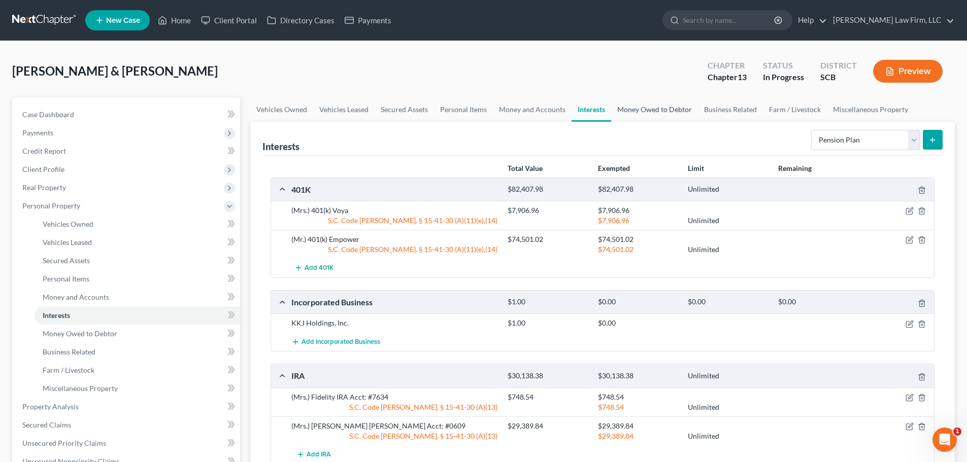
click at [617, 110] on link "Money Owed to Debtor" at bounding box center [654, 109] width 87 height 24
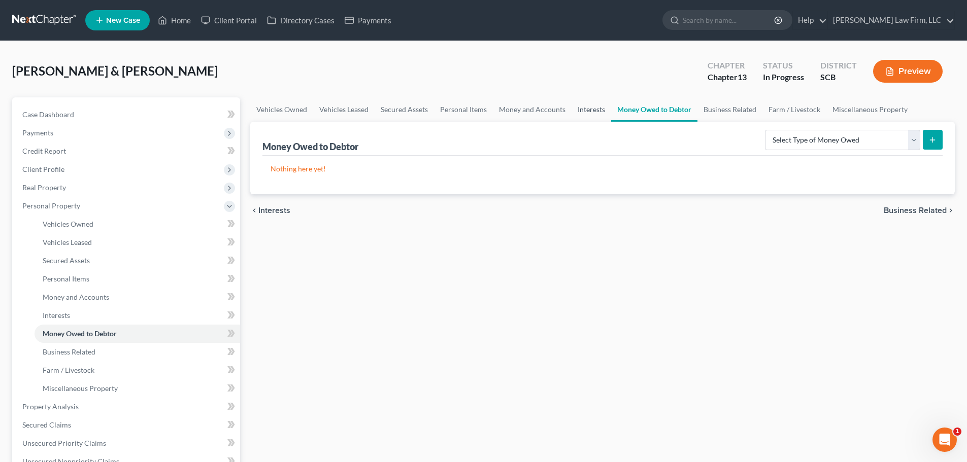
click at [591, 112] on link "Interests" at bounding box center [592, 109] width 40 height 24
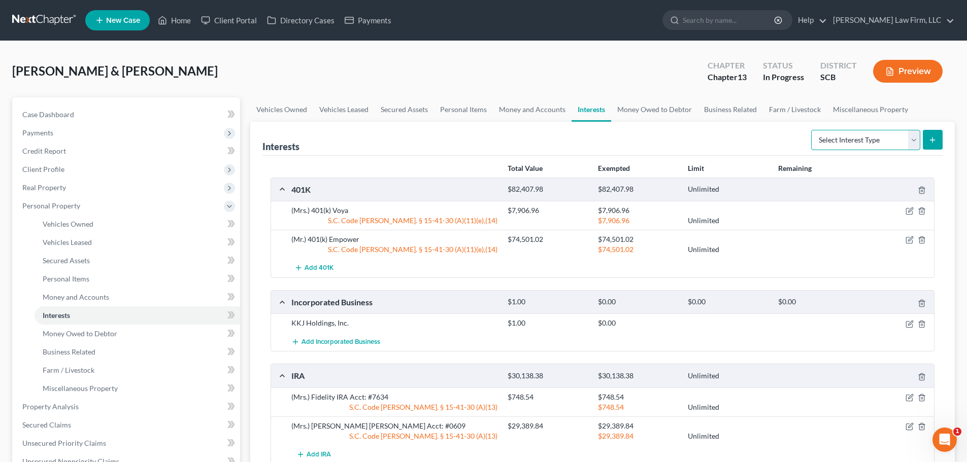
click at [862, 144] on select "Select Interest Type 401K Annuity Bond Education IRA Government Bond Government…" at bounding box center [865, 140] width 109 height 20
select select "pension_plan"
click at [812, 130] on select "Select Interest Type 401K Annuity Bond Education IRA Government Bond Government…" at bounding box center [865, 140] width 109 height 20
click at [932, 138] on line "submit" at bounding box center [932, 140] width 0 height 5
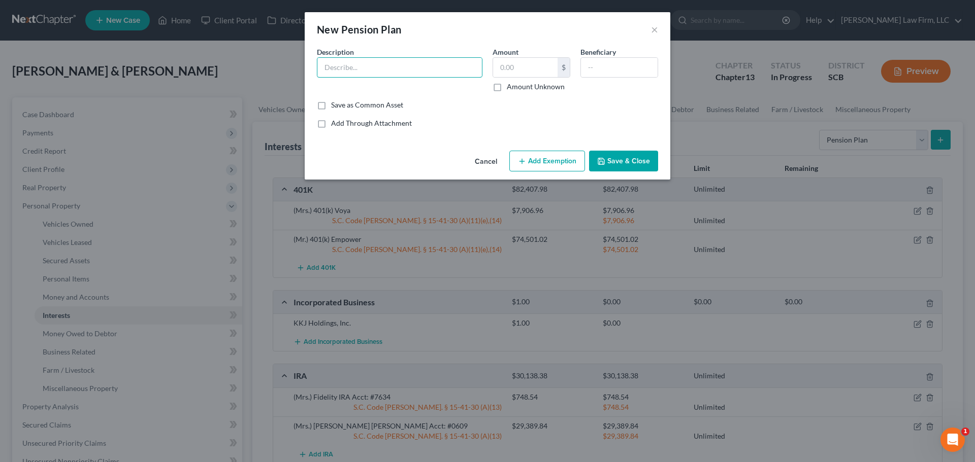
click at [378, 67] on input "text" at bounding box center [399, 67] width 164 height 19
type input "S"
type input "CSX Pension"
type input "533,137.76"
click at [590, 66] on input "text" at bounding box center [619, 67] width 77 height 19
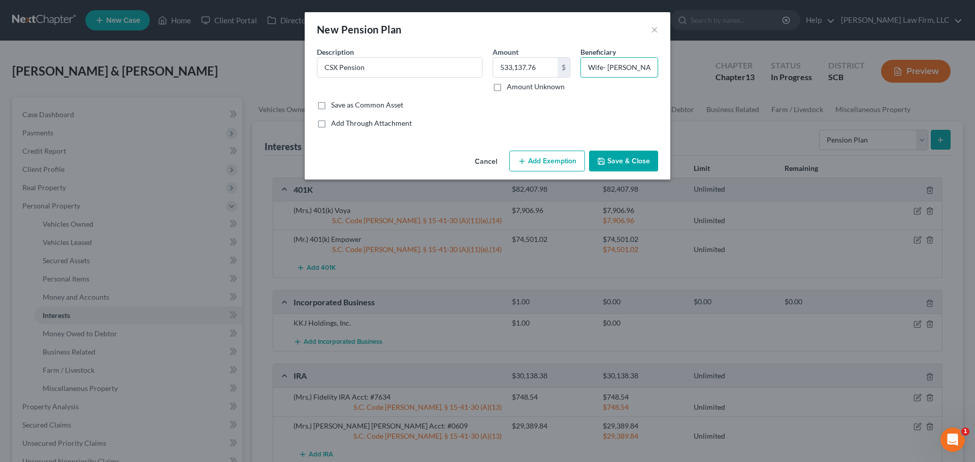
type input "Wife- Lori Price"
click at [471, 68] on input "CSX Pension" at bounding box center [399, 67] width 164 height 19
type input "(Mr.) CSX Pension"
click at [563, 165] on button "Add Exemption" at bounding box center [547, 161] width 76 height 21
select select "2"
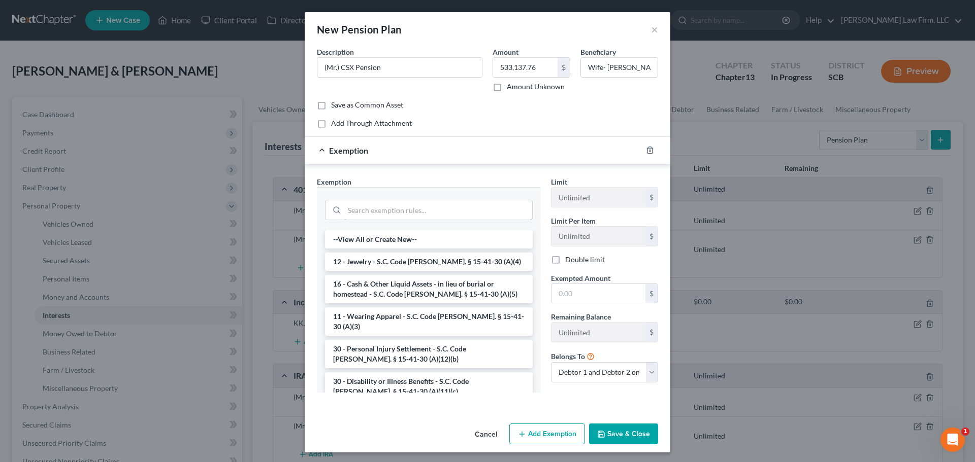
click at [449, 205] on input "search" at bounding box center [438, 210] width 188 height 19
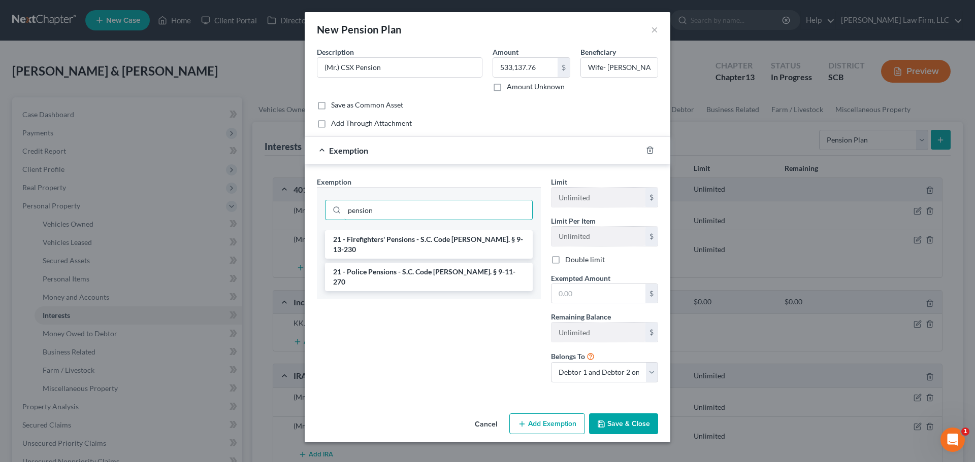
click at [418, 210] on input "pension" at bounding box center [438, 210] width 188 height 19
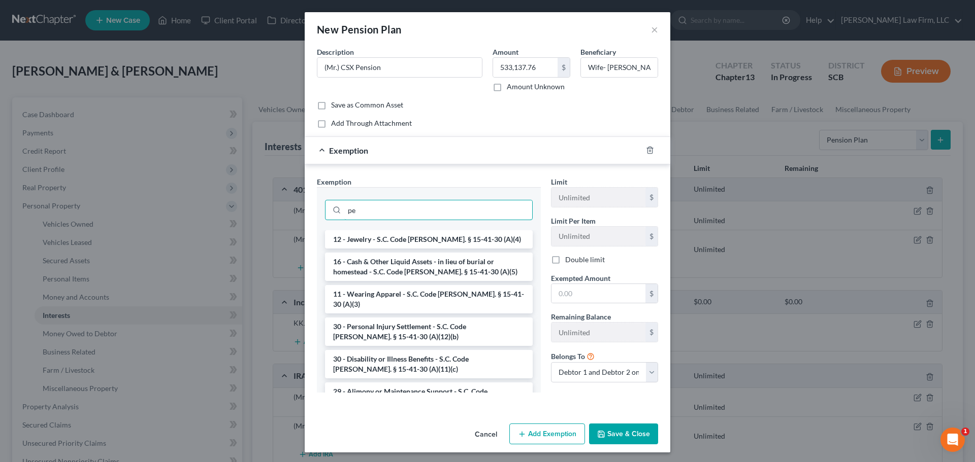
type input "p"
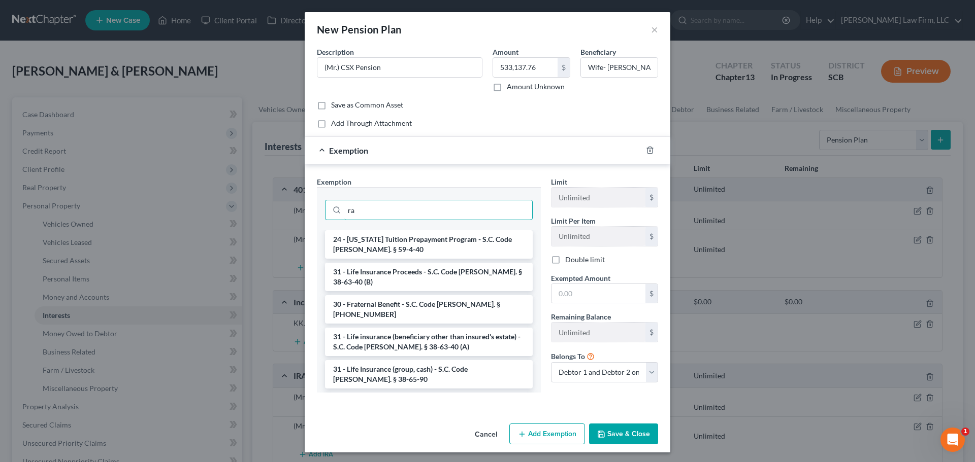
click at [459, 211] on input "ra" at bounding box center [438, 210] width 188 height 19
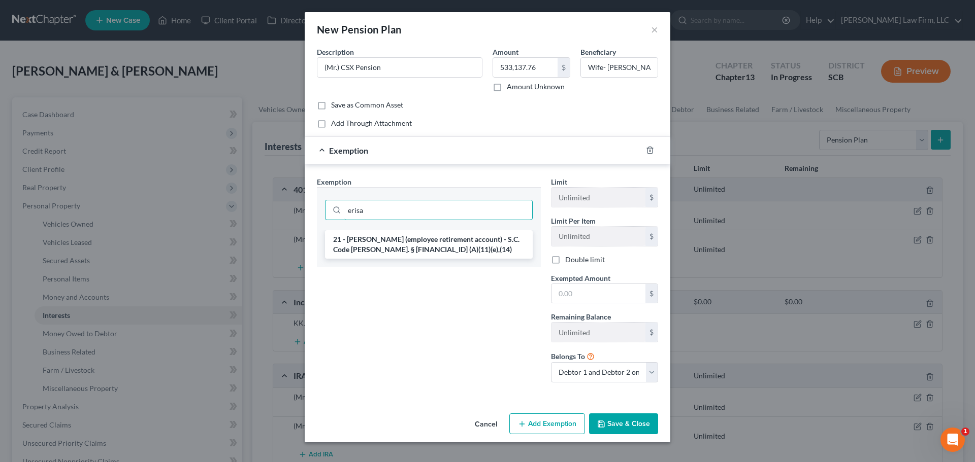
type input "erisa"
click at [459, 252] on li "21 - ERISA (employee retirement account) - S.C. Code Ann. § 15-41-30 (A)(11)(e)…" at bounding box center [429, 244] width 208 height 28
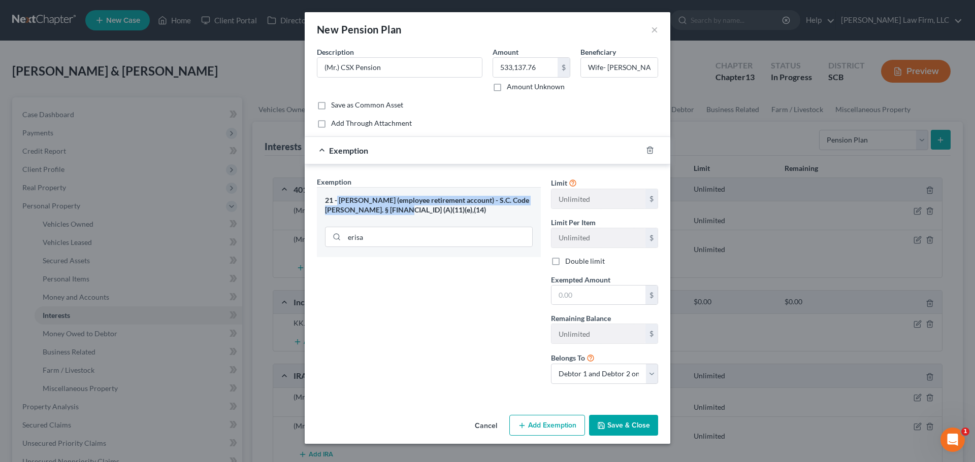
drag, startPoint x: 421, startPoint y: 212, endPoint x: 337, endPoint y: 201, distance: 85.5
click at [337, 201] on div "21 - ERISA (employee retirement account) - S.C. Code Ann. § 15-41-30 (A)(11)(e)…" at bounding box center [429, 205] width 208 height 19
copy div "ERISA (employee retirement account) - S.C. Code Ann. § 15-41-30 (A)(11)(e),(14)"
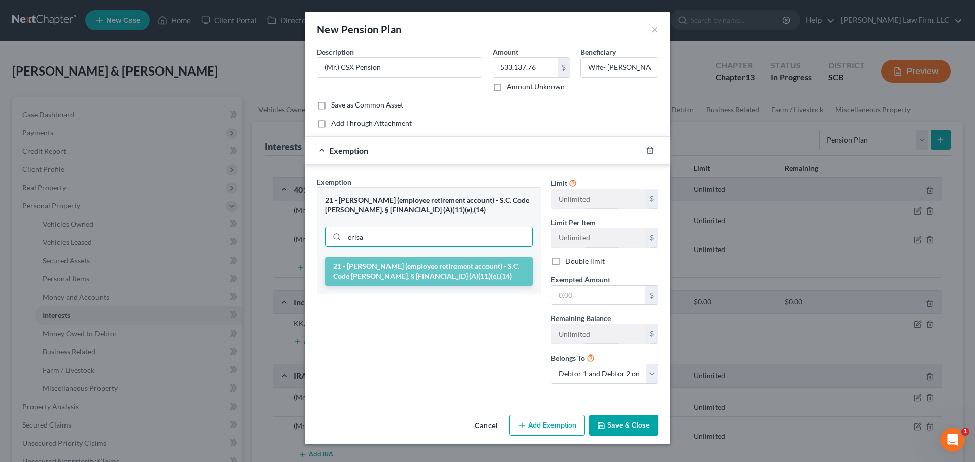
click at [484, 237] on input "erisa" at bounding box center [438, 236] width 188 height 19
click at [618, 299] on input "text" at bounding box center [598, 295] width 94 height 19
type input "533,137.76"
click at [652, 422] on button "Save & Close" at bounding box center [623, 425] width 69 height 21
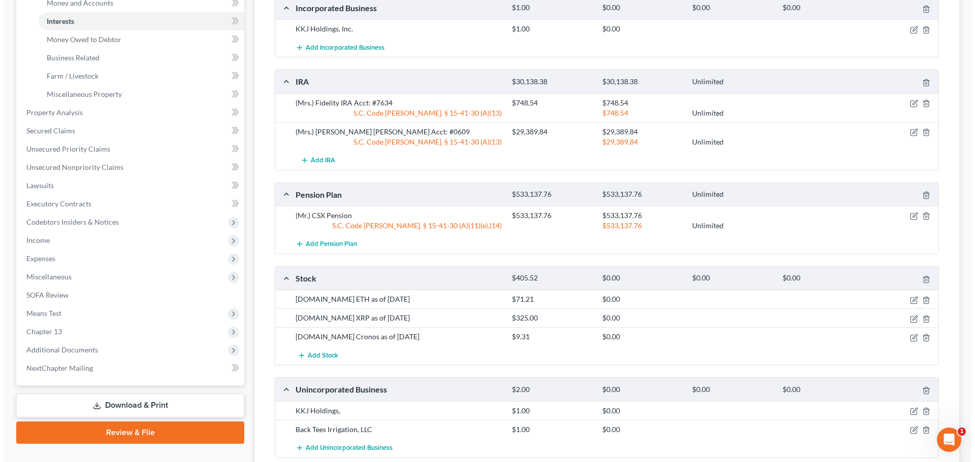
scroll to position [355, 0]
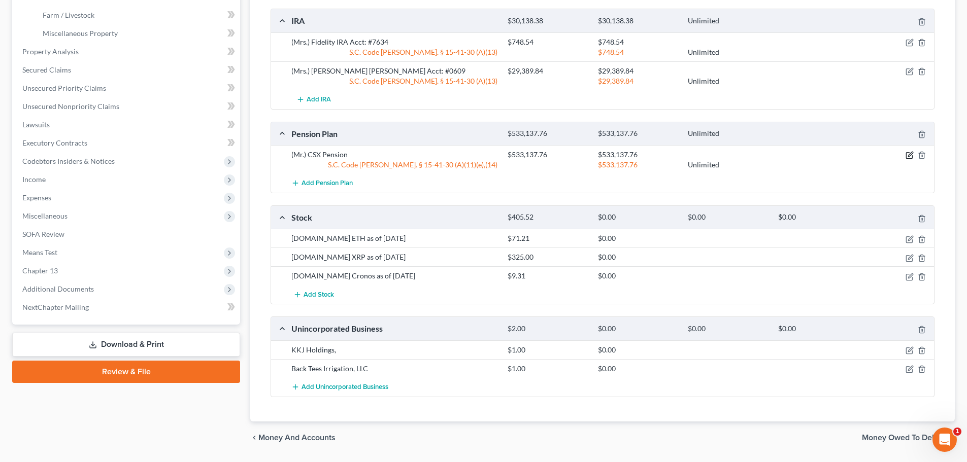
drag, startPoint x: 910, startPoint y: 152, endPoint x: 882, endPoint y: 150, distance: 28.5
click at [910, 152] on icon "button" at bounding box center [910, 155] width 8 height 8
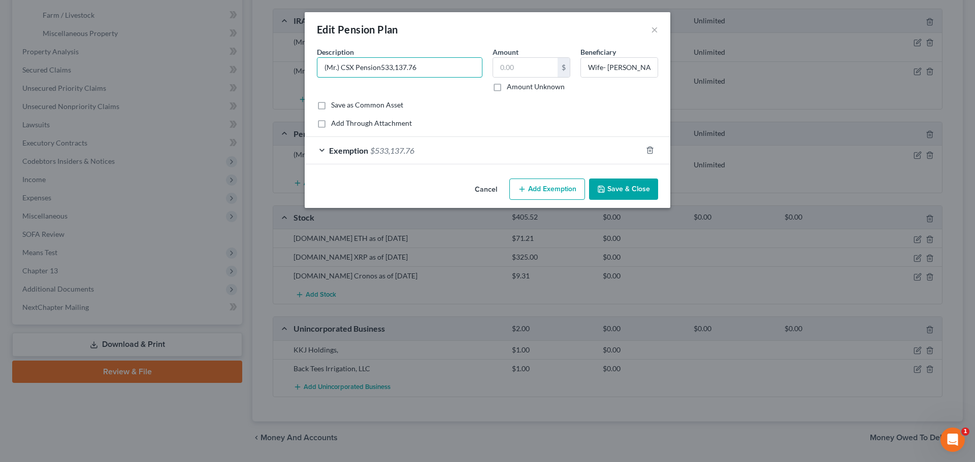
type input "(Mr.) CSX Pension"
click at [534, 79] on div "Amount $ Amount Unknown" at bounding box center [531, 69] width 88 height 45
click at [535, 72] on input "text" at bounding box center [525, 67] width 64 height 19
type input "152,625.60"
click at [531, 149] on div "Exemption $533,137.76" at bounding box center [473, 150] width 337 height 27
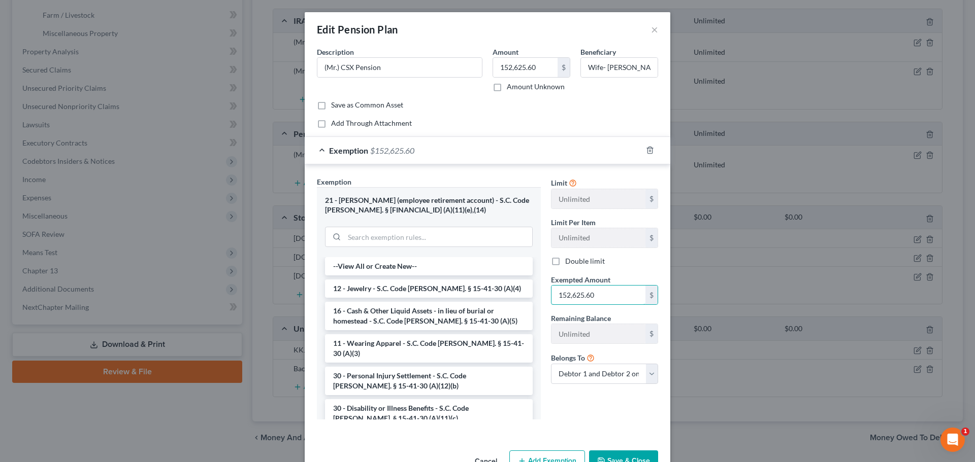
type input "152,625.60"
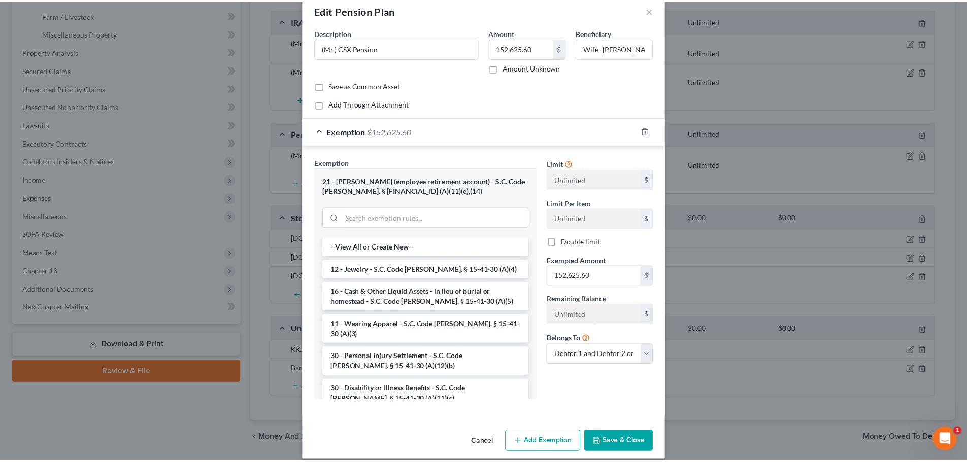
scroll to position [30, 0]
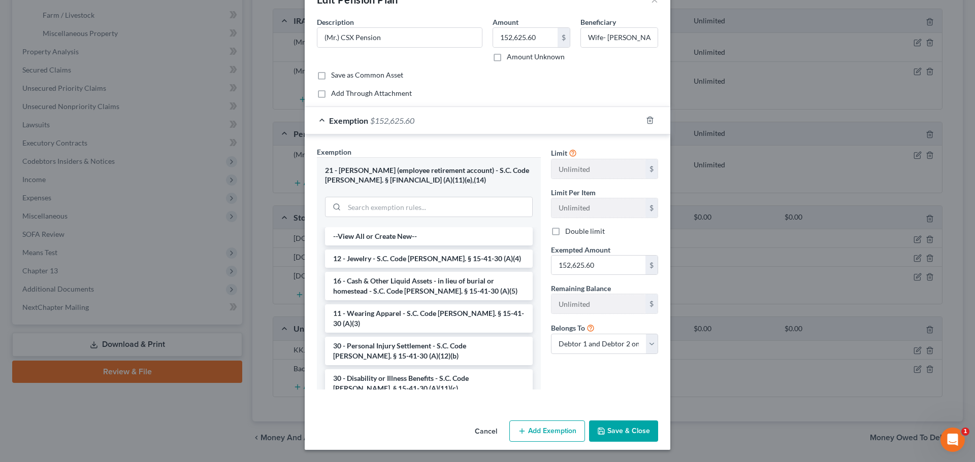
click at [632, 431] on button "Save & Close" at bounding box center [623, 431] width 69 height 21
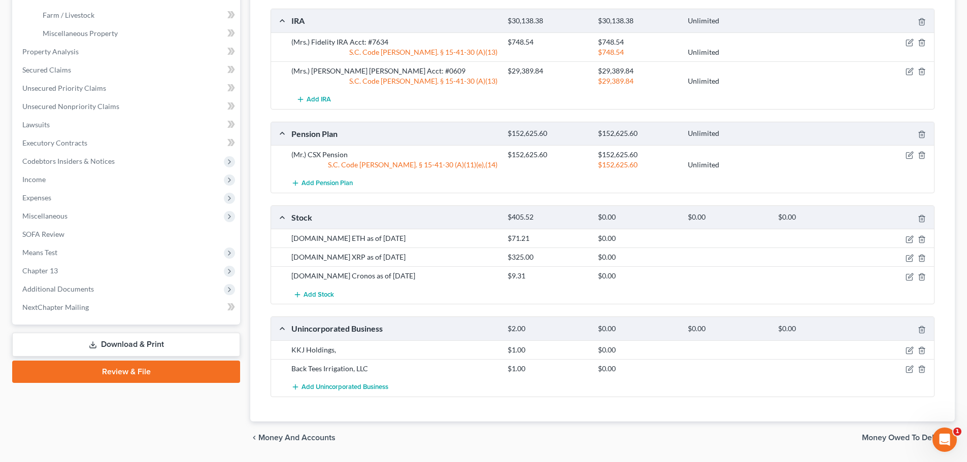
click at [42, 176] on span "Income" at bounding box center [33, 179] width 23 height 9
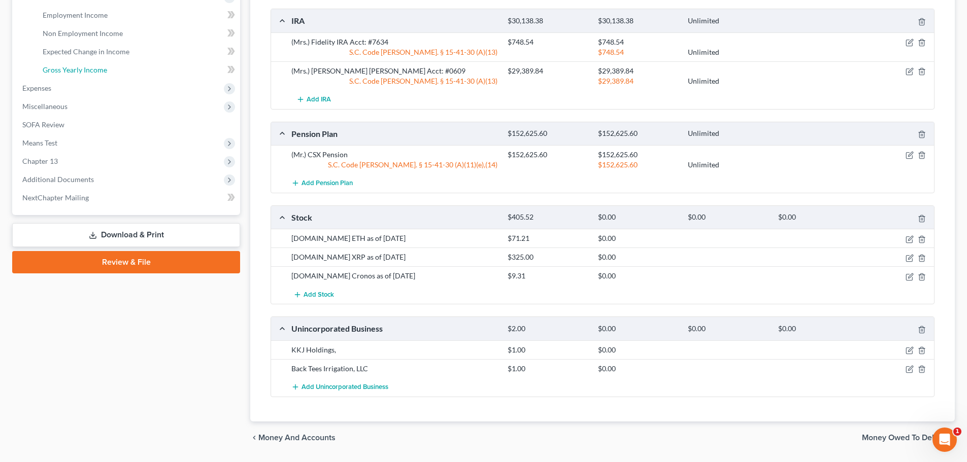
click at [93, 71] on span "Gross Yearly Income" at bounding box center [75, 69] width 64 height 9
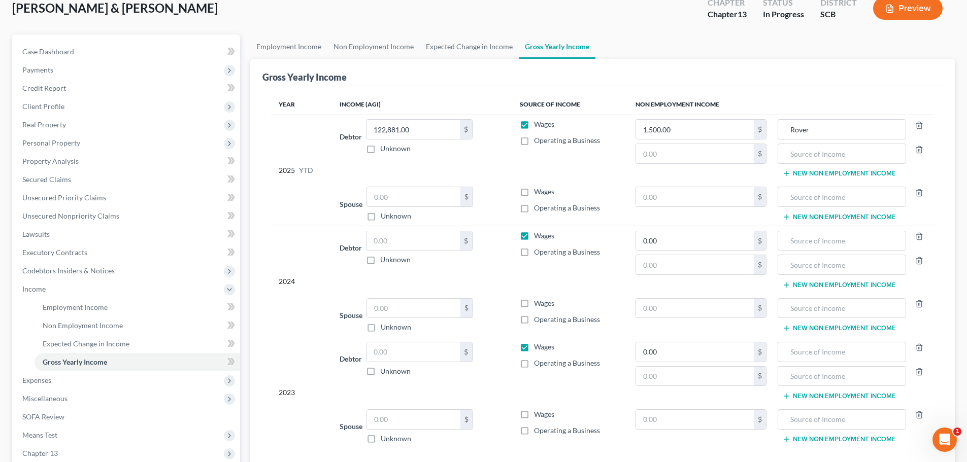
scroll to position [102, 0]
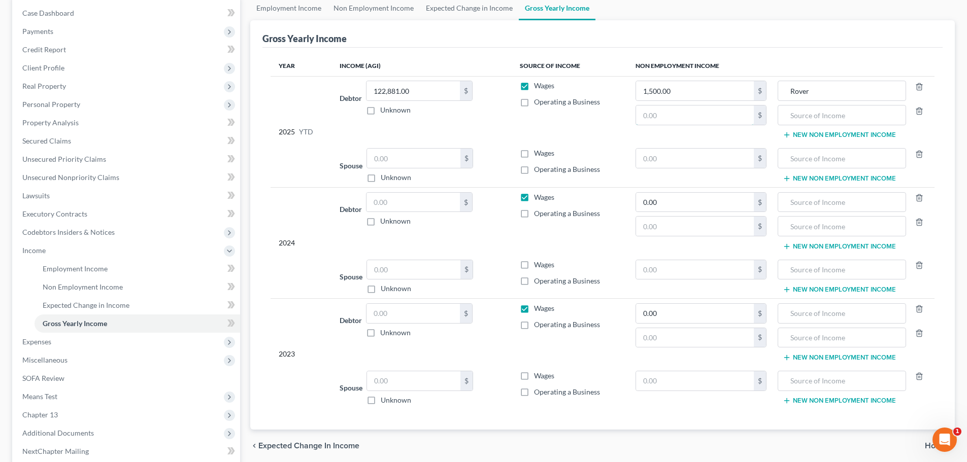
click at [704, 120] on input "text" at bounding box center [695, 115] width 118 height 19
click at [805, 158] on input "text" at bounding box center [841, 158] width 117 height 19
drag, startPoint x: 807, startPoint y: 163, endPoint x: 770, endPoint y: 171, distance: 37.8
click at [772, 170] on tr "Spouse $ Unknown Balance Undetermined $ Unknown Wages Operating a Business $ Rb…" at bounding box center [603, 166] width 664 height 44
type input "Rover"
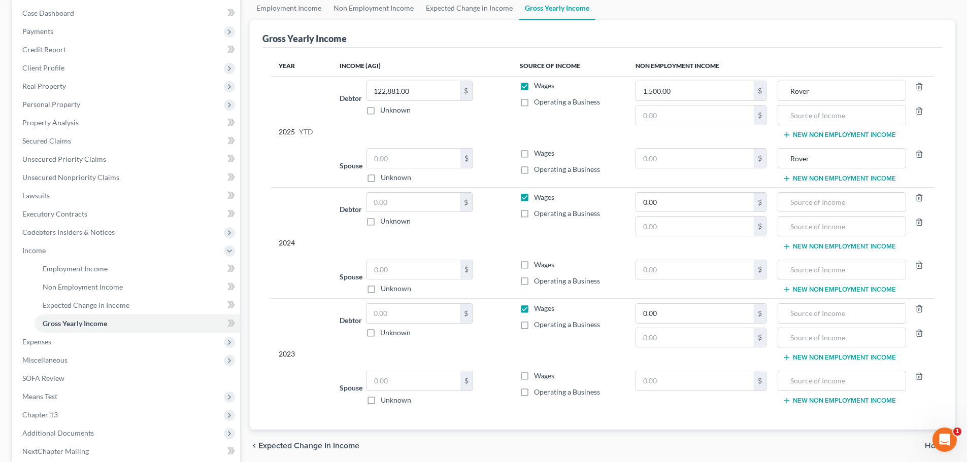
click at [811, 178] on button "New Non Employment Income" at bounding box center [839, 179] width 113 height 8
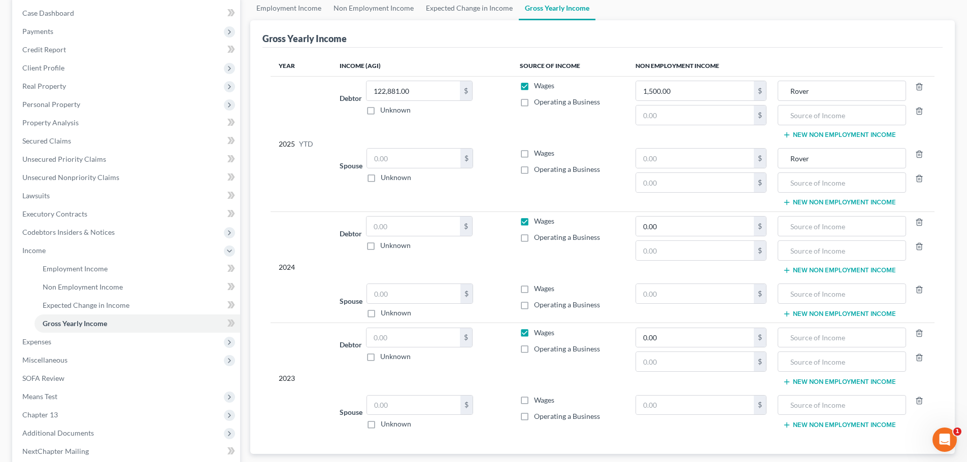
click at [701, 169] on td "$ $" at bounding box center [701, 178] width 148 height 68
click at [700, 168] on input "text" at bounding box center [695, 158] width 118 height 19
type input "1,500"
click at [700, 182] on input "text" at bounding box center [695, 182] width 118 height 19
type input "868.83"
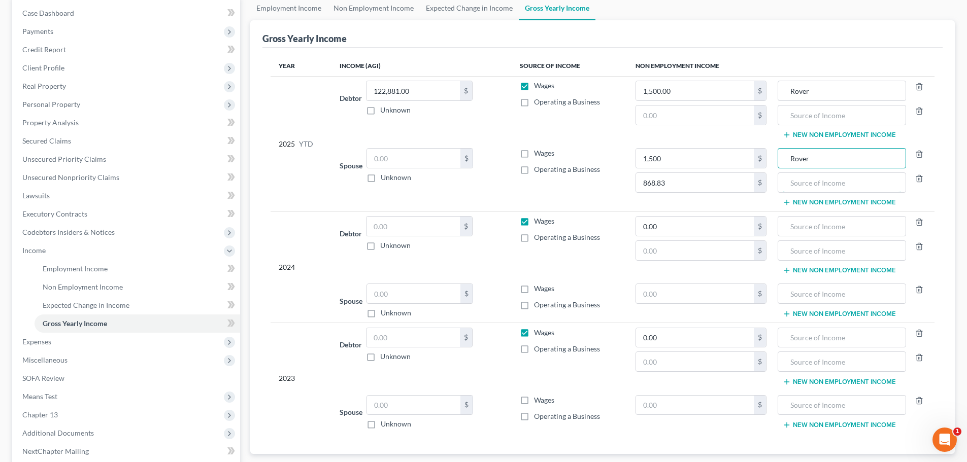
click at [809, 190] on input "text" at bounding box center [841, 182] width 117 height 19
click at [807, 183] on input "text" at bounding box center [841, 182] width 117 height 19
click at [895, 185] on input "Retirement Distribution" at bounding box center [841, 182] width 117 height 19
type input "Retirement Distribution The debtor received this net amount"
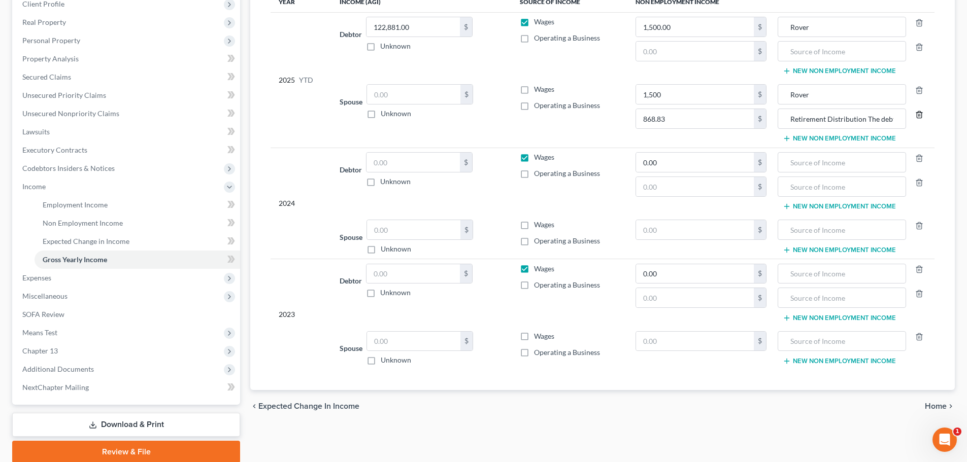
scroll to position [205, 0]
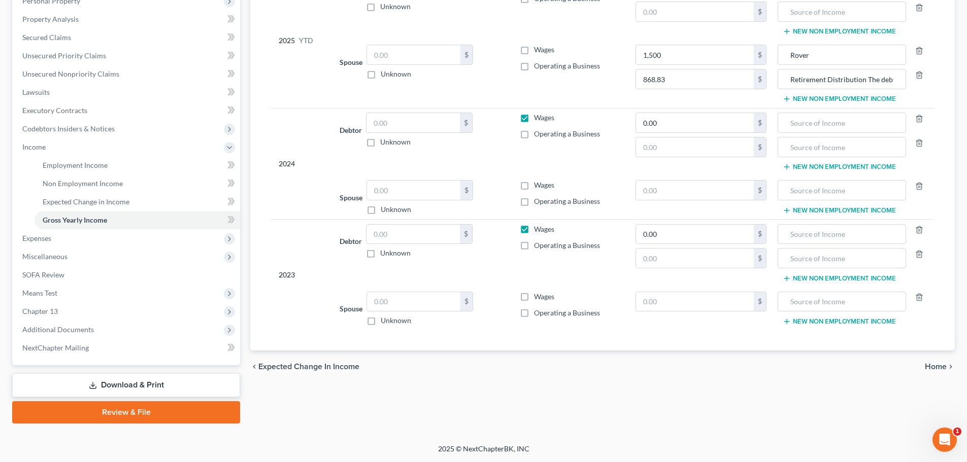
click at [938, 366] on span "Home" at bounding box center [936, 367] width 22 height 8
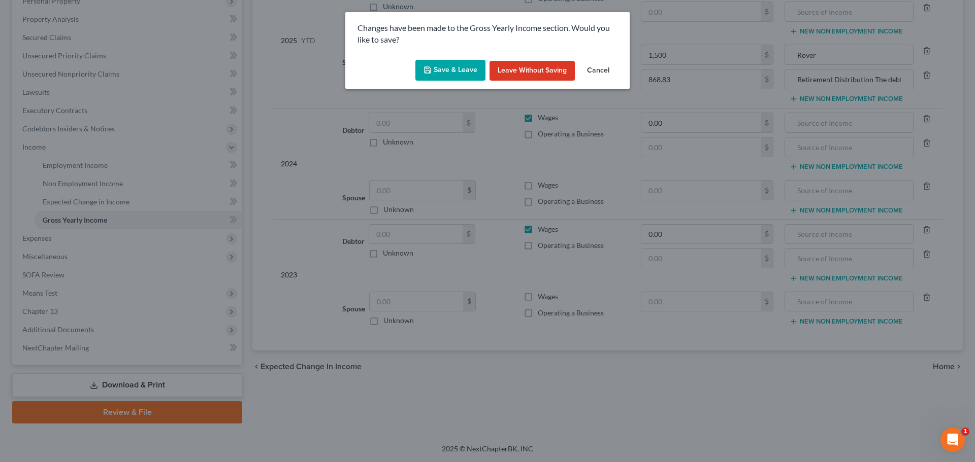
click at [443, 74] on button "Save & Leave" at bounding box center [450, 70] width 70 height 21
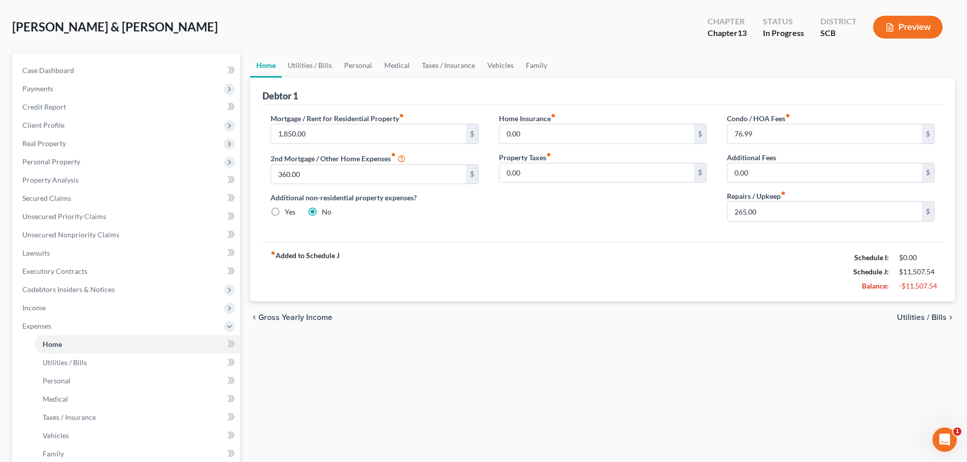
scroll to position [152, 0]
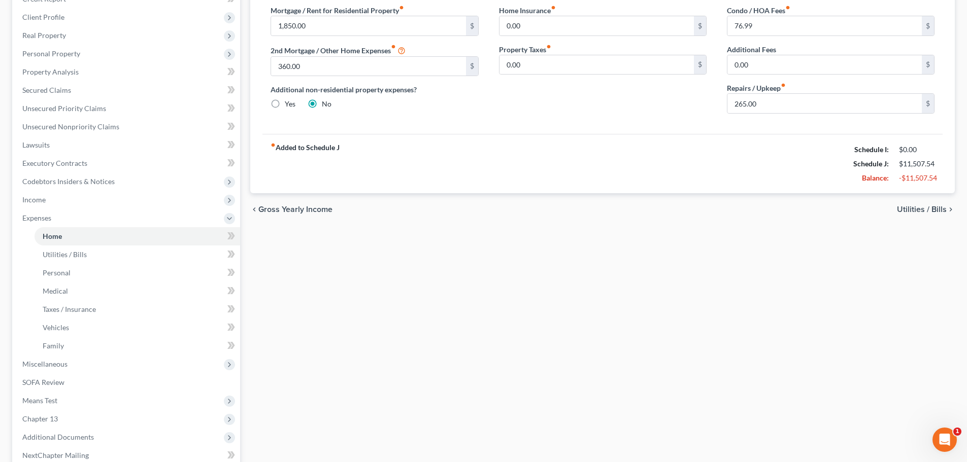
click at [47, 197] on span "Income" at bounding box center [127, 200] width 226 height 18
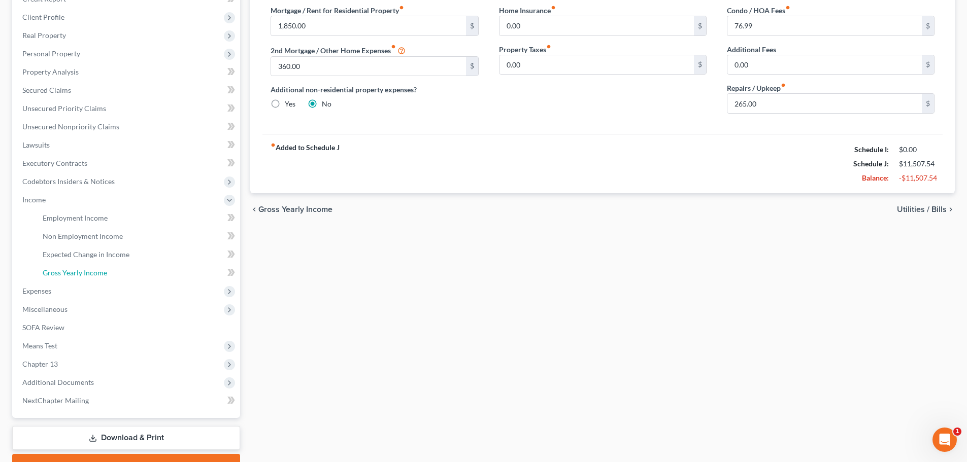
click at [85, 275] on span "Gross Yearly Income" at bounding box center [75, 273] width 64 height 9
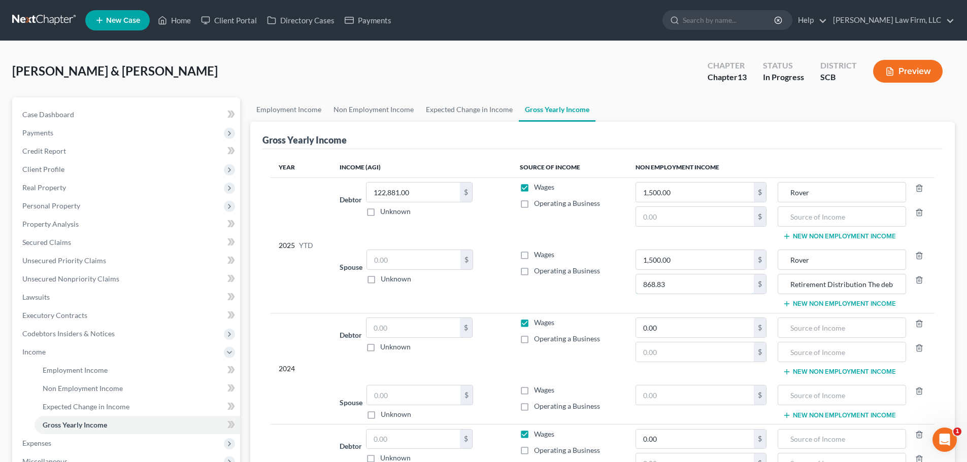
click at [665, 291] on input "868.83" at bounding box center [695, 284] width 118 height 19
type input "1,810.06"
click at [860, 280] on input "Retirement Distribution The debtor received this net amount" at bounding box center [841, 284] width 117 height 19
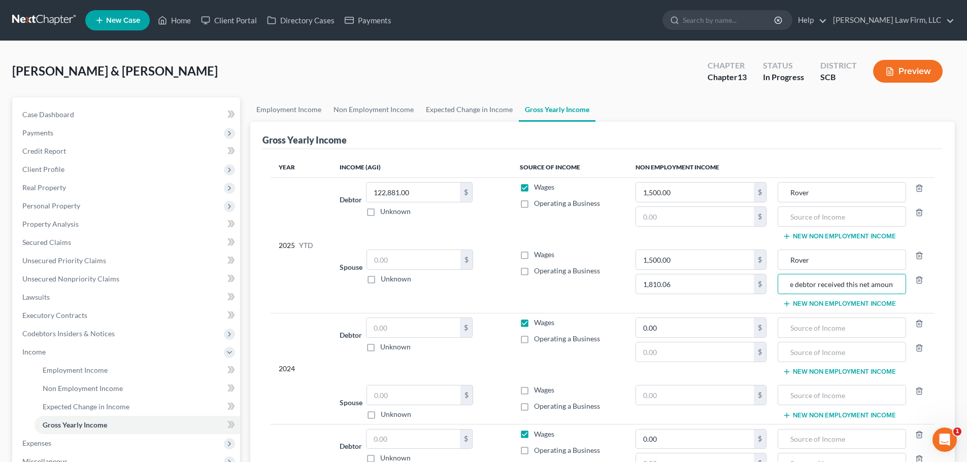
click at [859, 285] on input "Retirement Distribution The debtor received this net amount" at bounding box center [841, 284] width 117 height 19
drag, startPoint x: 872, startPoint y: 282, endPoint x: 922, endPoint y: 285, distance: 50.3
click at [922, 285] on div "Retirement Distribution The debtor received this net amount" at bounding box center [855, 284] width 154 height 20
click at [877, 282] on input "Retirement Distribution The debtor received this net amount" at bounding box center [841, 284] width 117 height 19
click at [893, 285] on input "Retirement Distribution The debtor received this net amount" at bounding box center [841, 284] width 117 height 19
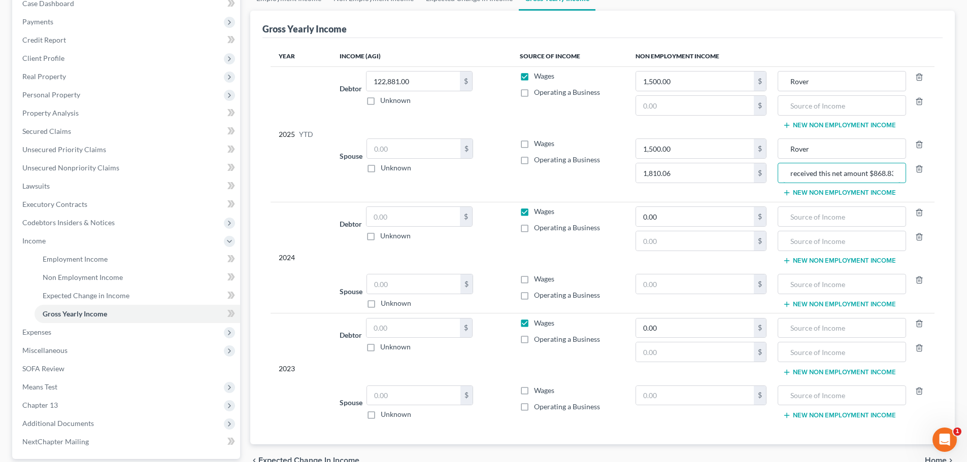
scroll to position [205, 0]
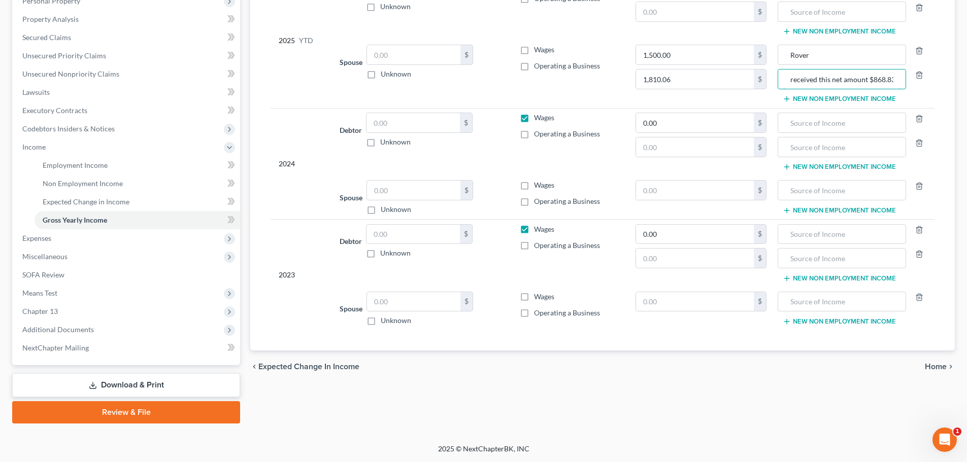
type input "Retirement Distribution The debtor received this net amount $868.83"
click at [929, 366] on span "Home" at bounding box center [936, 367] width 22 height 8
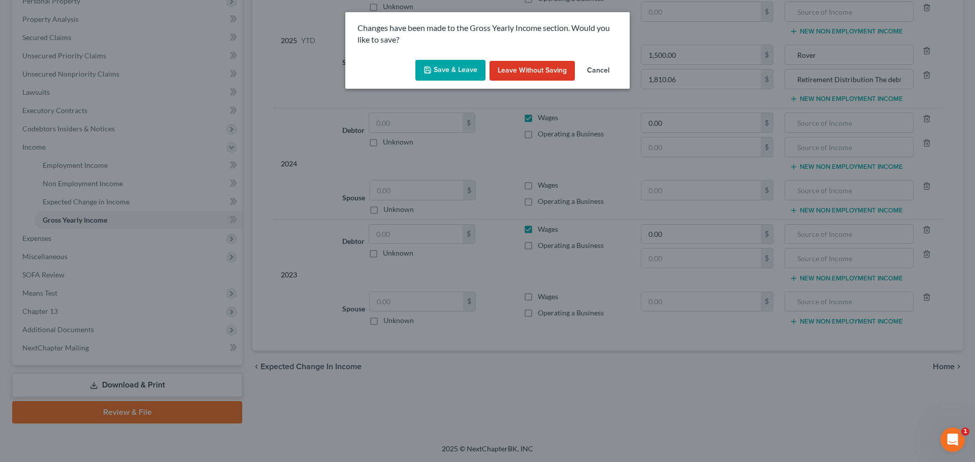
click at [472, 69] on button "Save & Leave" at bounding box center [450, 70] width 70 height 21
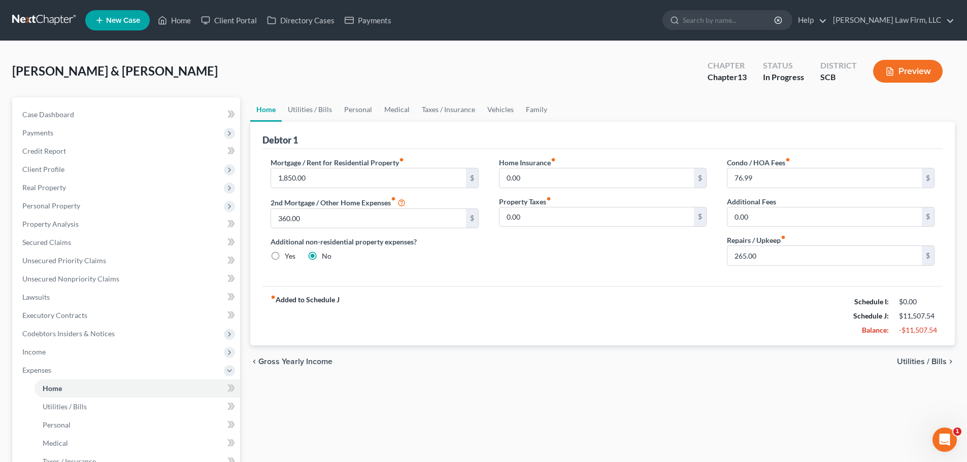
click at [56, 14] on link at bounding box center [44, 20] width 65 height 18
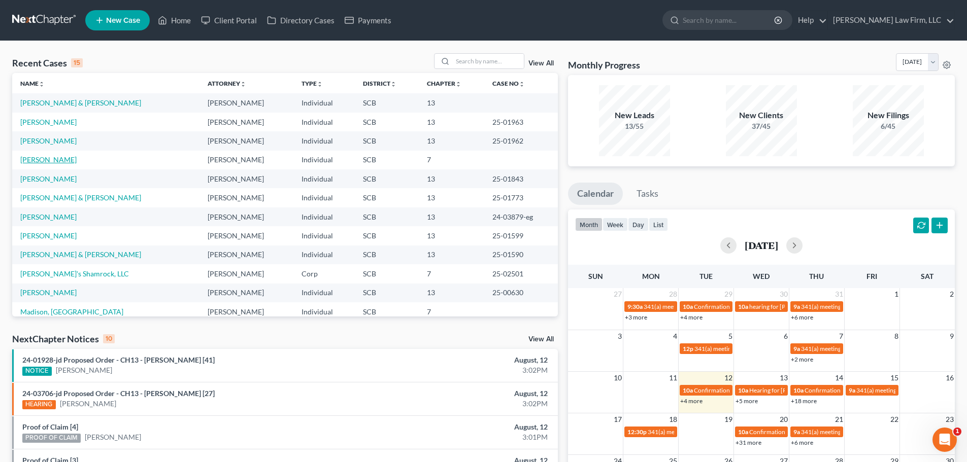
click at [60, 158] on link "[PERSON_NAME]" at bounding box center [48, 159] width 56 height 9
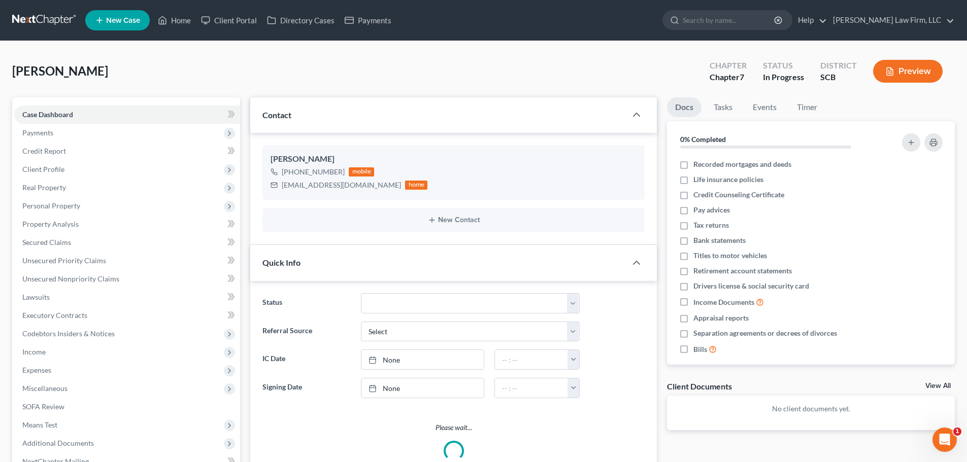
select select "1"
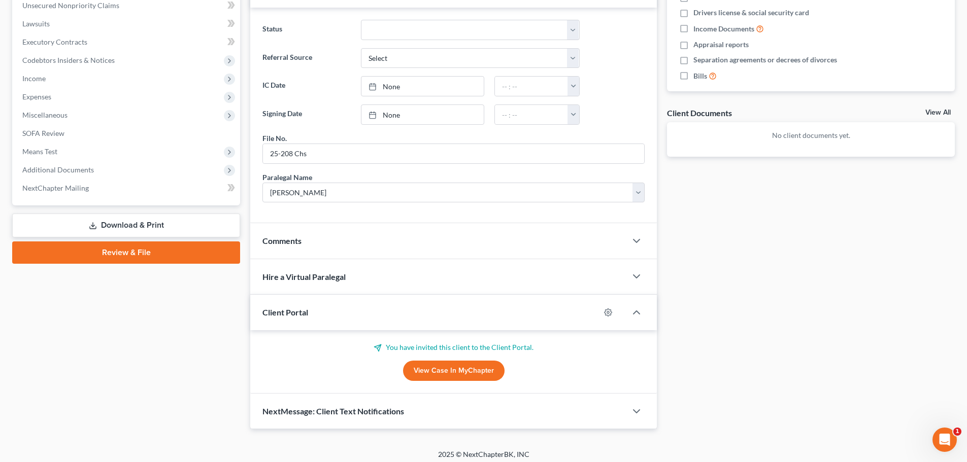
scroll to position [279, 0]
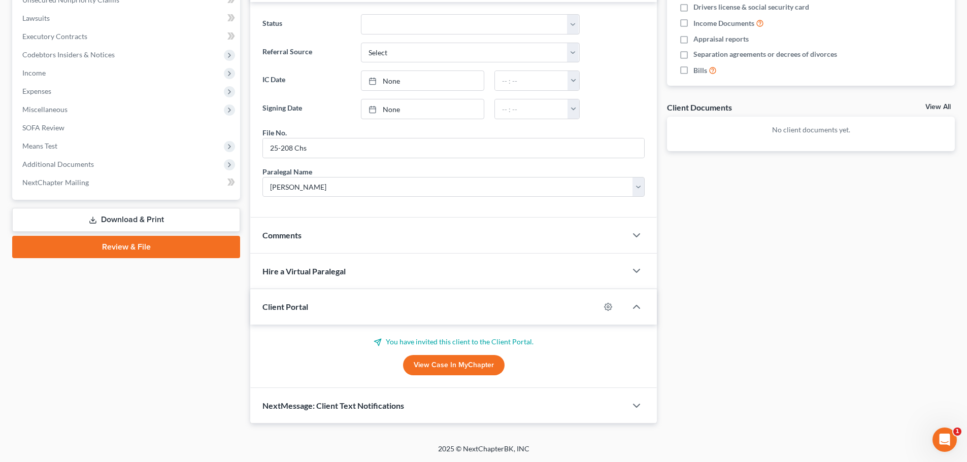
click at [484, 364] on link "View Case in MyChapter" at bounding box center [454, 365] width 102 height 20
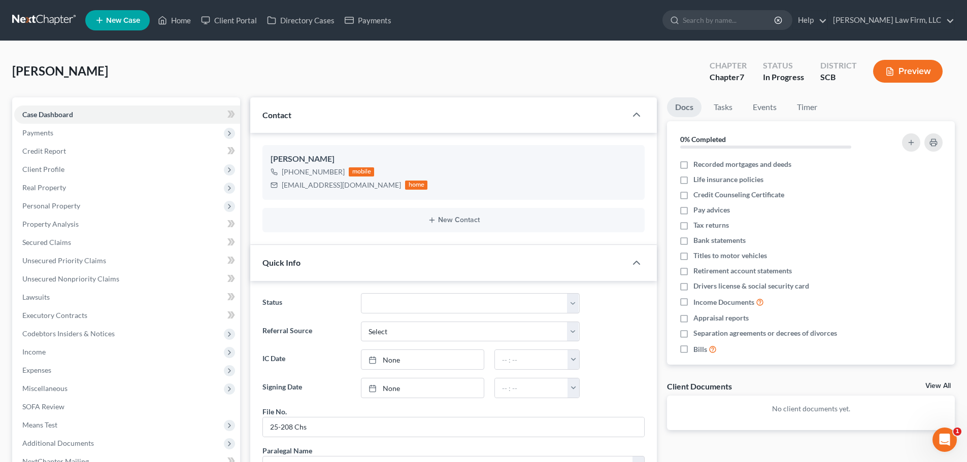
click at [54, 134] on span "Payments" at bounding box center [127, 133] width 226 height 18
click at [53, 149] on span "Invoices" at bounding box center [56, 151] width 26 height 9
